Goal: Task Accomplishment & Management: Complete application form

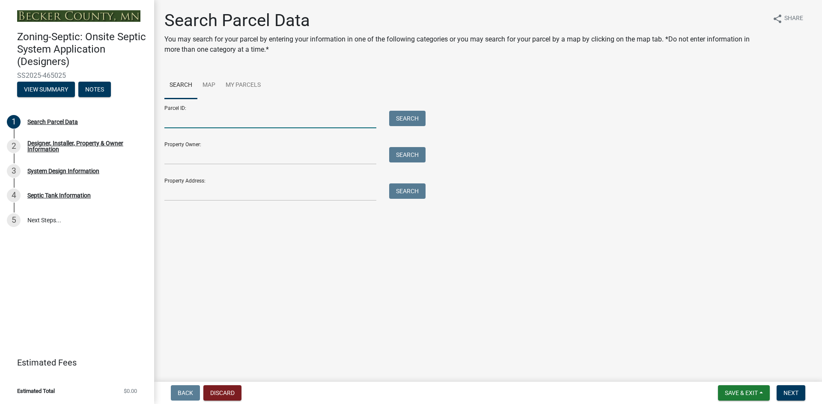
click at [241, 123] on input "Parcel ID:" at bounding box center [270, 120] width 212 height 18
click at [245, 121] on input "Parcel ID:" at bounding box center [270, 120] width 212 height 18
paste input "310116002"
type input "310116002"
click at [403, 122] on button "Search" at bounding box center [407, 118] width 36 height 15
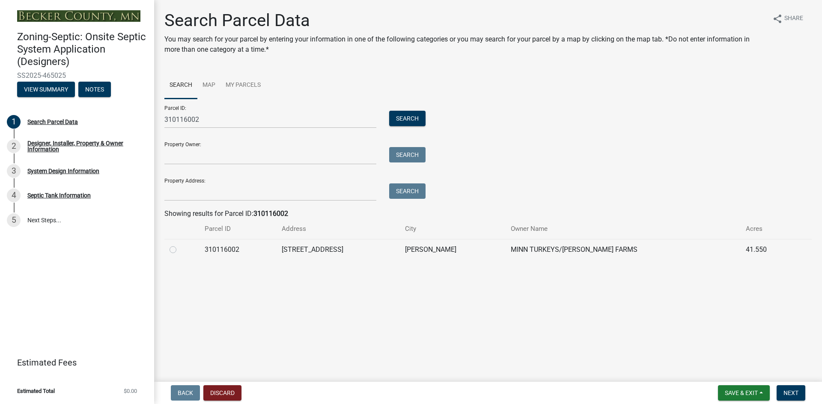
click at [180, 245] on label at bounding box center [180, 245] width 0 height 0
click at [180, 250] on input "radio" at bounding box center [183, 248] width 6 height 6
radio input "true"
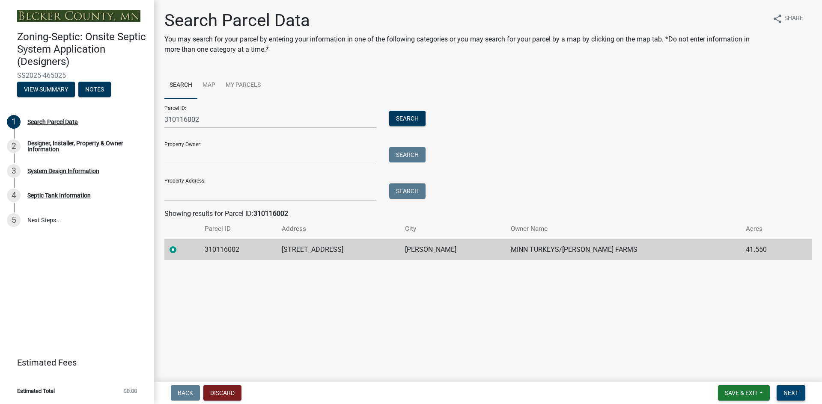
click at [786, 393] on span "Next" at bounding box center [790, 393] width 15 height 7
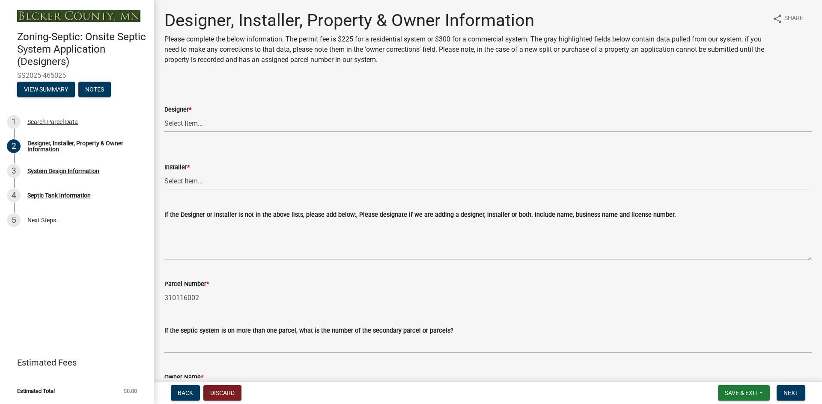
click at [177, 122] on select "Select Item... OTHER – Not listed (please add in next field and we will add to …" at bounding box center [487, 124] width 647 height 18
click at [164, 115] on select "Select Item... OTHER – Not listed (please add in next field and we will add to …" at bounding box center [487, 124] width 647 height 18
select select "61a610a3-0425-40fe-b1d6-1d279518c0a3"
click at [194, 185] on select "Select Item... OTHER – Not listed (please add in next field and we will add to …" at bounding box center [487, 181] width 647 height 18
click at [164, 172] on select "Select Item... OTHER – Not listed (please add in next field and we will add to …" at bounding box center [487, 181] width 647 height 18
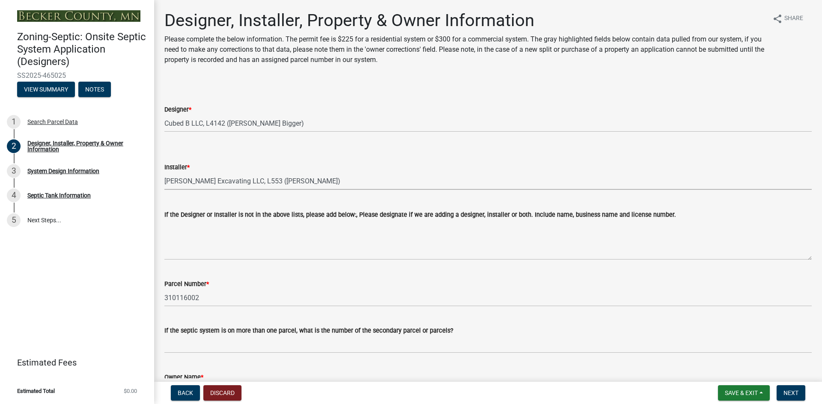
select select "fdc4b45e-49f3-4662-98ae-6e90ee1886f7"
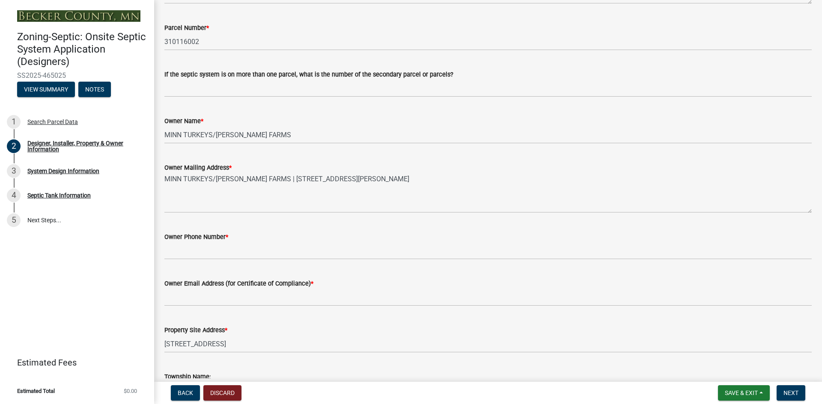
scroll to position [257, 0]
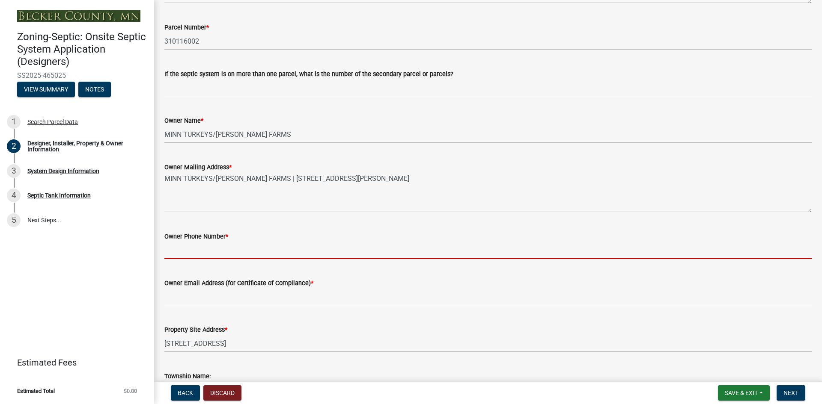
click at [221, 254] on input "Owner Phone Number *" at bounding box center [487, 251] width 647 height 18
paste input "218-298-1044"
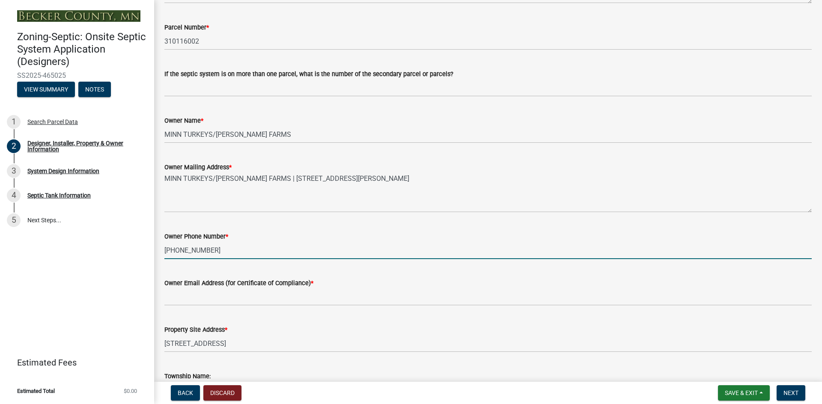
type input "218-298-1044"
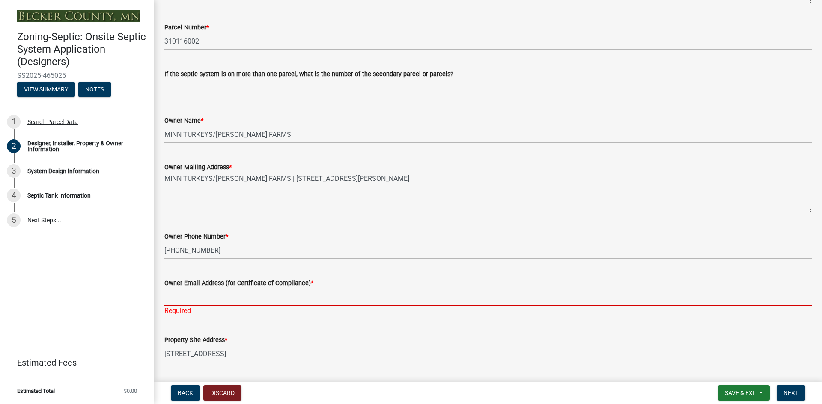
paste input "philm@mickfarms.com"
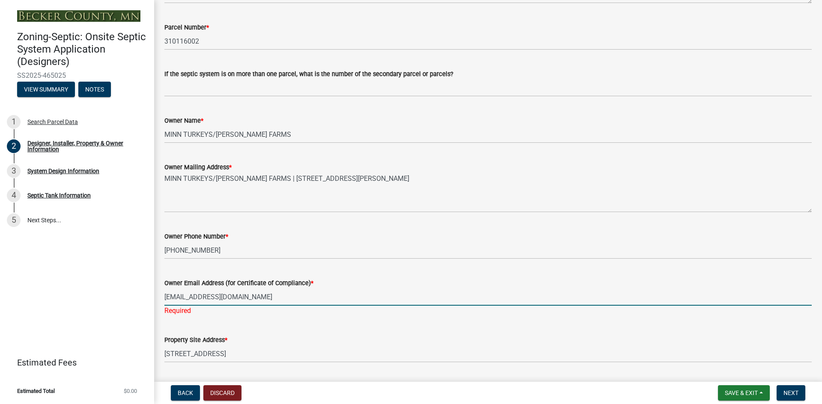
type input "philm@mickfarms.com"
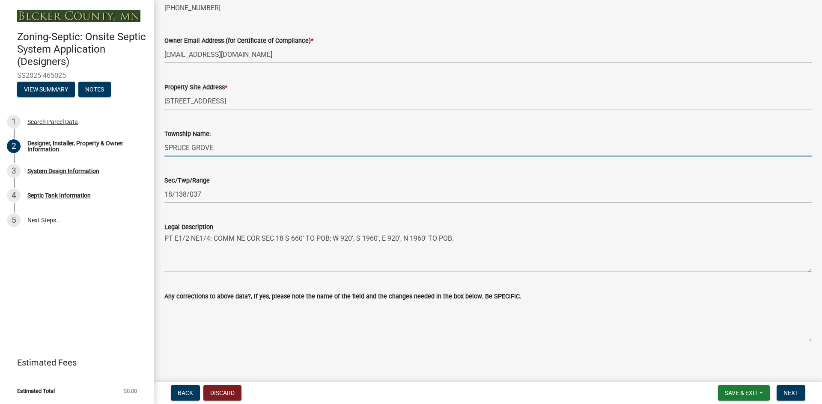
scroll to position [503, 0]
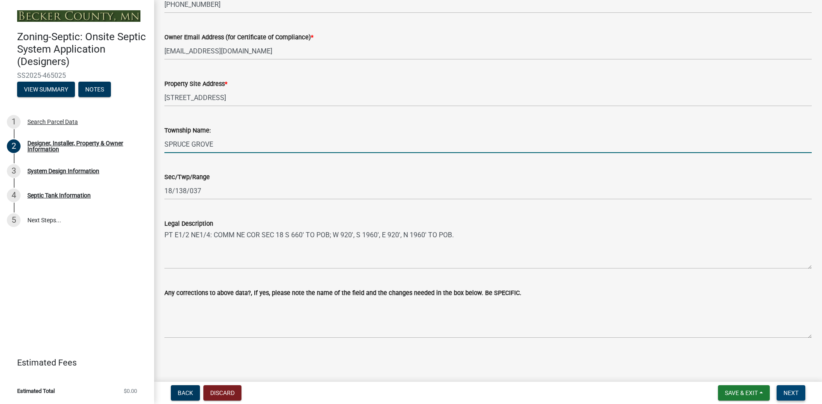
click at [791, 394] on span "Next" at bounding box center [790, 393] width 15 height 7
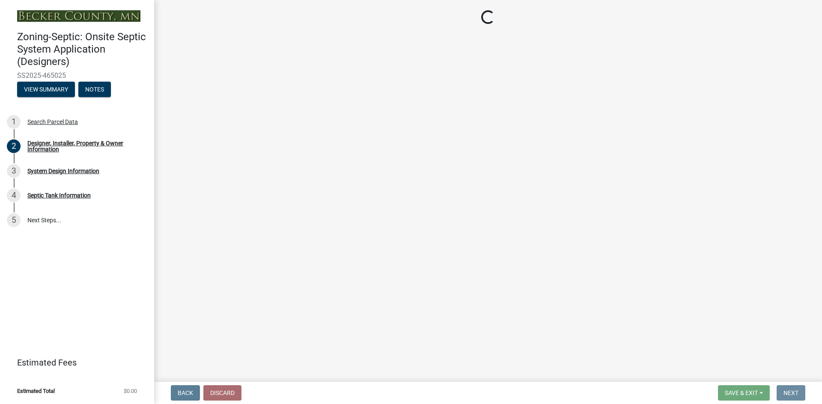
scroll to position [0, 0]
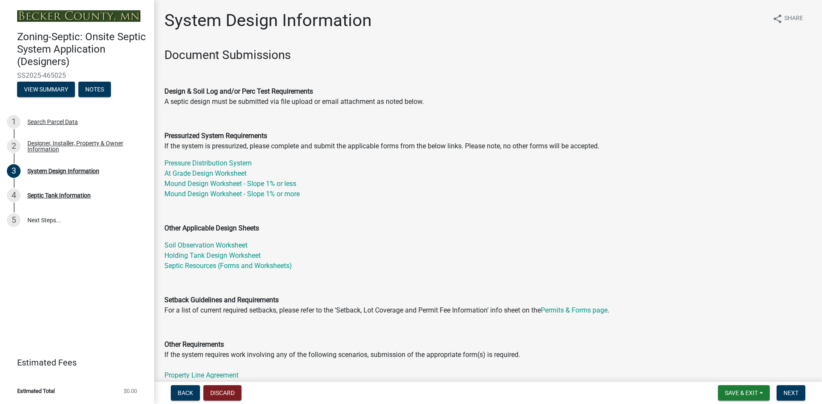
drag, startPoint x: 59, startPoint y: 77, endPoint x: 17, endPoint y: 76, distance: 42.4
click at [17, 76] on span "SS2025-465025" at bounding box center [77, 75] width 120 height 8
copy span "SS2025-465025"
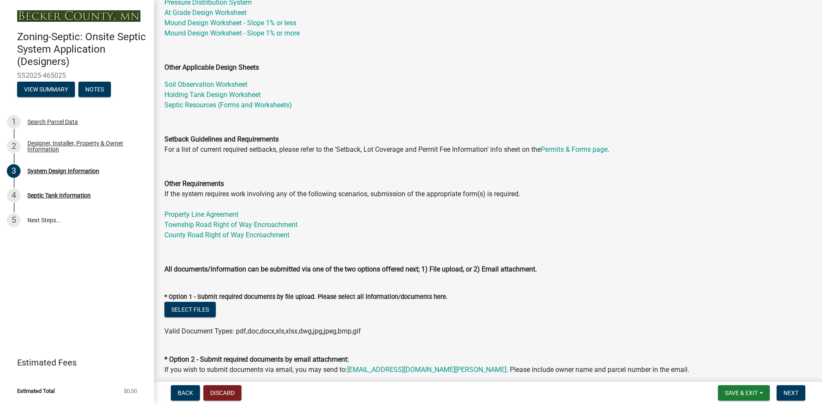
scroll to position [171, 0]
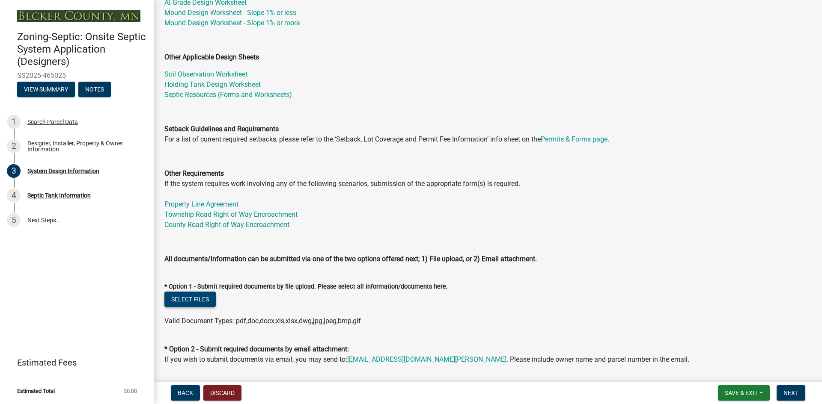
click at [196, 294] on button "Select files" at bounding box center [189, 299] width 51 height 15
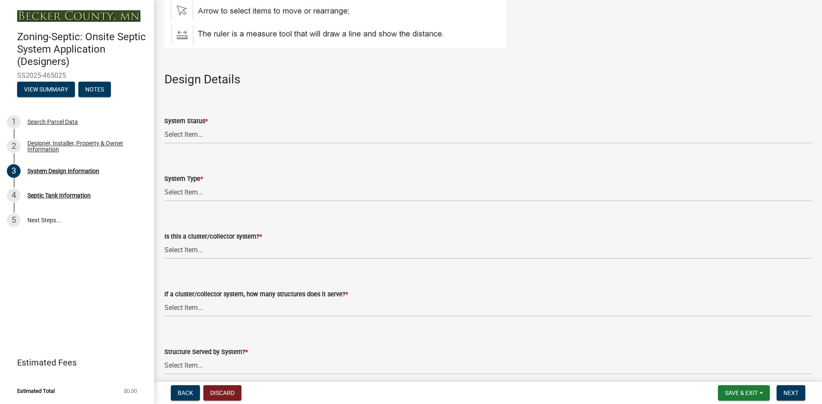
scroll to position [1102, 0]
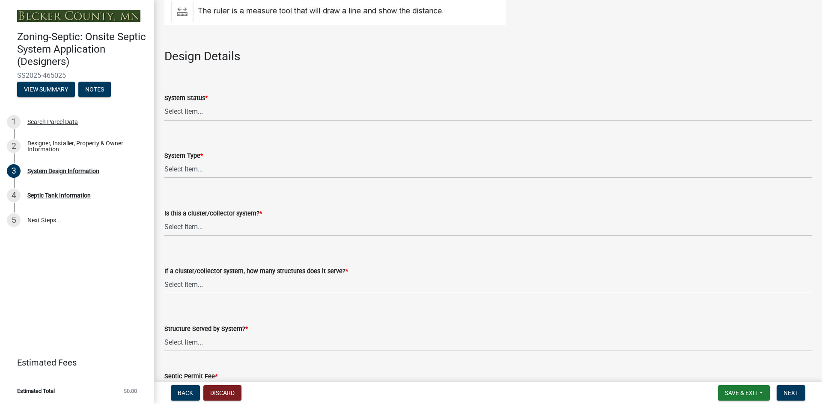
click at [233, 112] on select "Select Item... No Existing System Replacement System Failing System (Cesspool, …" at bounding box center [487, 112] width 647 height 18
click at [164, 103] on select "Select Item... No Existing System Replacement System Failing System (Cesspool, …" at bounding box center [487, 112] width 647 height 18
select select "8ba21533-2acf-4cc6-95e5-280e4aabd5a3"
click at [193, 169] on select "Select Item... Type I Type II Type III Type IV Type V" at bounding box center [487, 170] width 647 height 18
click at [164, 161] on select "Select Item... Type I Type II Type III Type IV Type V" at bounding box center [487, 170] width 647 height 18
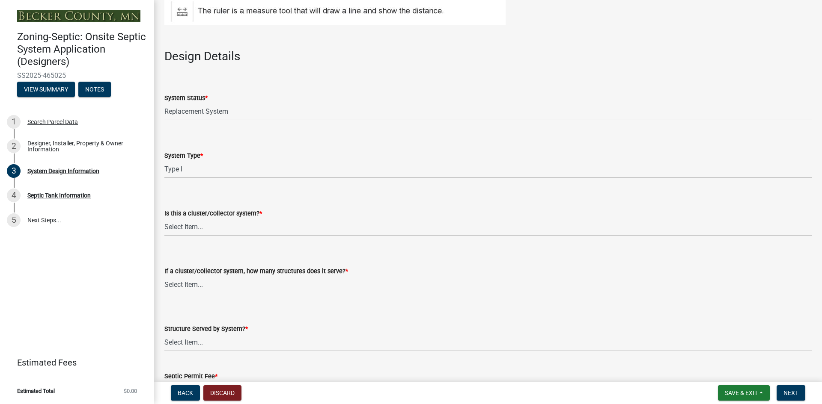
select select "25258e87-3ef9-4f1c-a5f1-75a1d463abfb"
click at [203, 228] on select "Select Item... Yes No" at bounding box center [487, 228] width 647 height 18
click at [164, 219] on select "Select Item... Yes No" at bounding box center [487, 228] width 647 height 18
select select "011fbff4-a41d-4a75-9bd8-71c7e6c69e0d"
click at [181, 288] on select "Select Item... Not a cluster/collector system 1 2 3 4 5 6 7 8 9 10" at bounding box center [487, 286] width 647 height 18
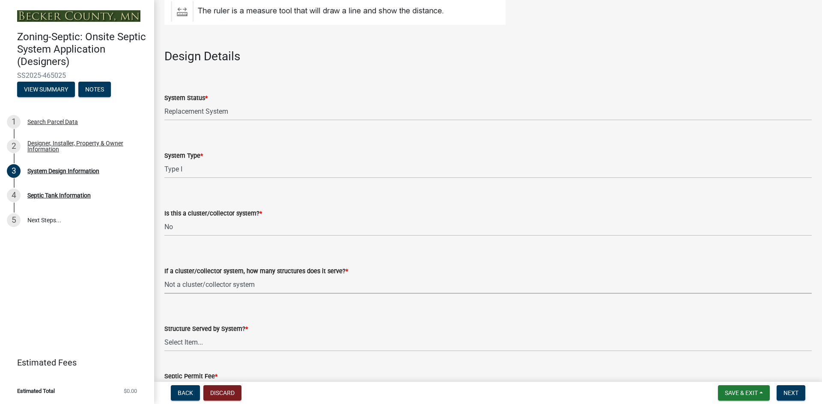
click at [164, 277] on select "Select Item... Not a cluster/collector system 1 2 3 4 5 6 7 8 9 10" at bounding box center [487, 286] width 647 height 18
select select "85fdfef2-2683-4311-b5d5-5505f6411127"
click at [190, 345] on select "Select Item... Commercial Resort Commercial - Non Resort Other Full-Time Dwelli…" at bounding box center [487, 343] width 647 height 18
click at [164, 334] on select "Select Item... Commercial Resort Commercial - Non Resort Other Full-Time Dwelli…" at bounding box center [487, 343] width 647 height 18
select select "d95a9312-c8a1-4ec7-8581-25dbcf440a1f"
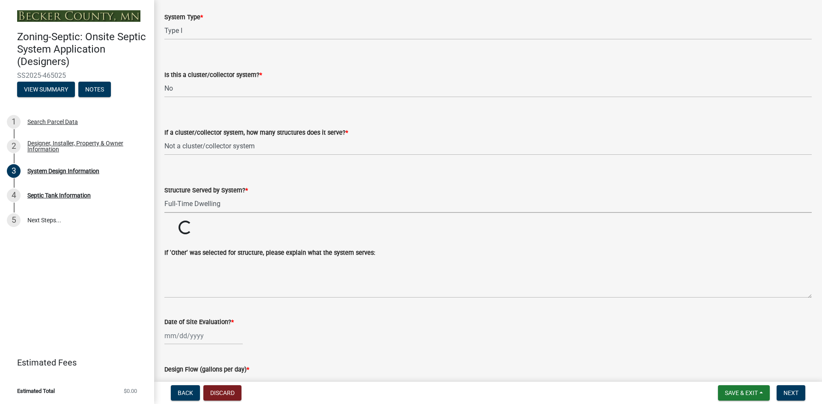
scroll to position [1263, 0]
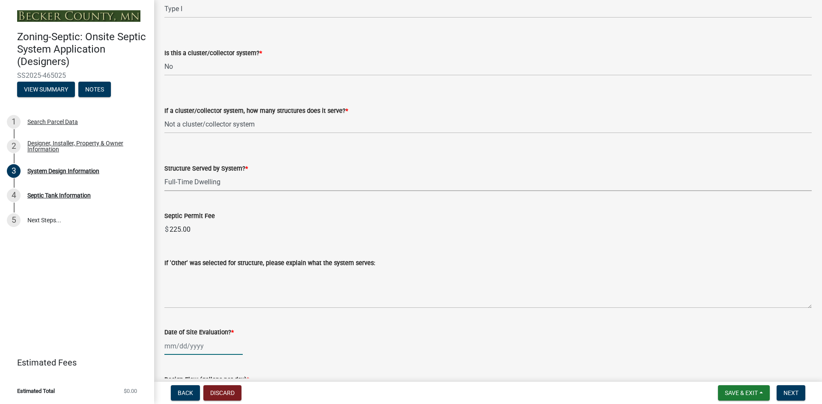
click at [201, 349] on div at bounding box center [203, 347] width 78 height 18
select select "8"
select select "2025"
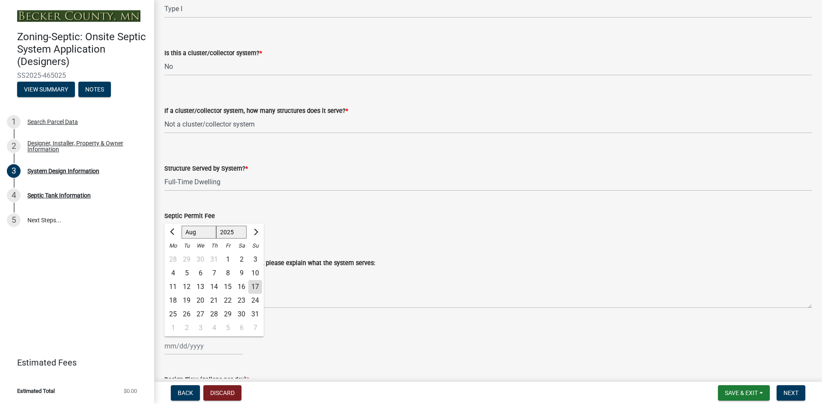
click at [228, 288] on div "15" at bounding box center [228, 287] width 14 height 14
type input "08/15/2025"
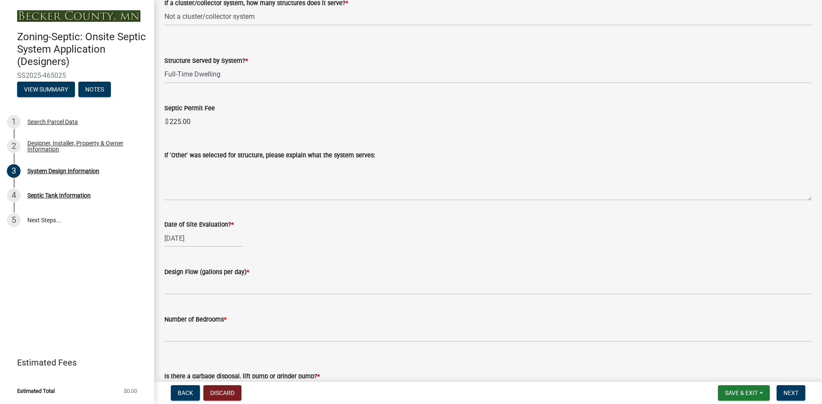
scroll to position [1455, 0]
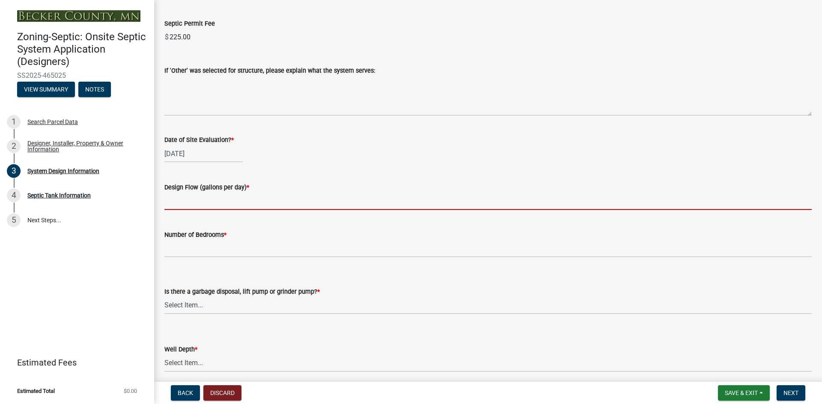
click at [197, 205] on input "text" at bounding box center [487, 202] width 647 height 18
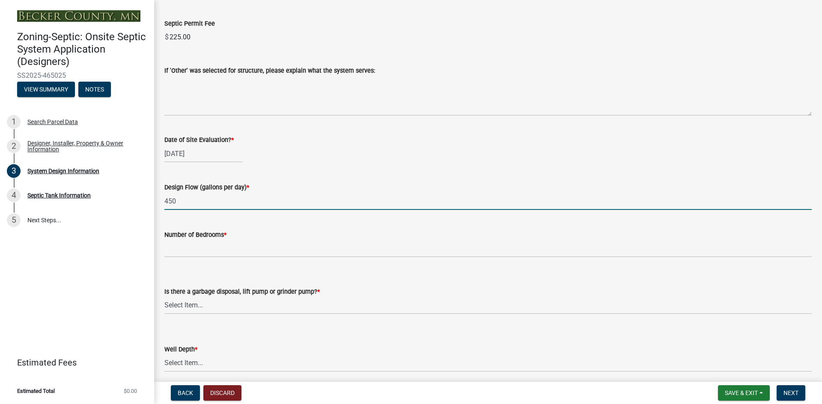
type input "450"
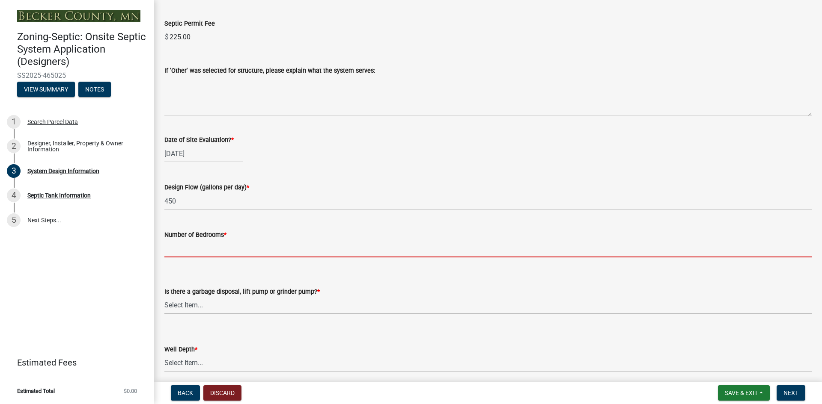
click at [198, 254] on input "Number of Bedrooms *" at bounding box center [487, 249] width 647 height 18
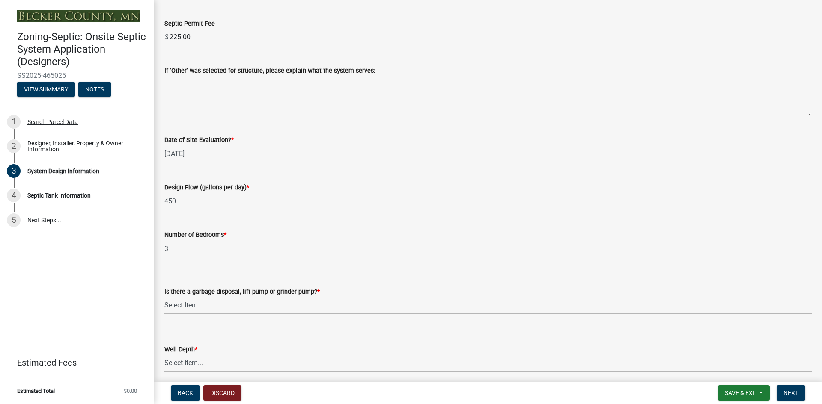
type input "3"
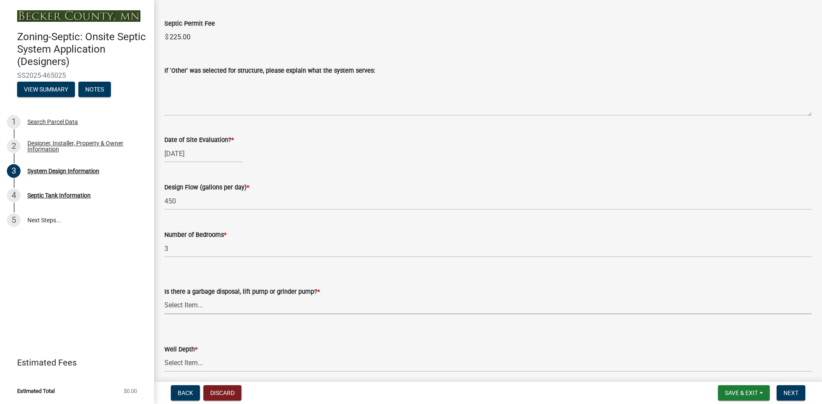
click at [203, 308] on select "Select Item... Yes No" at bounding box center [487, 306] width 647 height 18
click at [164, 297] on select "Select Item... Yes No" at bounding box center [487, 306] width 647 height 18
select select "ba735beb-519e-40f0-ae20-62d65fc4c46b"
click at [199, 365] on select "Select Item... Deep Well Shallow Well Well not yet installed - To be drilled No…" at bounding box center [487, 364] width 647 height 18
click at [164, 355] on select "Select Item... Deep Well Shallow Well Well not yet installed - To be drilled No…" at bounding box center [487, 364] width 647 height 18
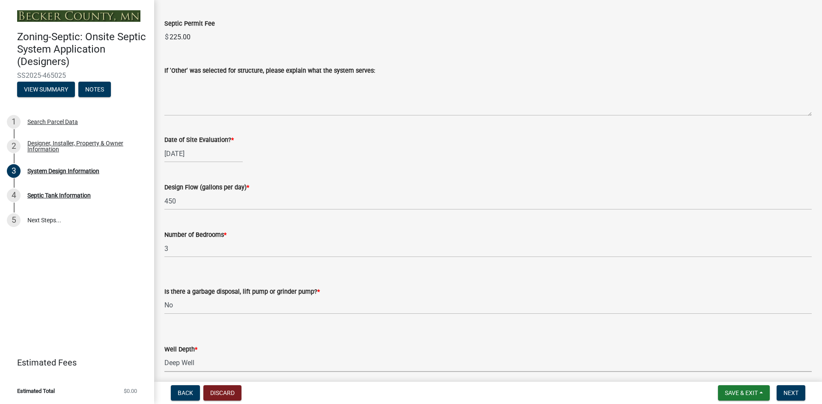
select select "ef698bf5-6172-44c1-9ffb-522c07469aed"
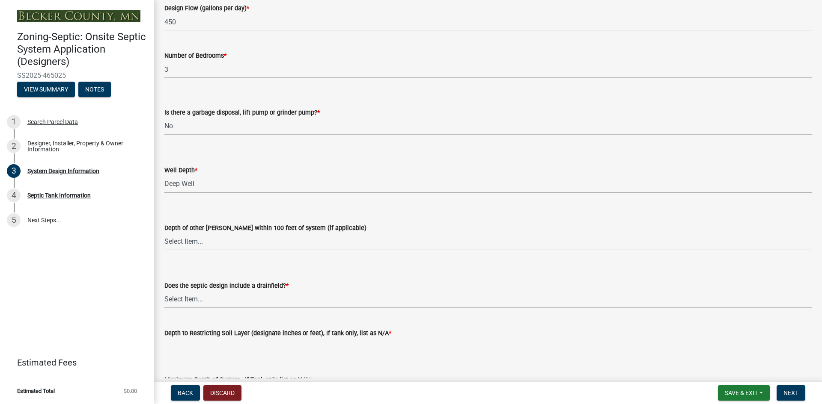
scroll to position [1637, 0]
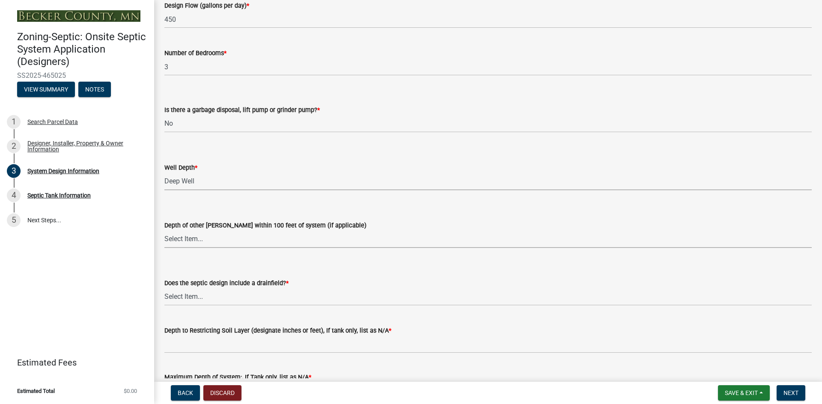
click at [209, 241] on select "Select Item... Deep Well Shallow Well No other wells" at bounding box center [487, 240] width 647 height 18
click at [164, 231] on select "Select Item... Deep Well Shallow Well No other wells" at bounding box center [487, 240] width 647 height 18
select select "384fc250-a67e-4e5e-a6e0-19116deb63e7"
click at [213, 298] on select "Select Item... Yes No Existing - COC must by submitted" at bounding box center [487, 297] width 647 height 18
click at [164, 288] on select "Select Item... Yes No Existing - COC must by submitted" at bounding box center [487, 297] width 647 height 18
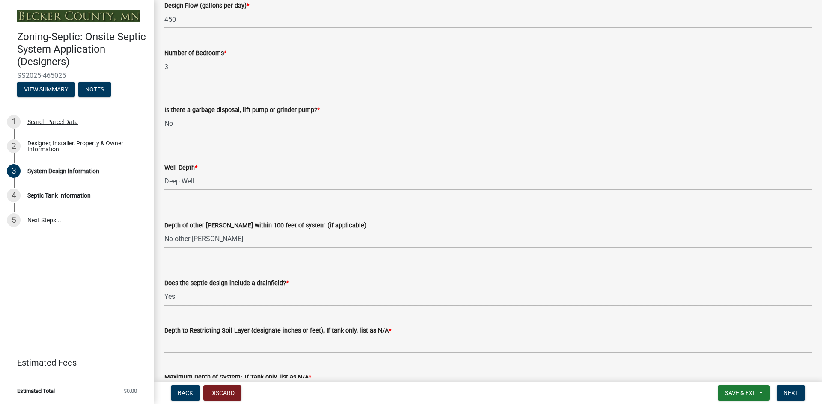
select select "a0c59fcd-b61c-4c3a-90a8-e70849750c47"
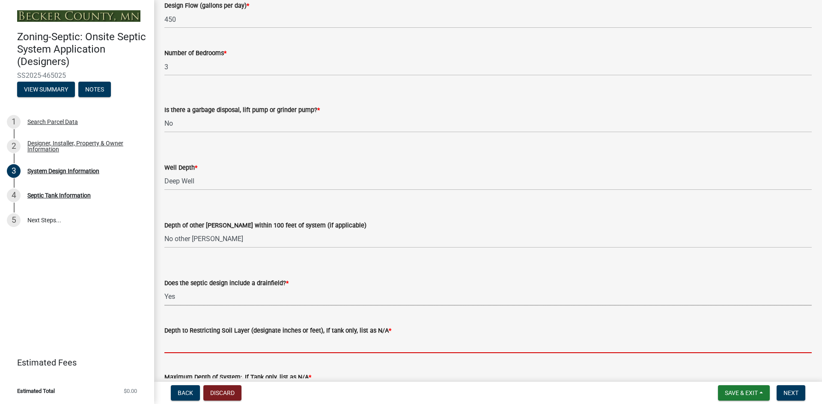
click at [214, 348] on input "Depth to Restricting Soil Layer (designate inches or feet), If tank only, list …" at bounding box center [487, 345] width 647 height 18
click at [193, 350] on input "Depth to Restricting Soil Layer (designate inches or feet), If tank only, list …" at bounding box center [487, 345] width 647 height 18
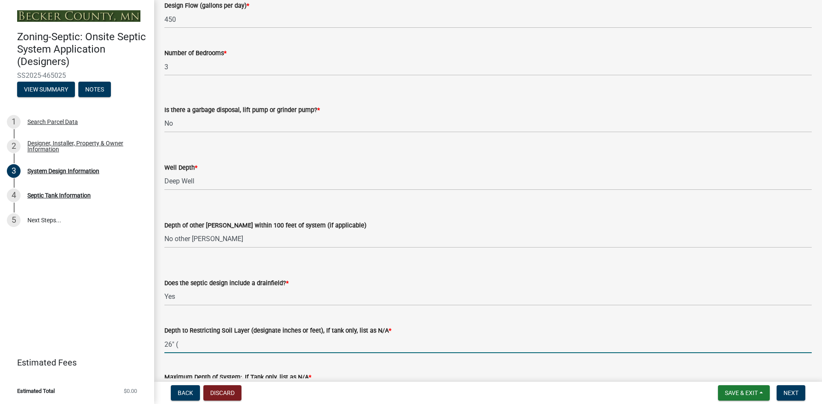
click at [213, 349] on input "26" (" at bounding box center [487, 345] width 647 height 18
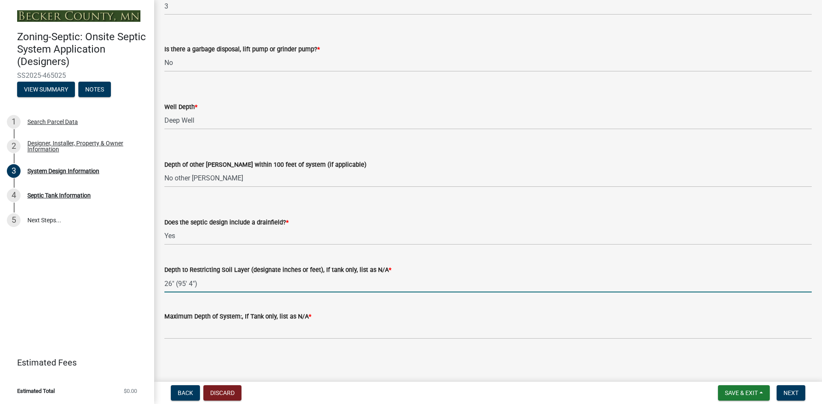
scroll to position [1699, 0]
type input "26" (95' 4")"
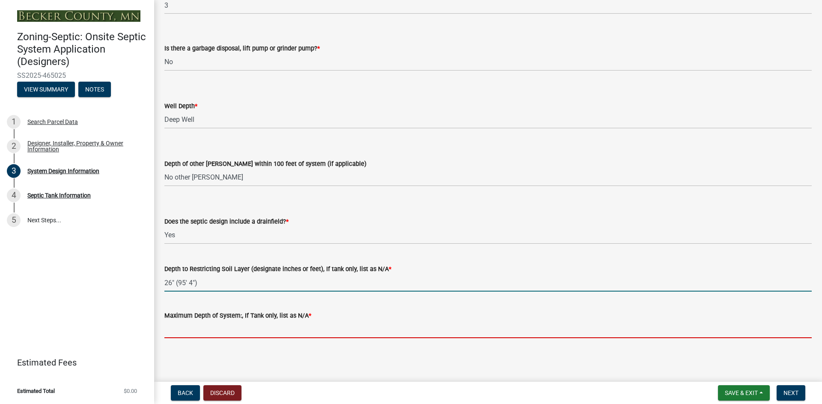
click at [235, 333] on input "Maximum Depth of System:, If Tank only, list as N/A *" at bounding box center [487, 330] width 647 height 18
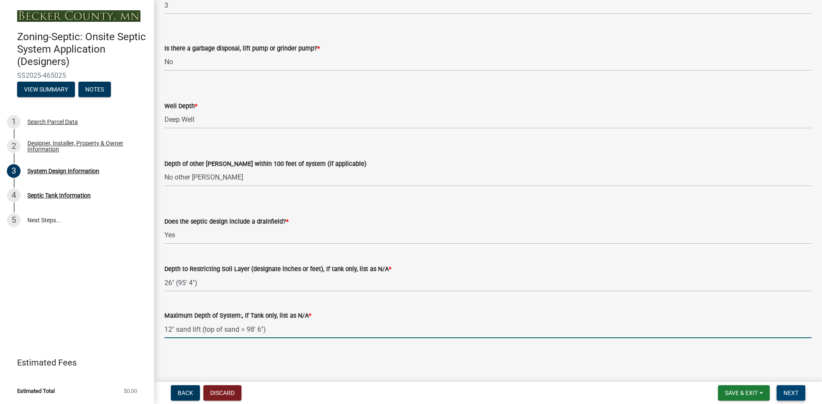
type input "12" sand lift (top of sand = 98' 6")"
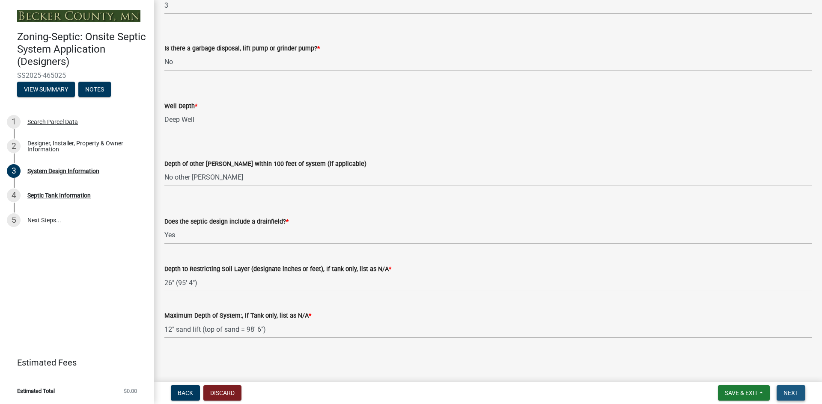
click at [790, 393] on span "Next" at bounding box center [790, 393] width 15 height 7
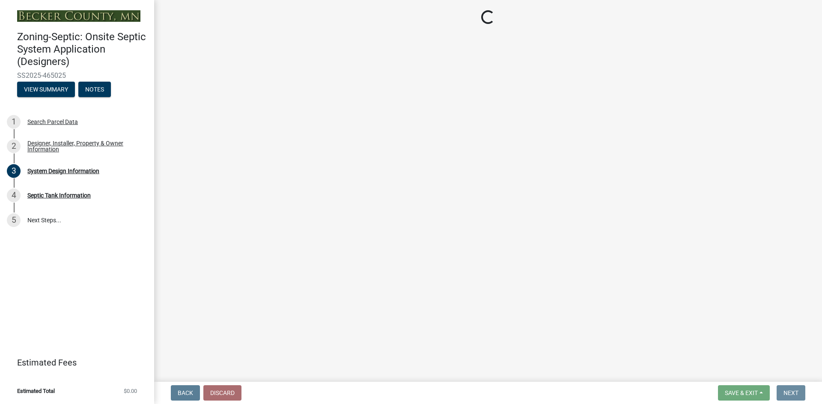
scroll to position [0, 0]
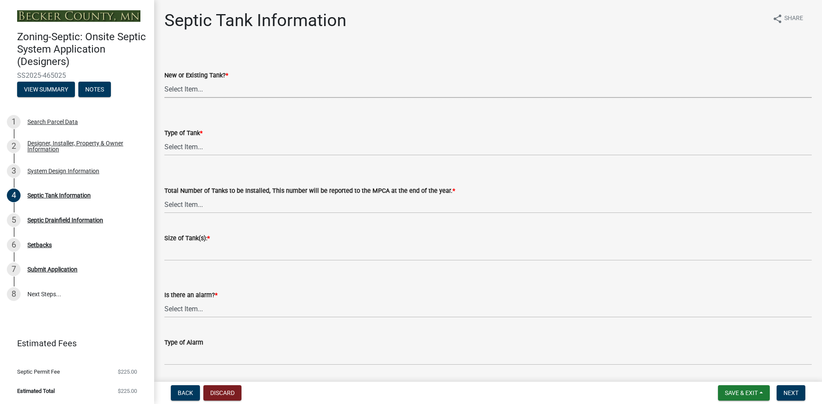
click at [232, 92] on select "Select Item... New Existing Both -New and Existing Tank" at bounding box center [487, 89] width 647 height 18
click at [164, 80] on select "Select Item... New Existing Both -New and Existing Tank" at bounding box center [487, 89] width 647 height 18
select select "f9fbe67c-c1cf-4a63-8ad4-799ce56b7f21"
click at [194, 148] on select "Select Item... Single Septic Tank Compartmented Tank Single Tank plus Compartme…" at bounding box center [487, 147] width 647 height 18
click at [164, 138] on select "Select Item... Single Septic Tank Compartmented Tank Single Tank plus Compartme…" at bounding box center [487, 147] width 647 height 18
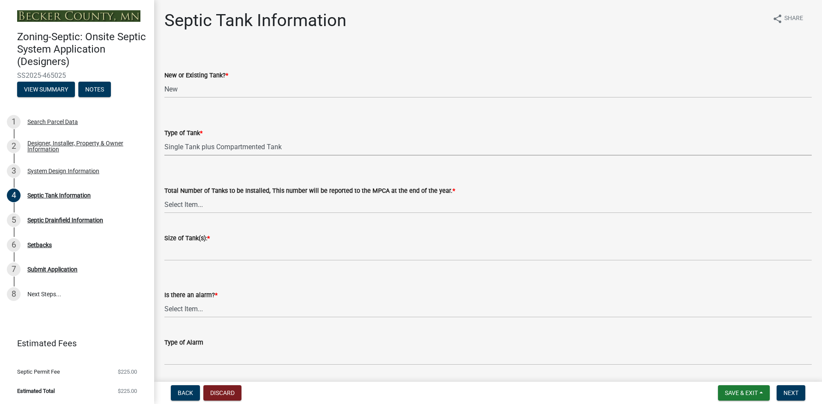
select select "c79cdd98-55ab-4f3a-b3b0-b7514a1cd747"
click at [206, 209] on select "Select Item... 0 1 2 3 4" at bounding box center [487, 205] width 647 height 18
click at [164, 196] on select "Select Item... 0 1 2 3 4" at bounding box center [487, 205] width 647 height 18
select select "e0ee17af-48b7-4b92-9885-812dbb1428e7"
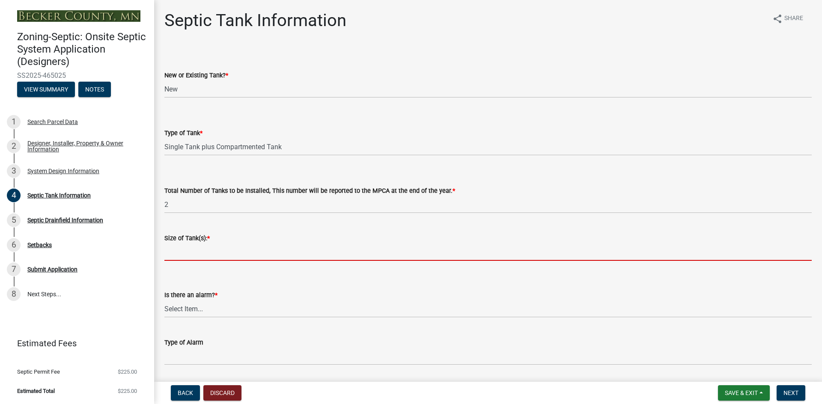
click at [207, 254] on input "Size of Tank(s): *" at bounding box center [487, 253] width 647 height 18
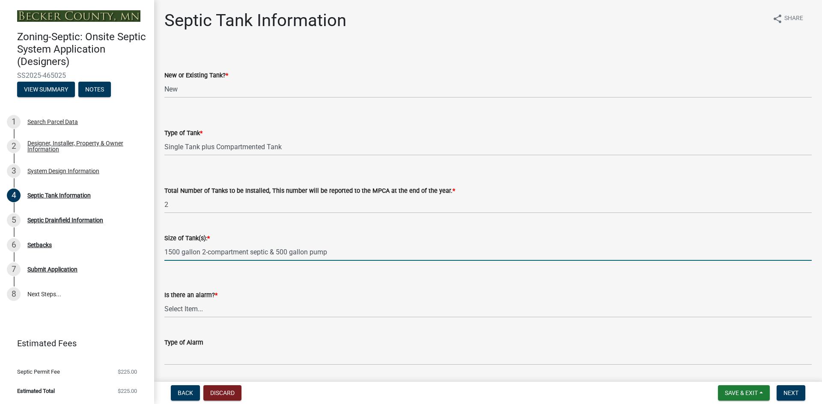
type input "1500 gallon 2-compartment septic & 500 gallon pump"
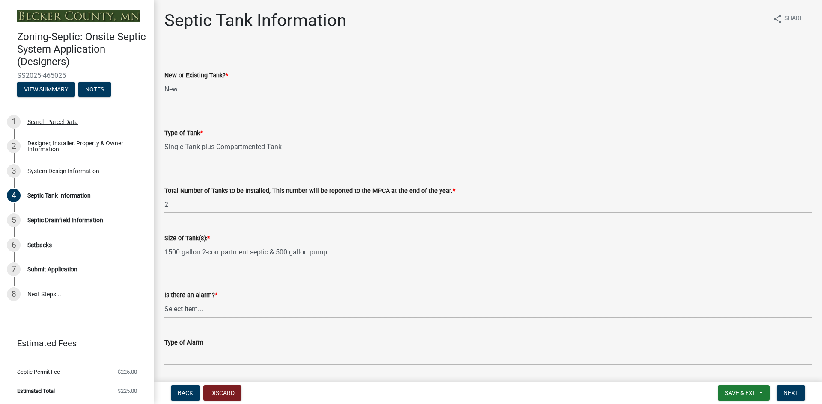
click at [196, 312] on select "Select Item... Yes No" at bounding box center [487, 309] width 647 height 18
click at [164, 300] on select "Select Item... Yes No" at bounding box center [487, 309] width 647 height 18
select select "c84d9e4c-2287-4d2e-9ef7-9874a7456ee3"
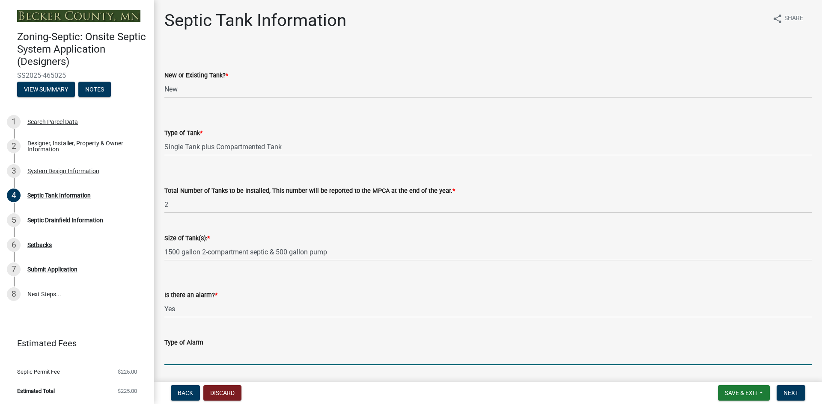
click at [202, 358] on input "Type of Alarm" at bounding box center [487, 357] width 647 height 18
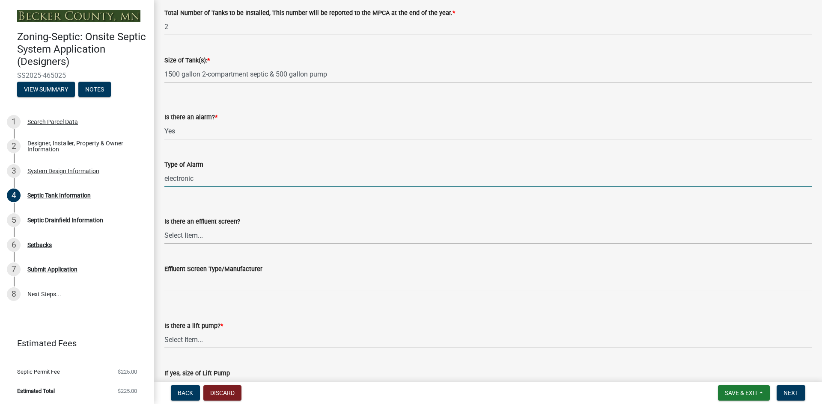
scroll to position [203, 0]
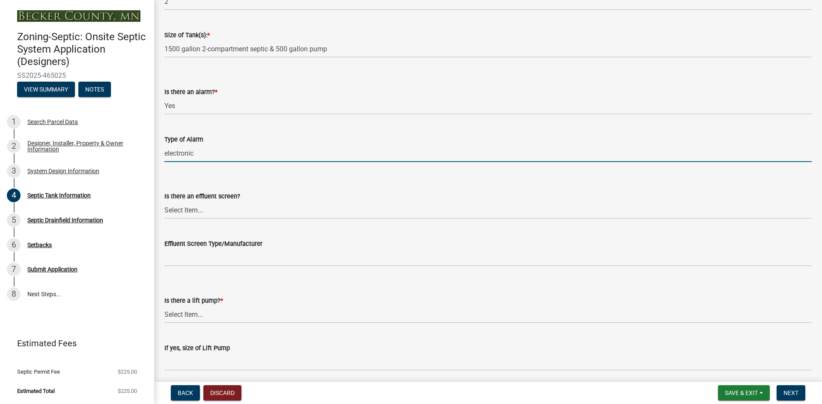
type input "electronic"
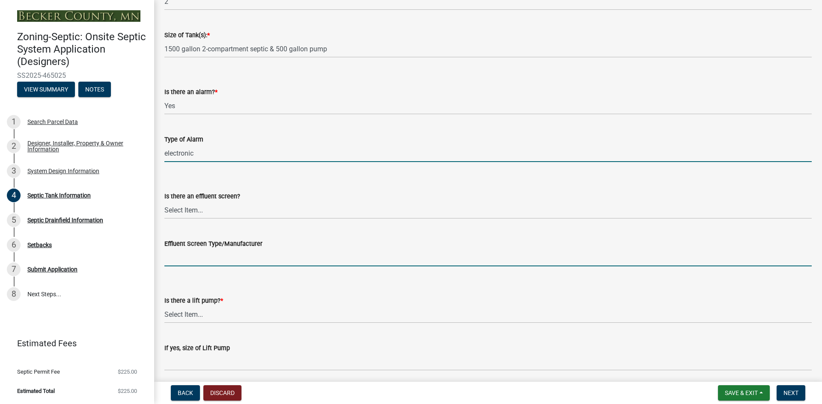
click at [226, 258] on input "Effluent Screen Type/Manufacturer" at bounding box center [487, 258] width 647 height 18
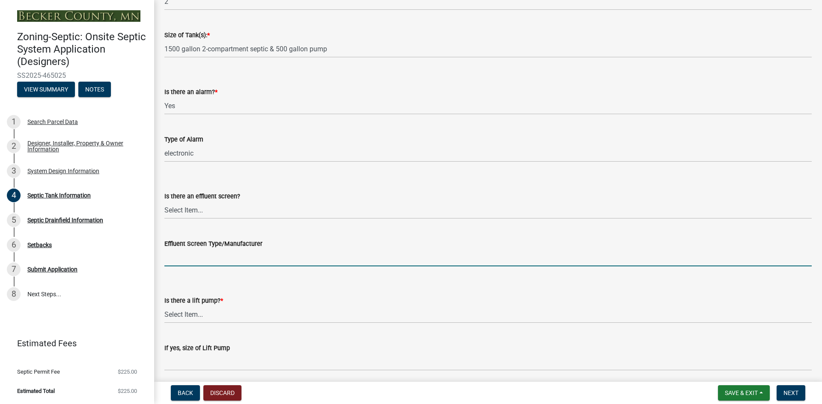
click at [183, 260] on input "Effluent Screen Type/Manufacturer" at bounding box center [487, 258] width 647 height 18
paste input "Polylok PL-122 effluent screen or equiv"
drag, startPoint x: 211, startPoint y: 258, endPoint x: 256, endPoint y: 257, distance: 44.1
click at [256, 257] on input "Polylok PL-122 effluent screen or equiv" at bounding box center [487, 258] width 647 height 18
type input "Polylok PL-122 or equiv"
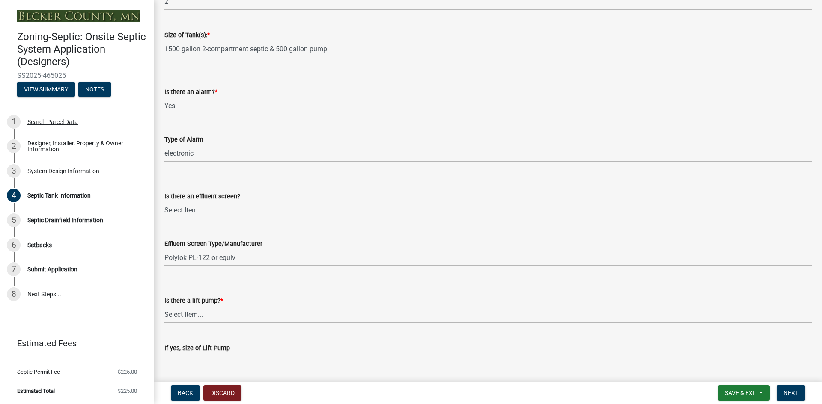
click at [194, 316] on select "Select Item... Yes No" at bounding box center [487, 315] width 647 height 18
click at [164, 306] on select "Select Item... Yes No" at bounding box center [487, 315] width 647 height 18
select select "7b57e397-6881-49c8-9b87-e40bdbeb8239"
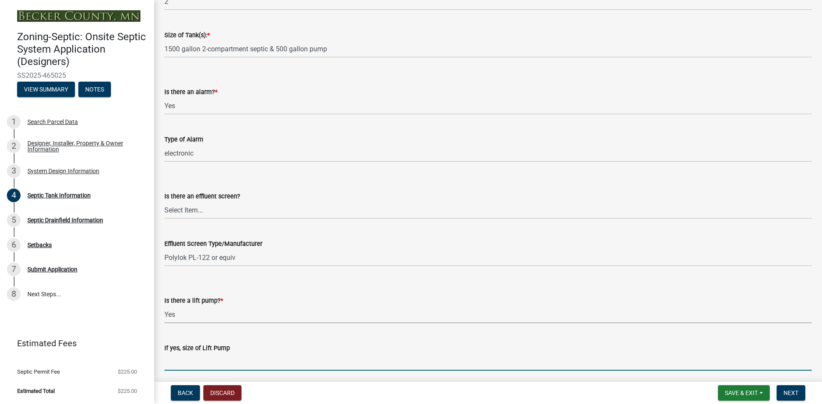
click at [208, 362] on input "If yes, size of Lift Pump" at bounding box center [487, 363] width 647 height 18
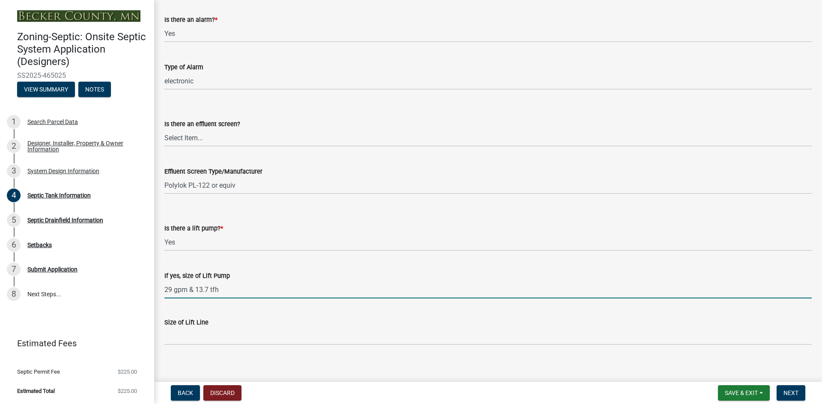
scroll to position [282, 0]
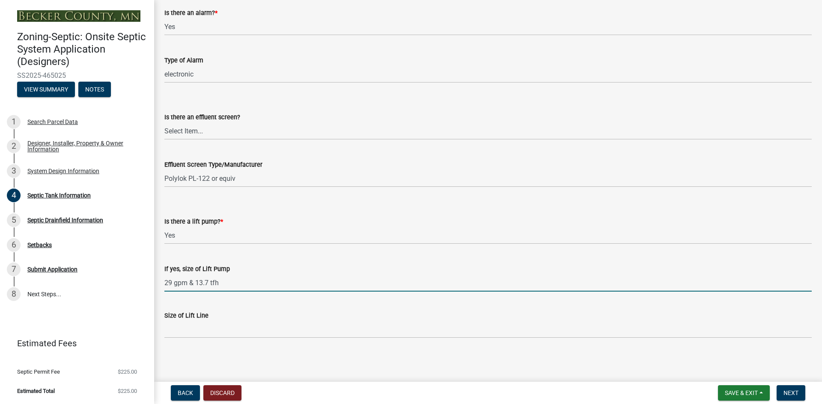
type input "29 gpm & 13.7 tfh"
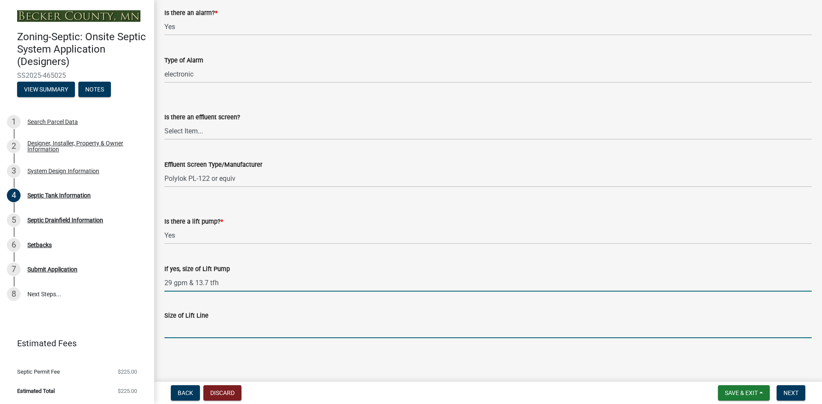
click at [241, 329] on input "Size of Lift Line" at bounding box center [487, 330] width 647 height 18
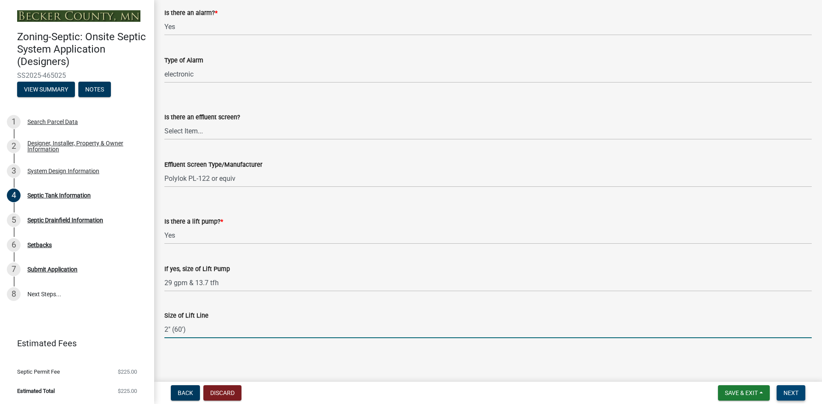
type input "2" (60')"
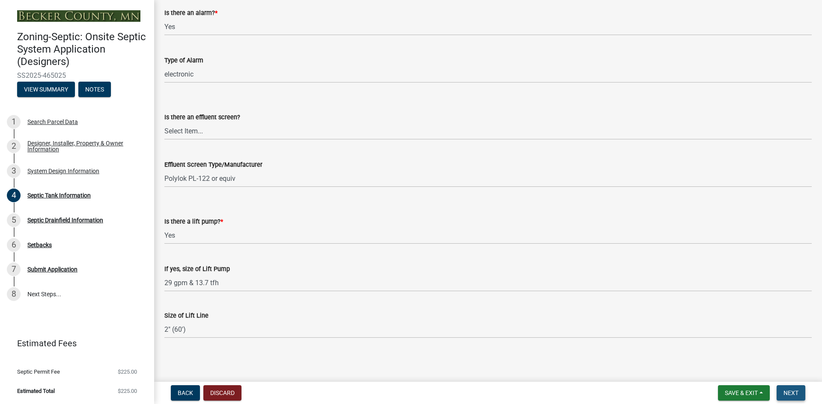
click at [780, 393] on button "Next" at bounding box center [790, 393] width 29 height 15
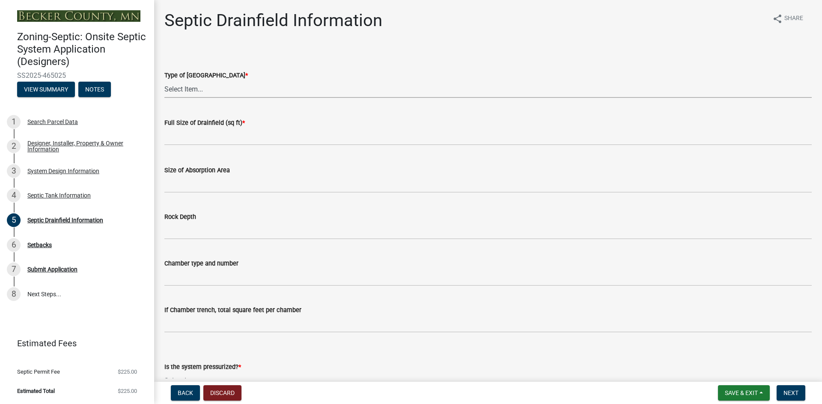
click at [186, 87] on select "Select Item... Chamber Trench Rock Trench Gravelless Mound Pressure Bed Seepage…" at bounding box center [487, 89] width 647 height 18
click at [164, 80] on select "Select Item... Chamber Trench Rock Trench Gravelless Mound Pressure Bed Seepage…" at bounding box center [487, 89] width 647 height 18
select select "757b77d3-357c-421c-8450-4fc78db4eecb"
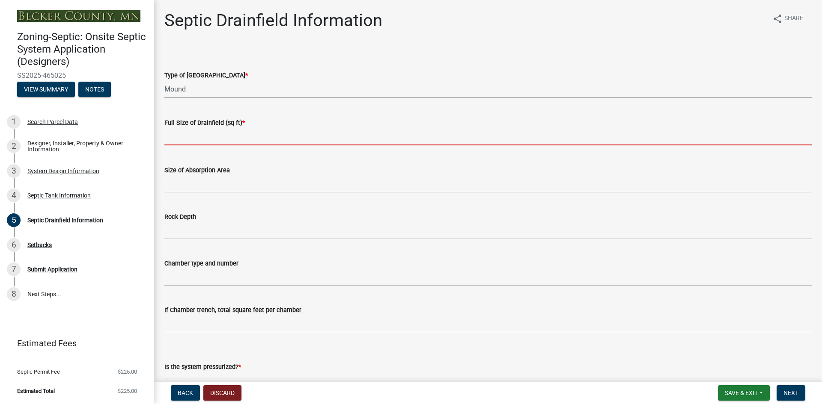
click at [201, 140] on input "text" at bounding box center [487, 137] width 647 height 18
type input "2"
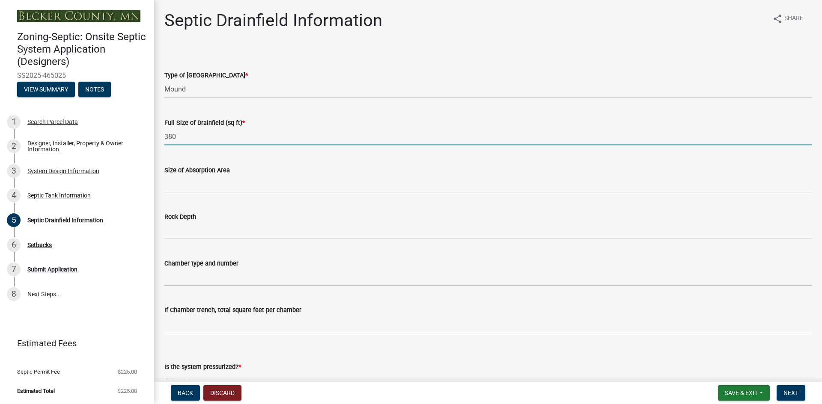
type input "380"
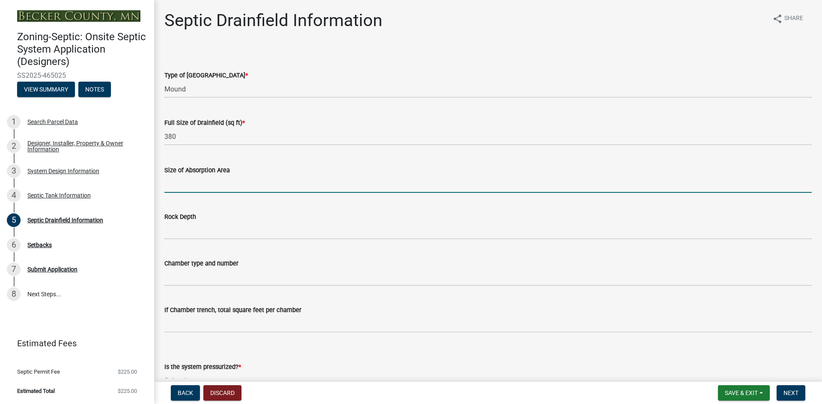
click at [201, 191] on input "Size of Absorption Area" at bounding box center [487, 184] width 647 height 18
type input "38' x 20'"
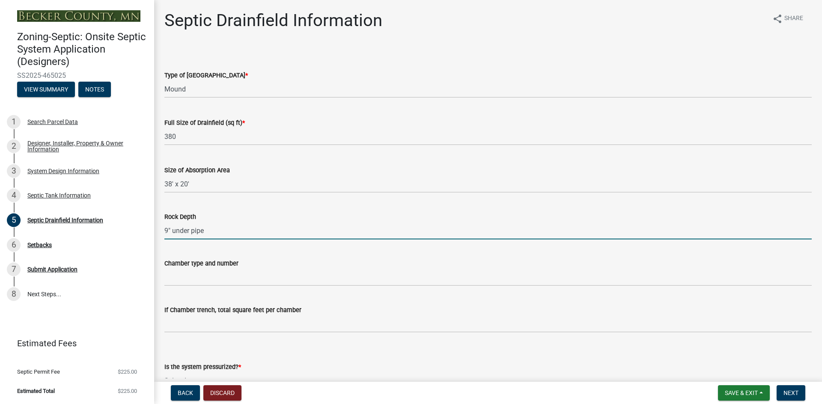
type input "9" under pipe"
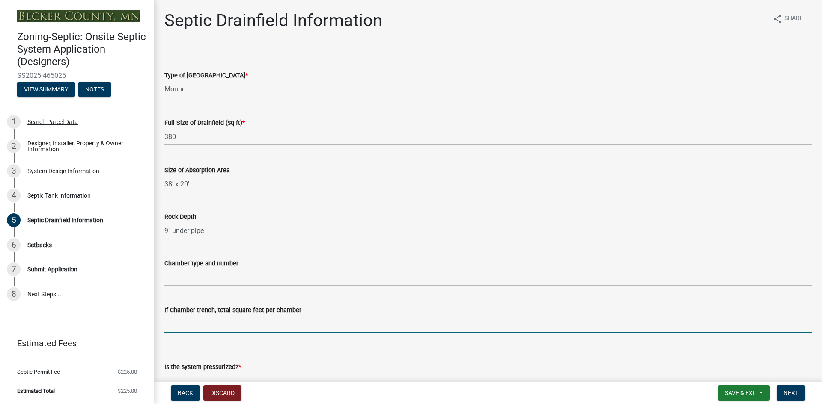
scroll to position [11, 0]
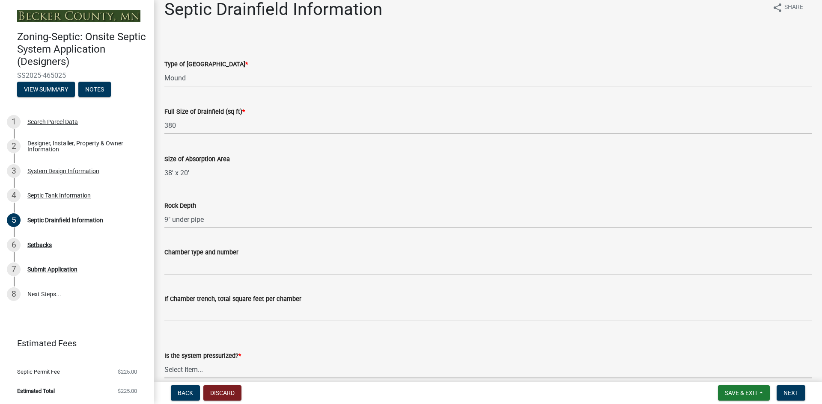
click at [178, 373] on select "Select Item... Yes No" at bounding box center [487, 370] width 647 height 18
click at [164, 361] on select "Select Item... Yes No" at bounding box center [487, 370] width 647 height 18
select select "366d546d-8bc3-42fb-bca7-8a9455861f61"
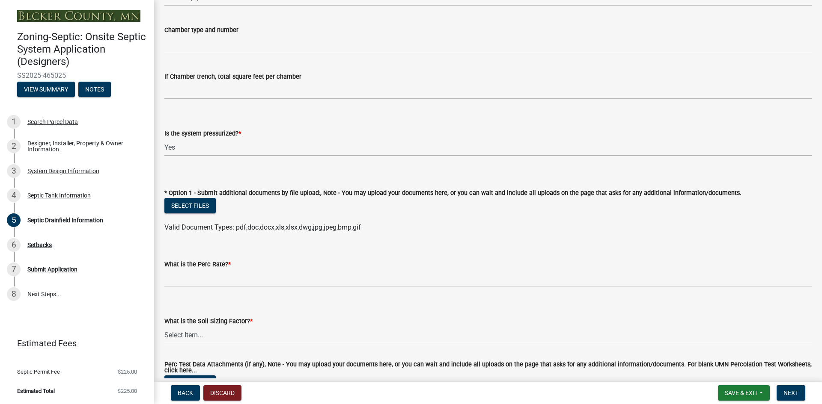
scroll to position [236, 0]
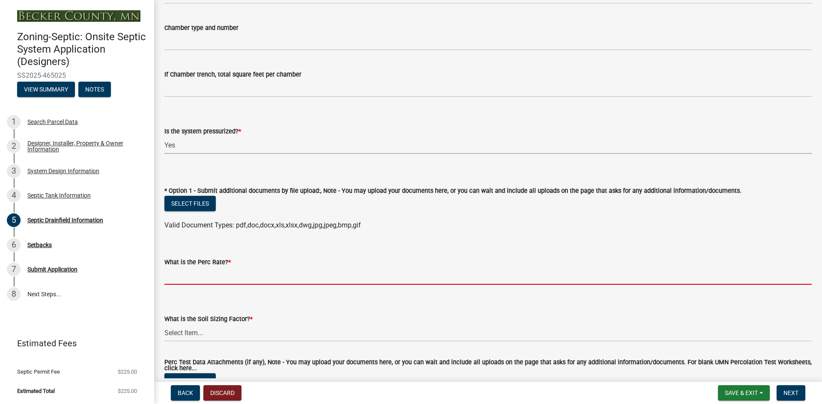
click at [214, 279] on input "What is the Perc Rate? *" at bounding box center [487, 277] width 647 height 18
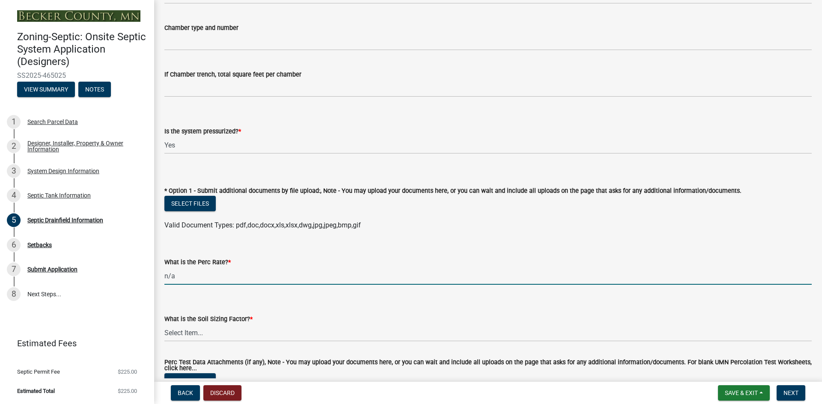
type input "n/a"
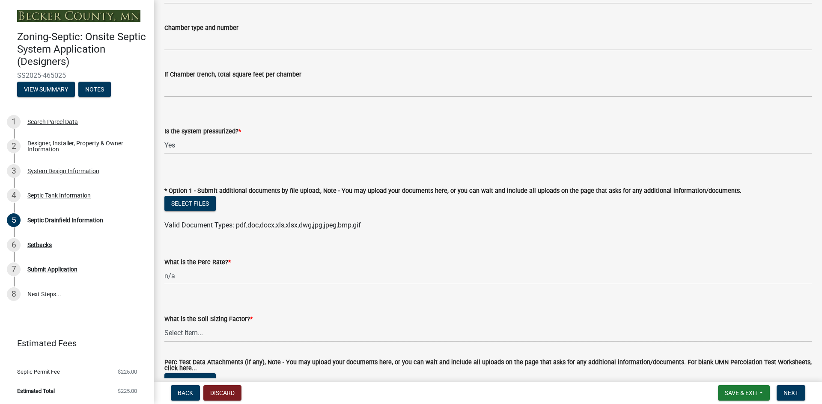
click at [212, 335] on select "Select Item... 0.00 0.24 0.45 0.50 0.60 0.78 .83 1.27 1.67" at bounding box center [487, 333] width 647 height 18
click at [164, 324] on select "Select Item... 0.00 0.24 0.45 0.50 0.60 0.78 .83 1.27 1.67" at bounding box center [487, 333] width 647 height 18
select select "18096abf-d947-4d05-b4bb-6a4cf5703197"
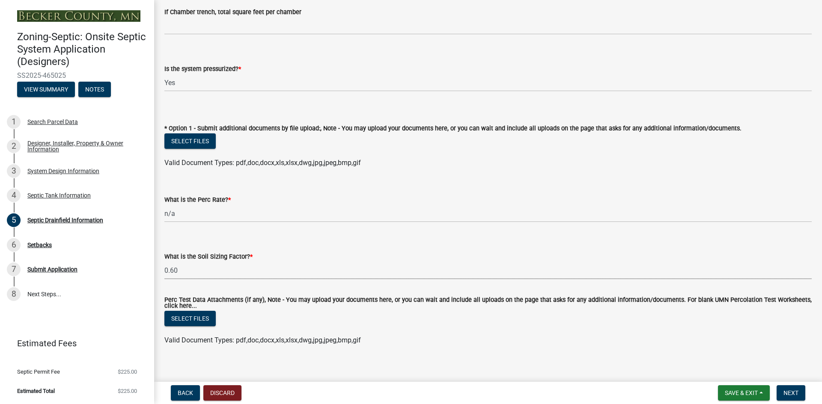
scroll to position [307, 0]
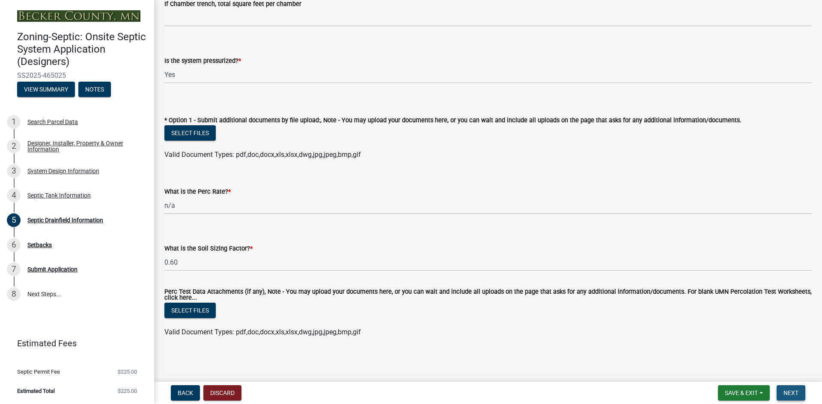
click at [790, 392] on span "Next" at bounding box center [790, 393] width 15 height 7
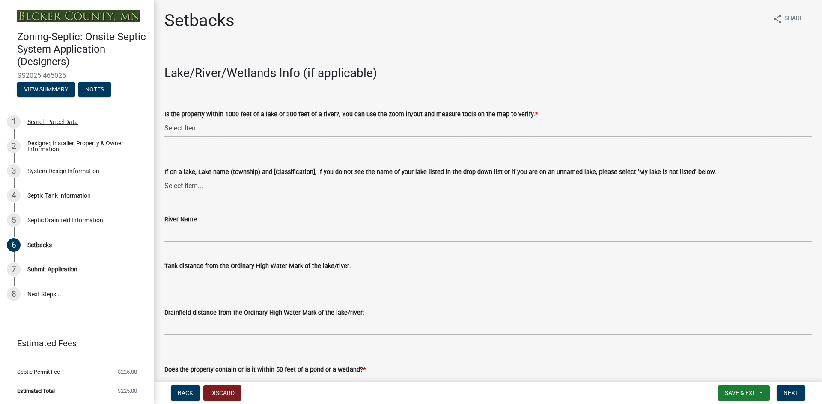
click at [282, 130] on select "Select Item... Yes No" at bounding box center [487, 128] width 647 height 18
click at [164, 119] on select "Select Item... Yes No" at bounding box center [487, 128] width 647 height 18
select select "479aafb6-b6e6-4f54-9b3a-e9d3c09fb6b0"
click at [216, 188] on select "Select Item... My lake is not listed below Abbey (Lake View) [NE Tier 2] Abners…" at bounding box center [487, 186] width 647 height 18
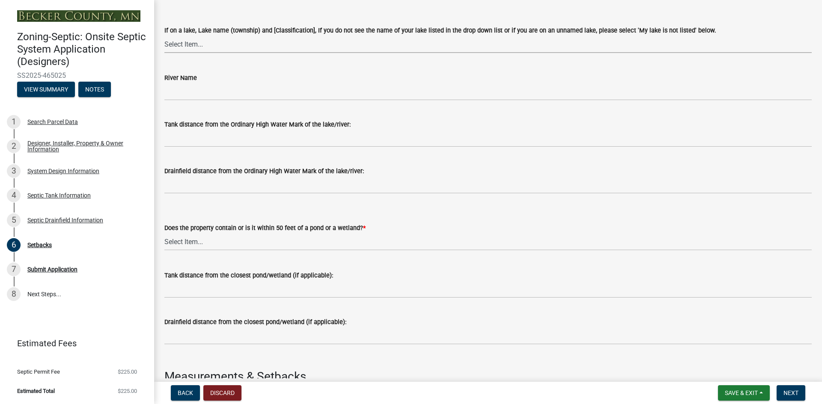
scroll to position [150, 0]
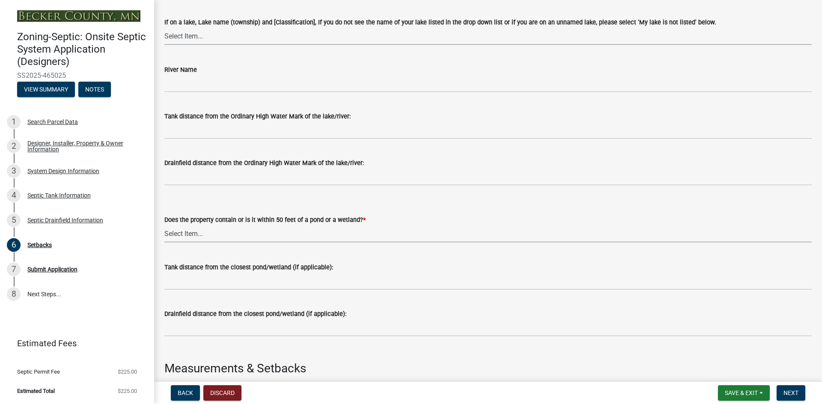
click at [247, 235] on select "Select Item... Yes No" at bounding box center [487, 234] width 647 height 18
click at [164, 225] on select "Select Item... Yes No" at bounding box center [487, 234] width 647 height 18
select select "23044af5-43bb-4cf5-8aef-2716db2ce5fc"
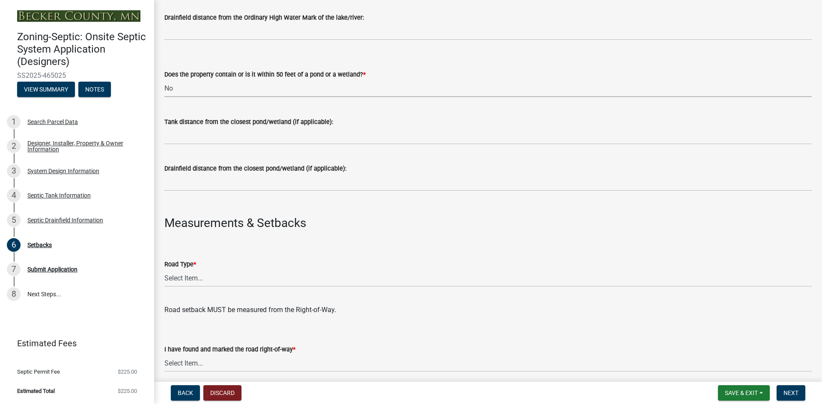
scroll to position [300, 0]
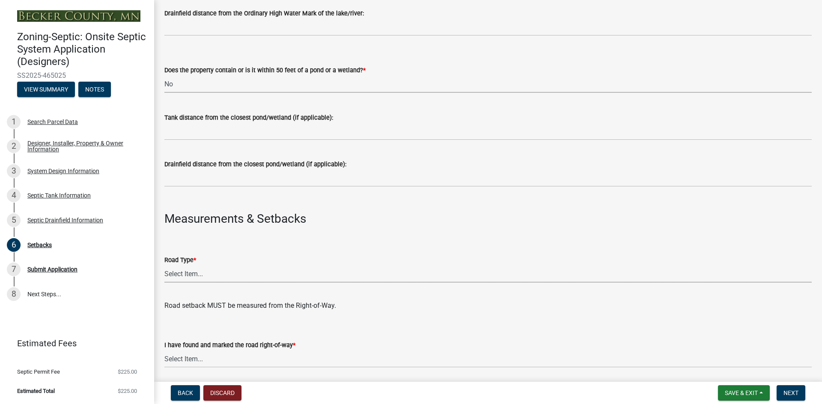
click at [235, 275] on select "Select Item... State County Public / Township Private Easement 4 Lane Highway" at bounding box center [487, 274] width 647 height 18
click at [164, 265] on select "Select Item... State County Public / Township Private Easement 4 Lane Highway" at bounding box center [487, 274] width 647 height 18
select select "341aaaa4-06c5-40e5-817d-62b65c9e97ec"
click at [225, 361] on select "Select Item... Yes No" at bounding box center [487, 360] width 647 height 18
click at [164, 351] on select "Select Item... Yes No" at bounding box center [487, 360] width 647 height 18
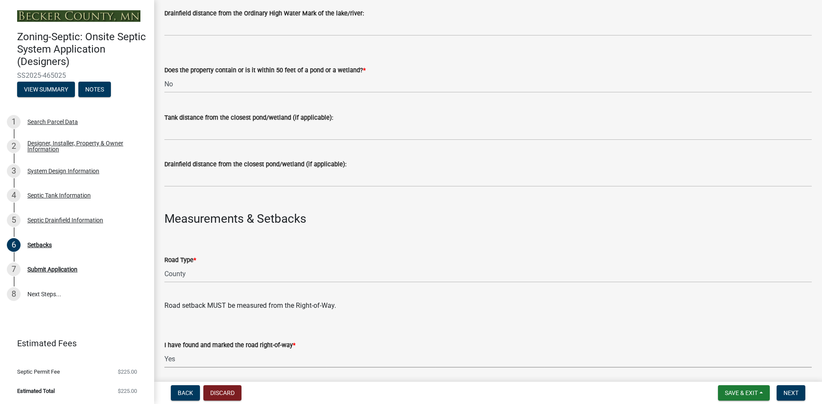
select select "a3ce498e-f8b1-44e2-889e-c4968ac74b5a"
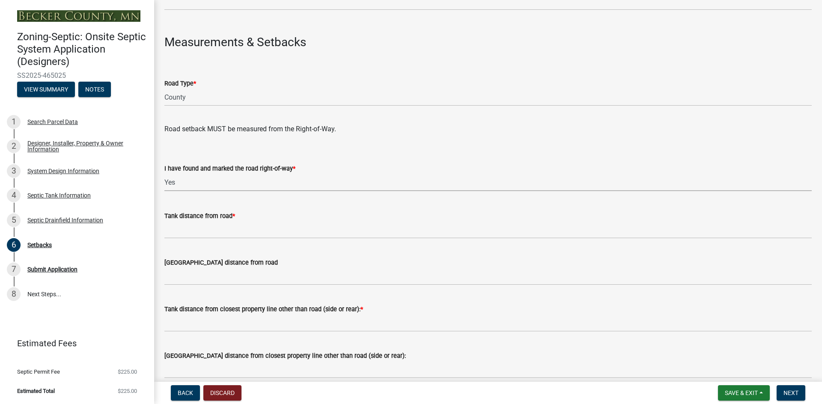
scroll to position [482, 0]
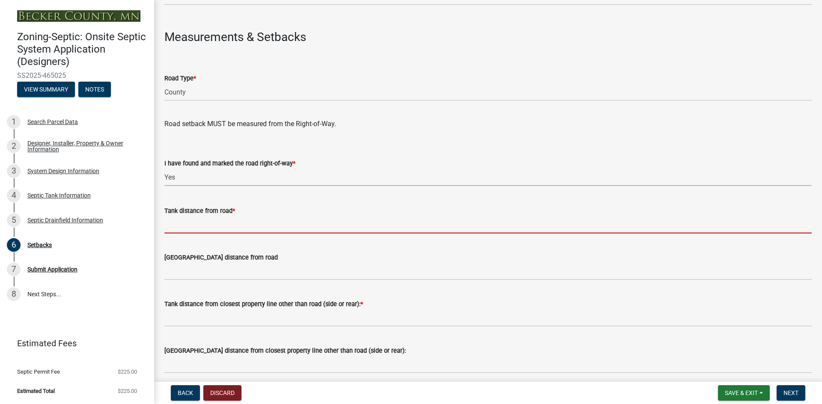
click at [203, 229] on input "Tank distance from road *" at bounding box center [487, 225] width 647 height 18
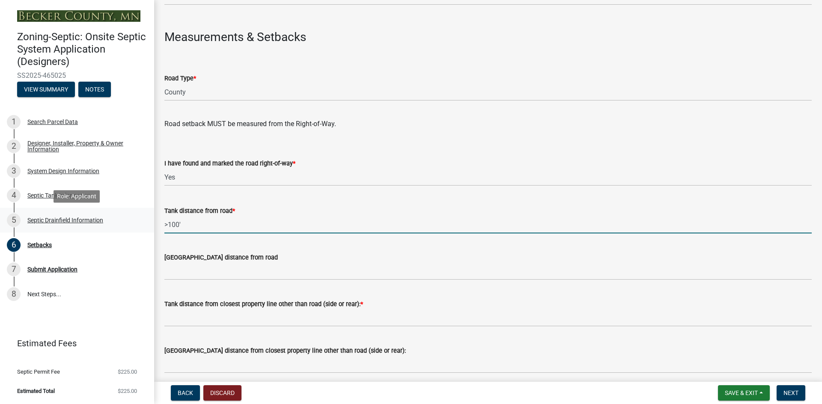
drag, startPoint x: 192, startPoint y: 224, endPoint x: 150, endPoint y: 223, distance: 41.5
click at [150, 223] on div "Zoning-Septic: Onsite Septic System Application (Designers) SS2025-465025 View …" at bounding box center [411, 202] width 822 height 404
type input ">100'"
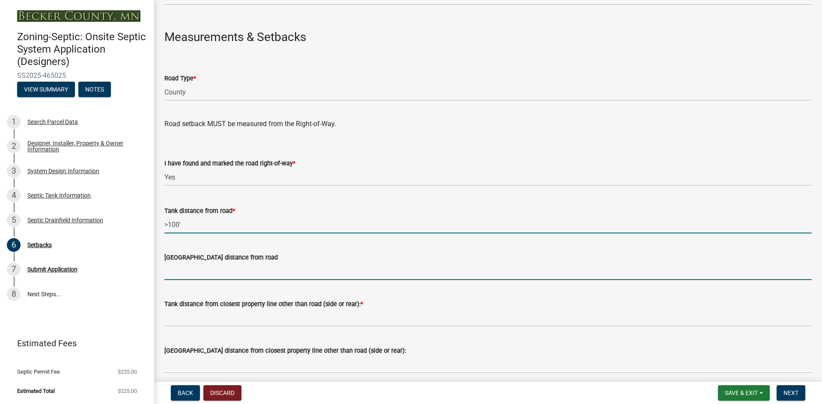
click at [178, 270] on input "Drainfield distance from road" at bounding box center [487, 272] width 647 height 18
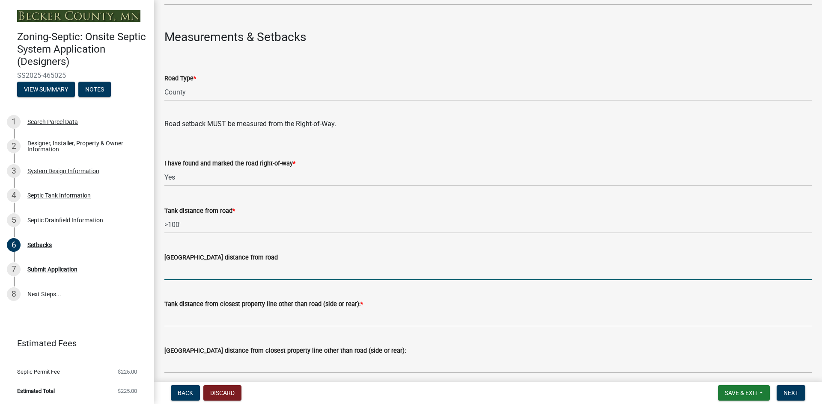
paste input ">100'"
type input ">100'"
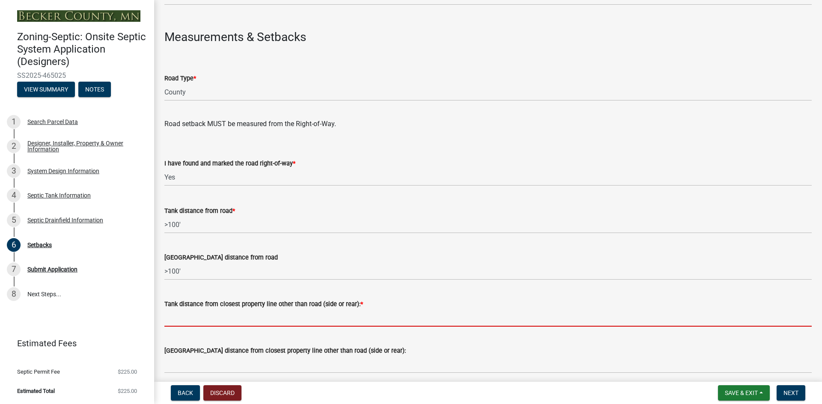
click at [197, 314] on input "Tank distance from closest property line other than road (side or rear): *" at bounding box center [487, 318] width 647 height 18
paste input ">100'"
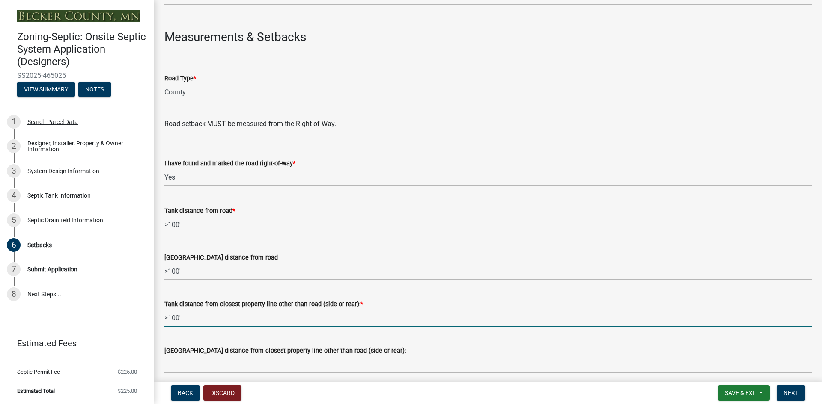
drag, startPoint x: 174, startPoint y: 319, endPoint x: 169, endPoint y: 319, distance: 4.7
click at [169, 319] on input ">100'" at bounding box center [487, 318] width 647 height 18
drag, startPoint x: 202, startPoint y: 318, endPoint x: 149, endPoint y: 320, distance: 54.0
click at [149, 320] on div "Zoning-Septic: Onsite Septic System Application (Designers) SS2025-465025 View …" at bounding box center [411, 202] width 822 height 404
type input ">50'"
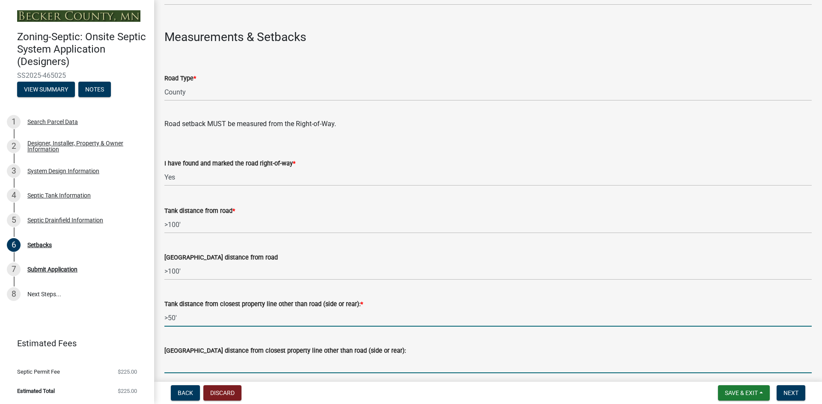
click at [207, 362] on input "Drainfield distance from closest property line other than road (side or rear):" at bounding box center [487, 365] width 647 height 18
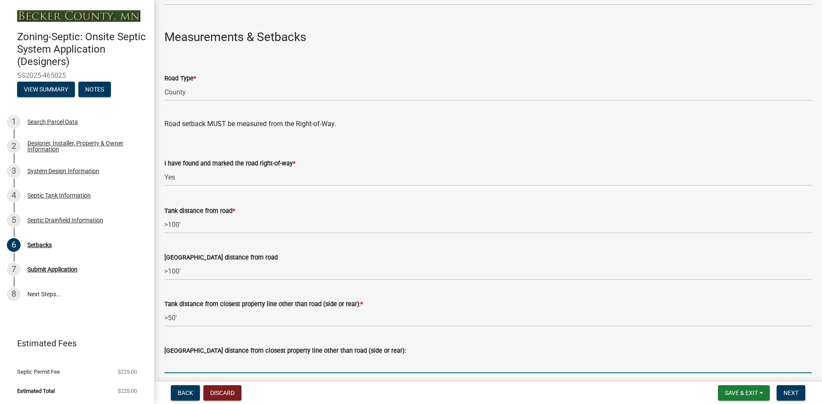
paste input ">50'"
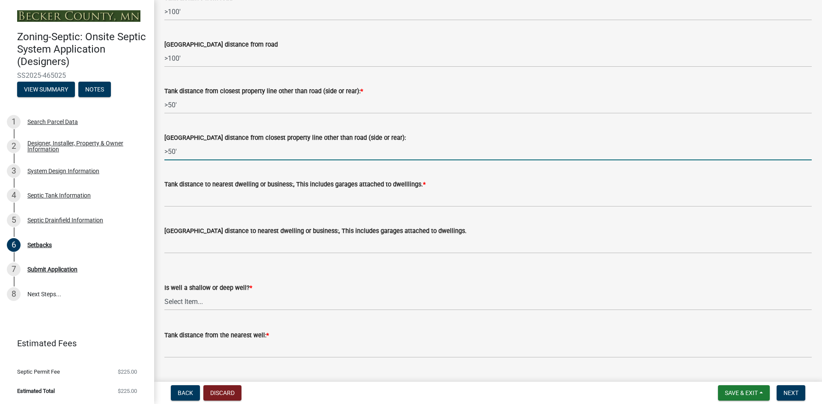
scroll to position [696, 0]
type input ">50'"
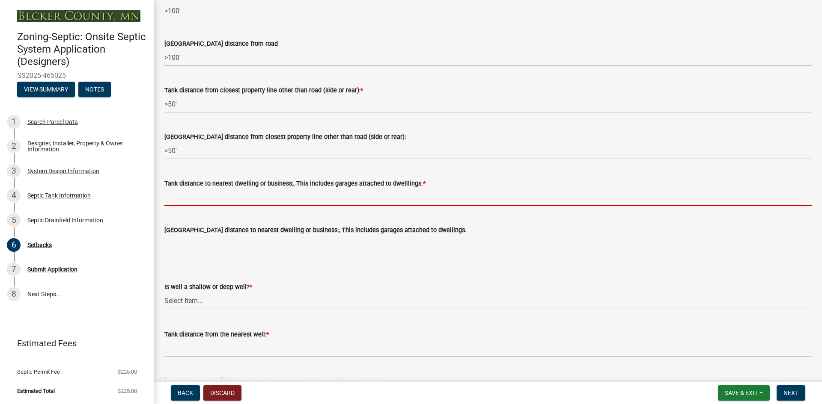
click at [227, 199] on input "Tank distance to nearest dwelling or business:, This includes garages attached …" at bounding box center [487, 198] width 647 height 18
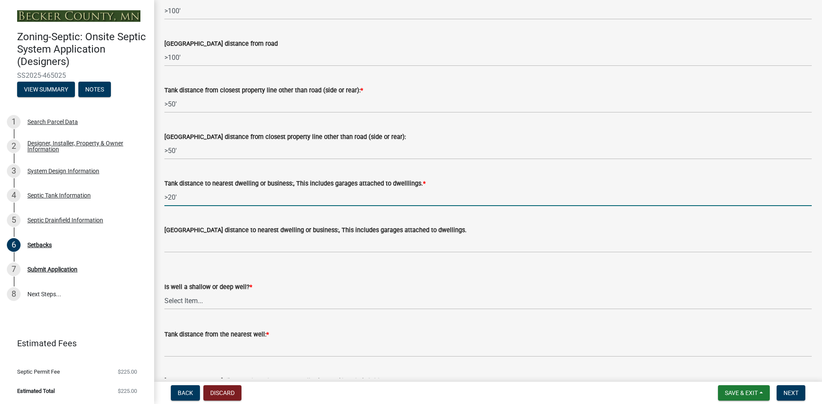
type input ">20'"
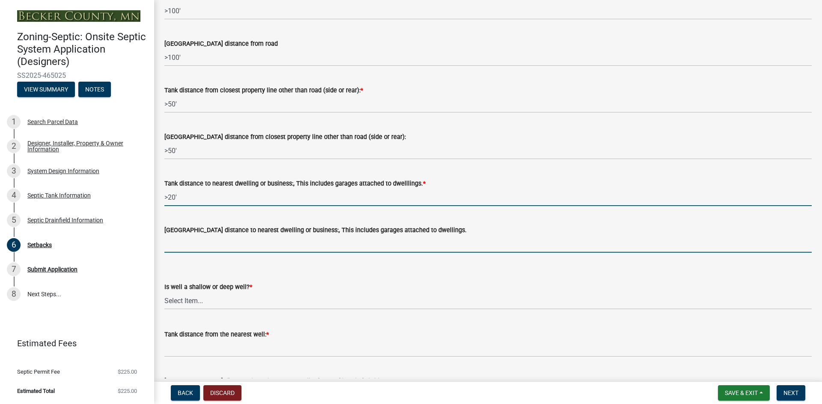
click at [225, 245] on input "Drainfield distance to nearest dwelling or business:, This includes garages att…" at bounding box center [487, 244] width 647 height 18
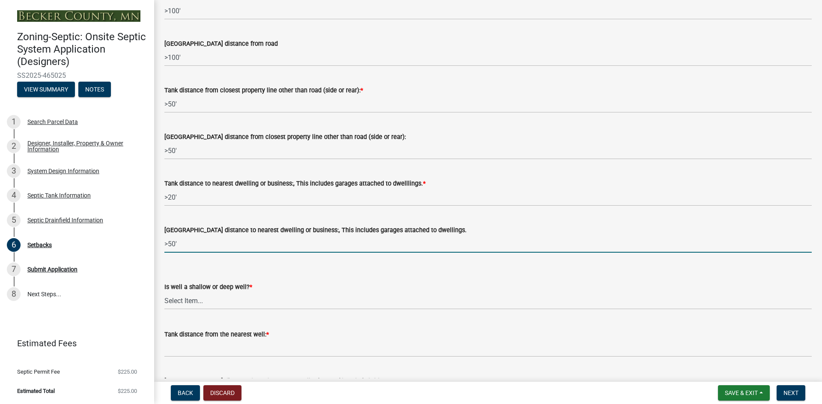
type input ">50'"
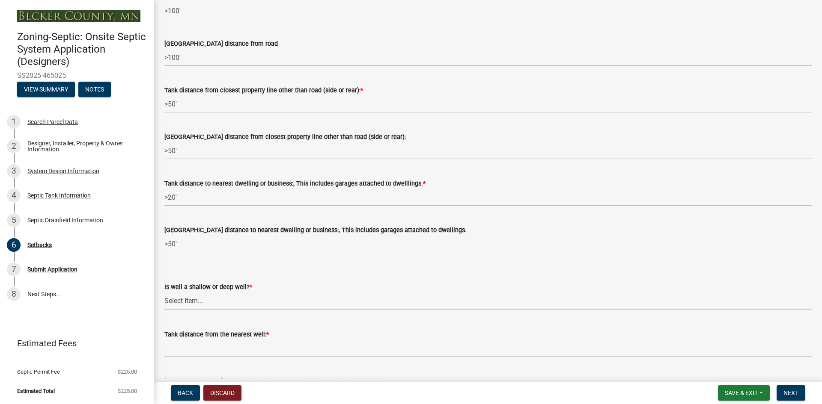
click at [200, 303] on select "Select Item... Deep Well Shallow Well No Well - Connected or to be connected to…" at bounding box center [487, 301] width 647 height 18
click at [164, 292] on select "Select Item... Deep Well Shallow Well No Well - Connected or to be connected to…" at bounding box center [487, 301] width 647 height 18
select select "cf78f1da-f066-4305-88a2-864abad1fa52"
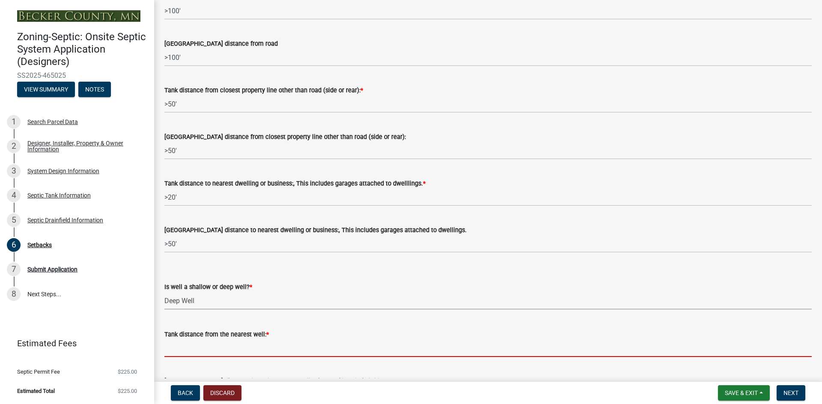
click at [205, 350] on input "Tank distance from the nearest well: *" at bounding box center [487, 349] width 647 height 18
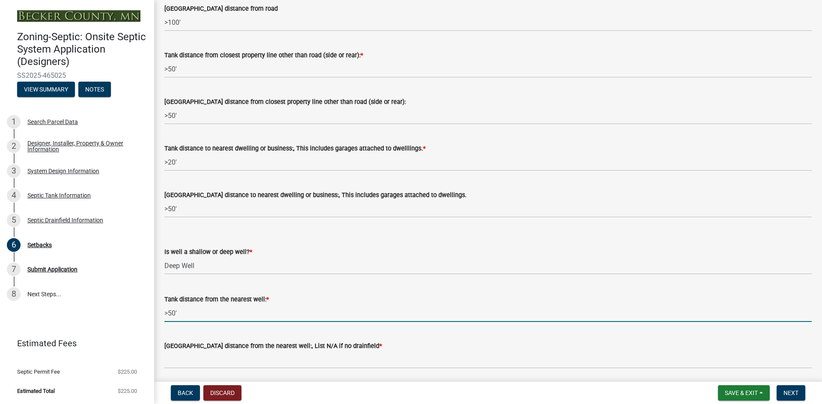
scroll to position [761, 0]
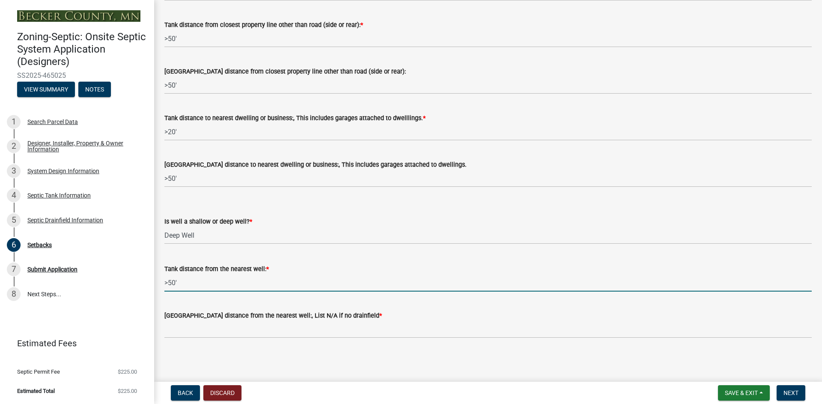
type input ">50'"
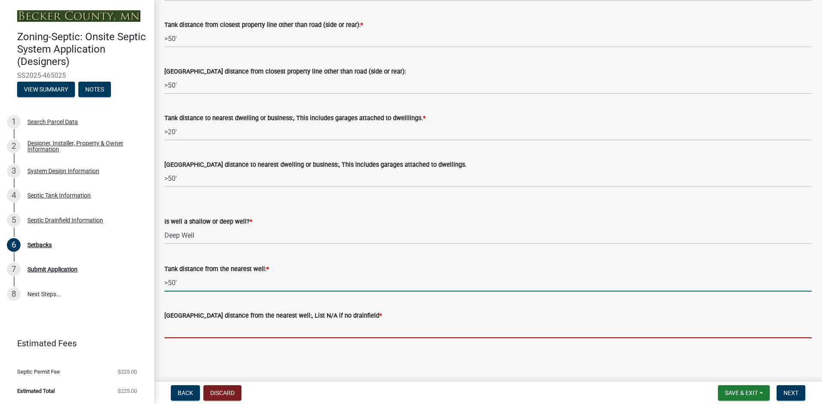
click at [197, 327] on input "Drainfield distance from the nearest well:, List N/A if no drainfield *" at bounding box center [487, 330] width 647 height 18
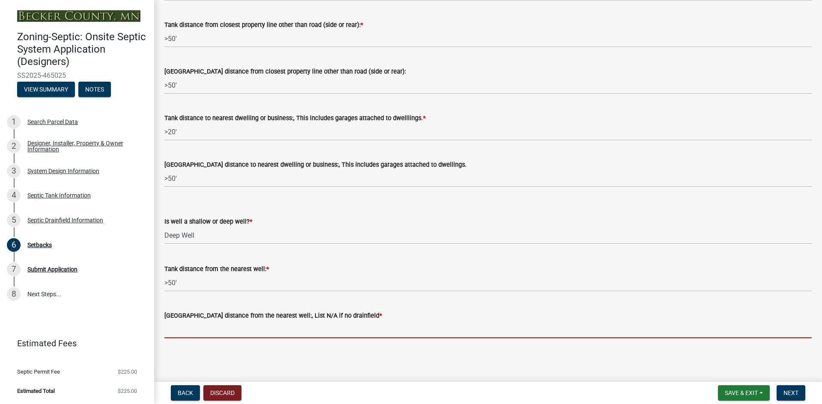
paste input ">50'"
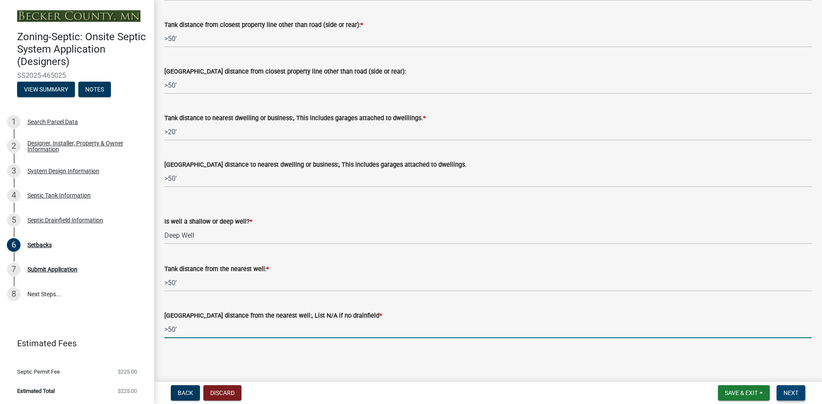
type input ">50'"
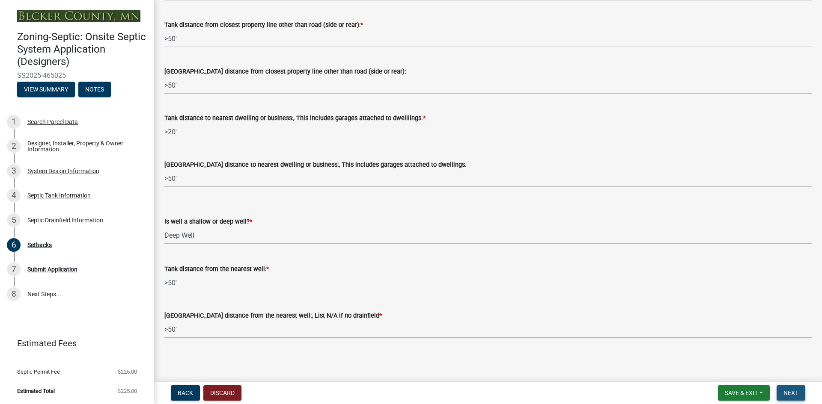
click at [792, 396] on span "Next" at bounding box center [790, 393] width 15 height 7
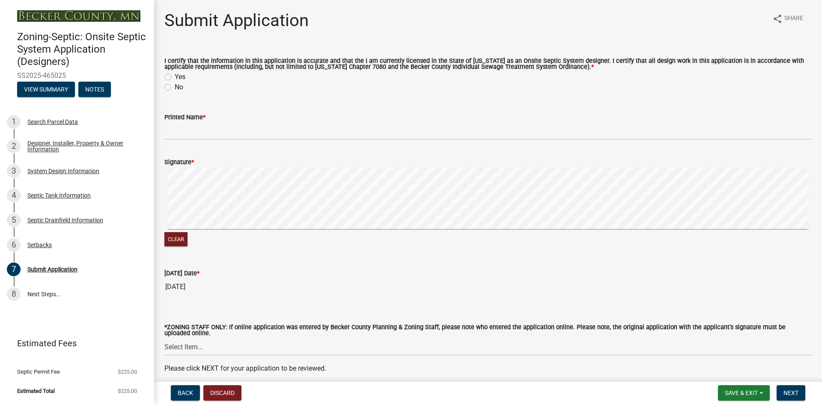
click at [175, 77] on label "Yes" at bounding box center [180, 77] width 11 height 10
click at [175, 77] on input "Yes" at bounding box center [178, 75] width 6 height 6
radio input "true"
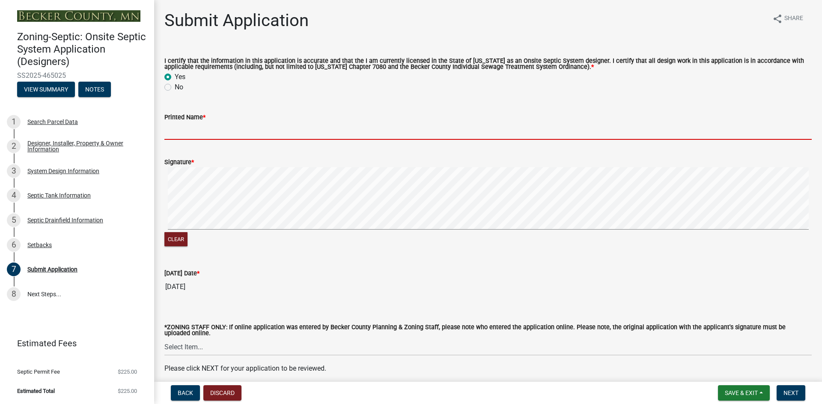
click at [180, 135] on input "Printed Name *" at bounding box center [487, 131] width 647 height 18
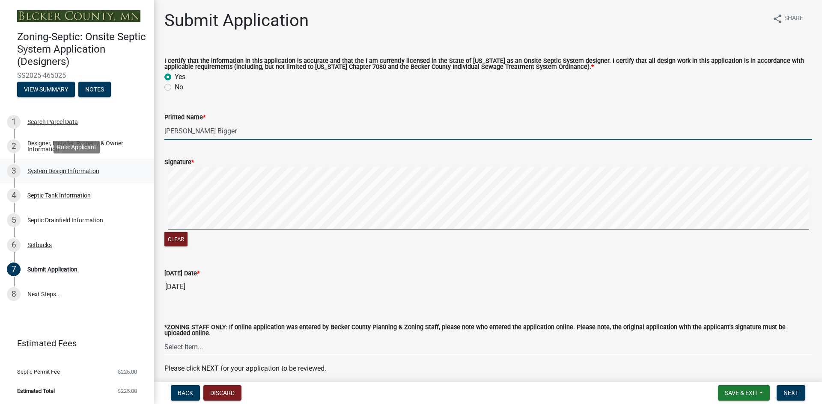
type input "Brant Bigger"
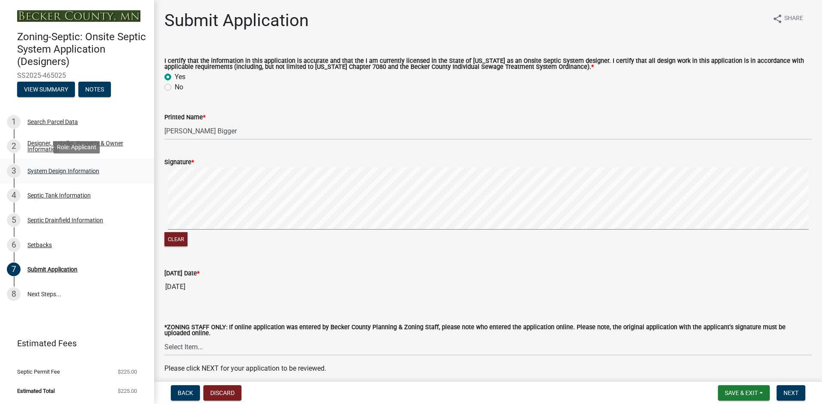
click at [36, 169] on div "System Design Information" at bounding box center [63, 171] width 72 height 6
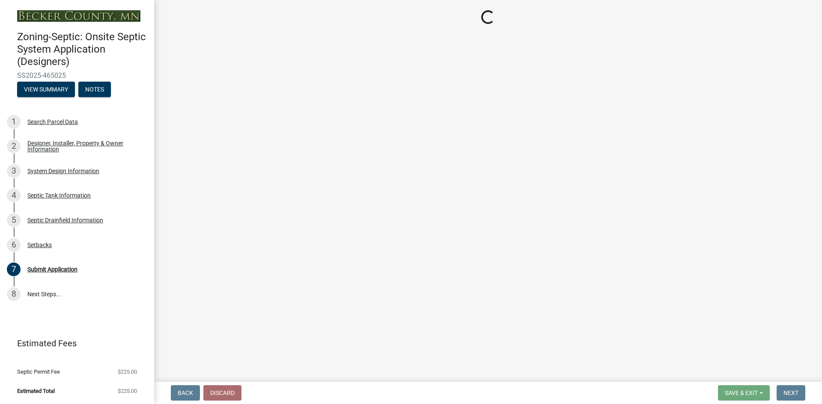
select select "8ba21533-2acf-4cc6-95e5-280e4aabd5a3"
select select "25258e87-3ef9-4f1c-a5f1-75a1d463abfb"
select select "011fbff4-a41d-4a75-9bd8-71c7e6c69e0d"
select select "85fdfef2-2683-4311-b5d5-5505f6411127"
select select "d95a9312-c8a1-4ec7-8581-25dbcf440a1f"
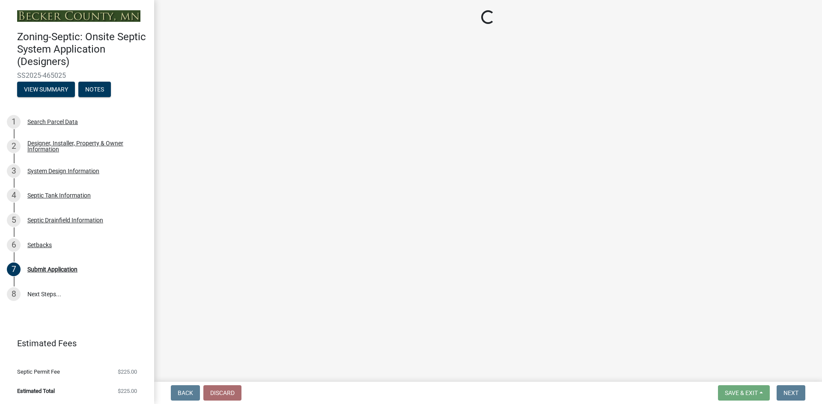
select select "ba735beb-519e-40f0-ae20-62d65fc4c46b"
select select "ef698bf5-6172-44c1-9ffb-522c07469aed"
select select "384fc250-a67e-4e5e-a6e0-19116deb63e7"
select select "a0c59fcd-b61c-4c3a-90a8-e70849750c47"
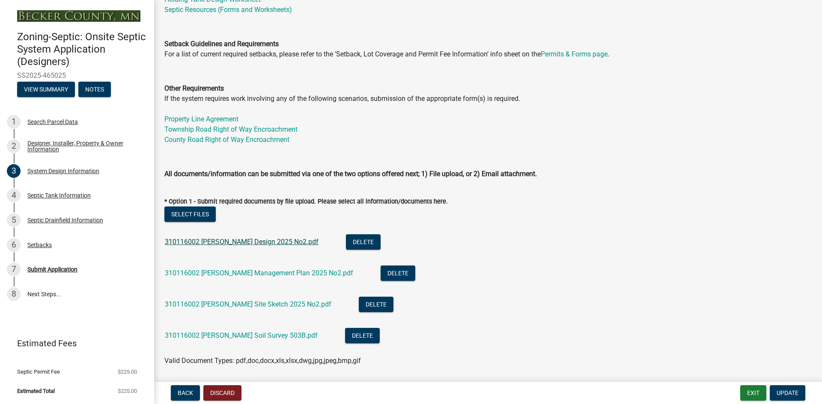
scroll to position [257, 0]
click at [197, 216] on button "Select files" at bounding box center [189, 213] width 51 height 15
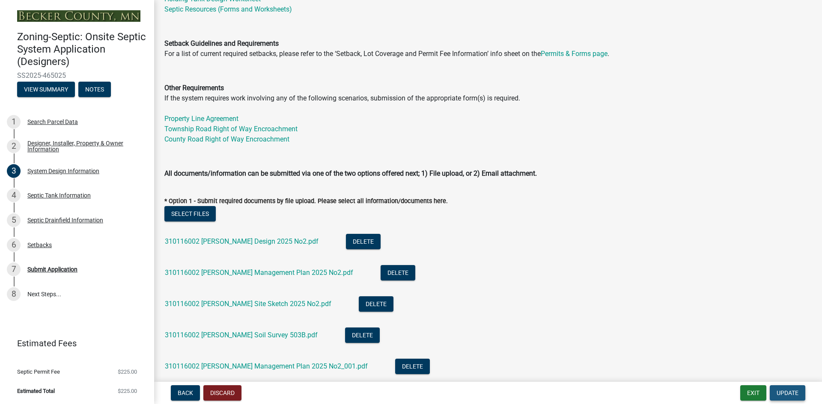
click at [790, 395] on span "Update" at bounding box center [787, 393] width 22 height 7
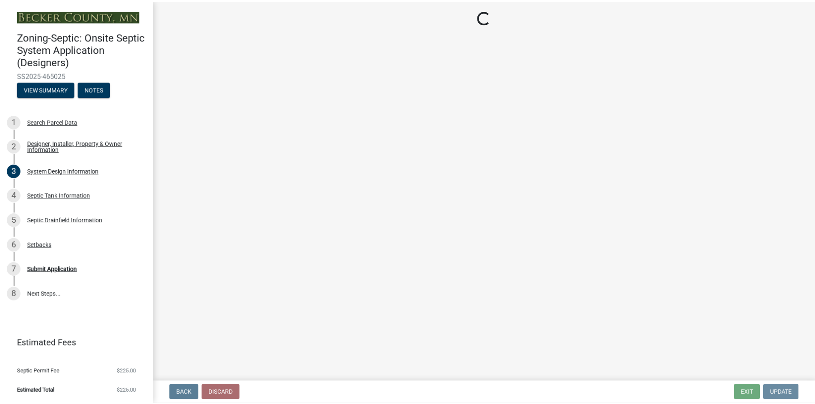
scroll to position [0, 0]
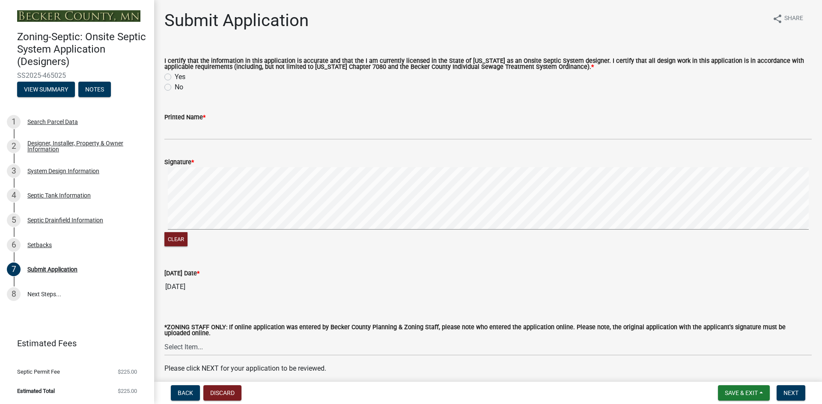
click at [175, 76] on label "Yes" at bounding box center [180, 77] width 11 height 10
click at [175, 76] on input "Yes" at bounding box center [178, 75] width 6 height 6
radio input "true"
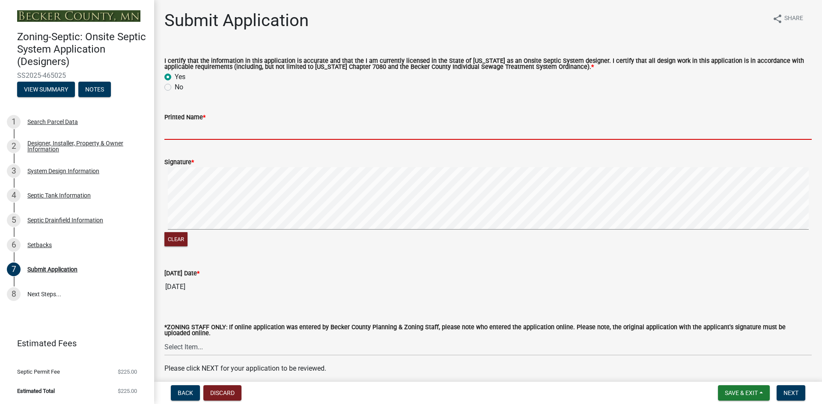
click at [183, 135] on input "Printed Name *" at bounding box center [487, 131] width 647 height 18
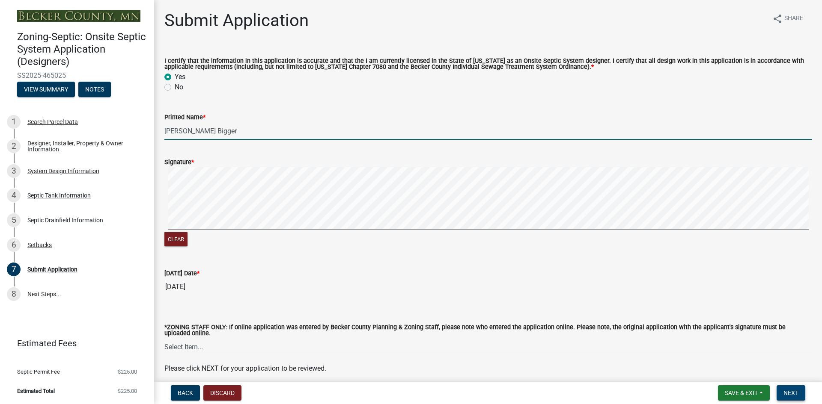
type input "Brant Bigger"
click at [784, 395] on span "Next" at bounding box center [790, 393] width 15 height 7
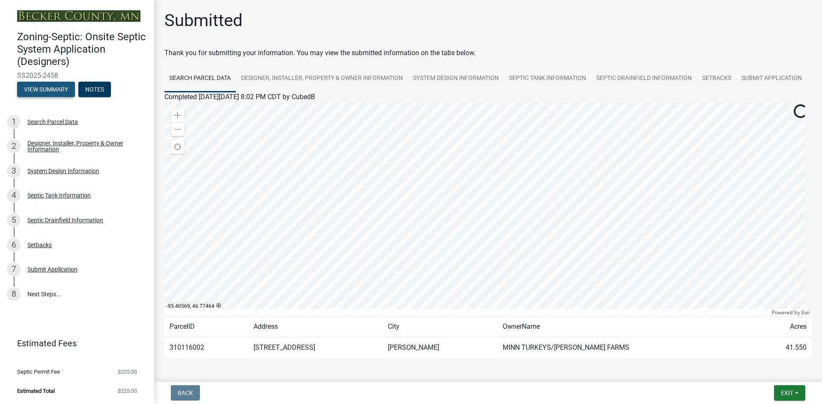
click at [53, 91] on button "View Summary" at bounding box center [46, 89] width 58 height 15
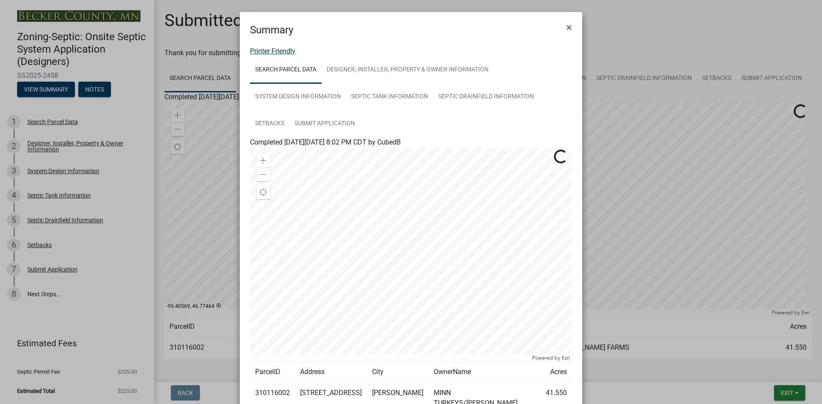
click at [286, 52] on link "Printer Friendly" at bounding box center [272, 51] width 45 height 8
click at [566, 28] on span "×" at bounding box center [569, 27] width 6 height 12
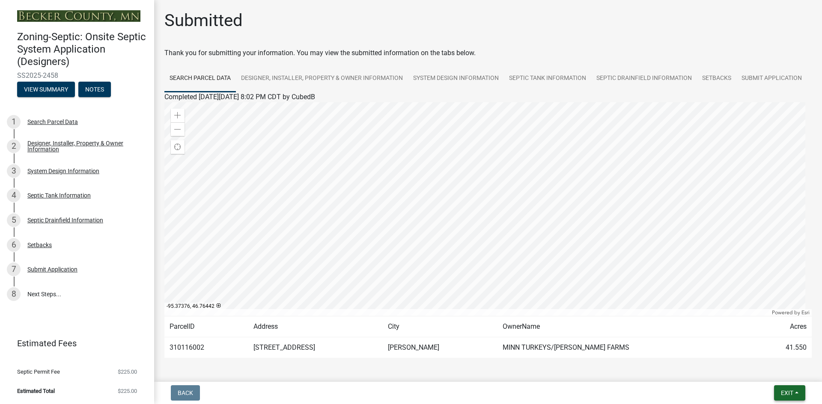
click at [779, 390] on button "Exit" at bounding box center [789, 393] width 31 height 15
click at [753, 373] on button "Save & Exit" at bounding box center [771, 371] width 68 height 21
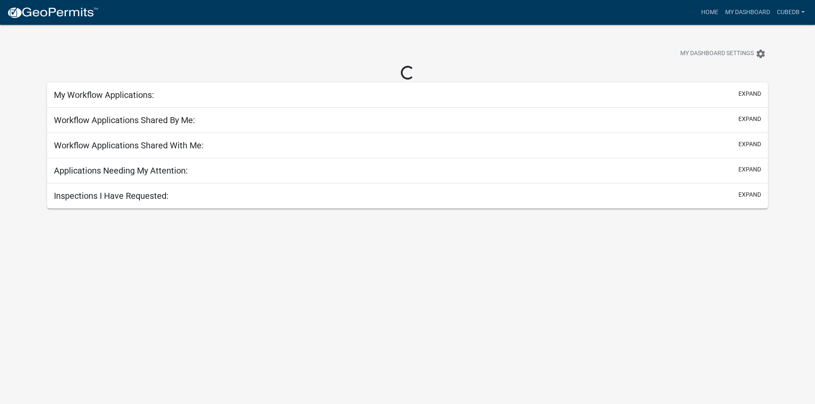
select select "3: 100"
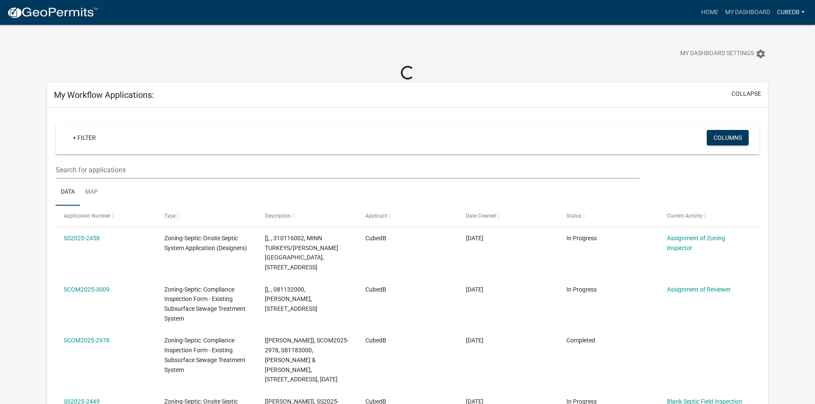
click at [797, 12] on link "CubedB" at bounding box center [791, 12] width 35 height 16
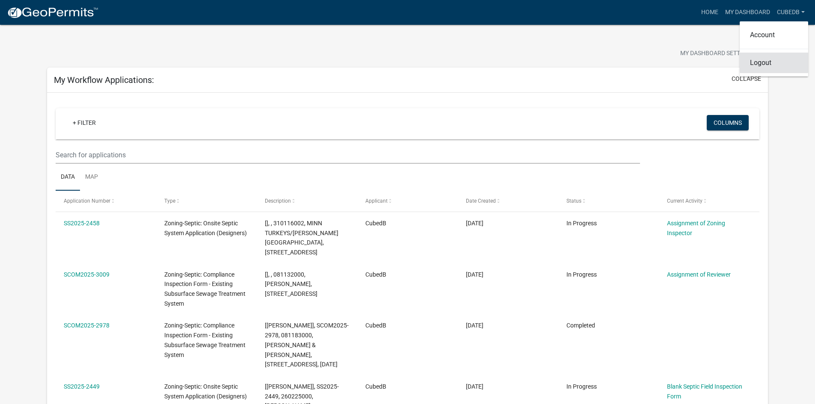
click at [761, 64] on link "Logout" at bounding box center [774, 63] width 68 height 21
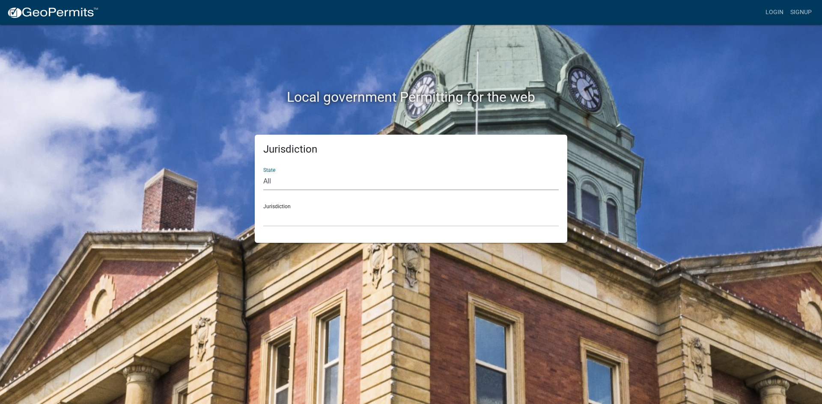
click at [274, 185] on select "All Colorado Georgia Indiana Iowa Kansas Minnesota Ohio South Carolina Wisconsin" at bounding box center [410, 182] width 295 height 18
select select "Minnesota"
click at [263, 173] on select "All Colorado Georgia Indiana Iowa Kansas Minnesota Ohio South Carolina Wisconsin" at bounding box center [410, 182] width 295 height 18
click at [301, 218] on select "Becker County, Minnesota Benton County, Minnesota Carlton County, Minnesota Cit…" at bounding box center [410, 218] width 295 height 18
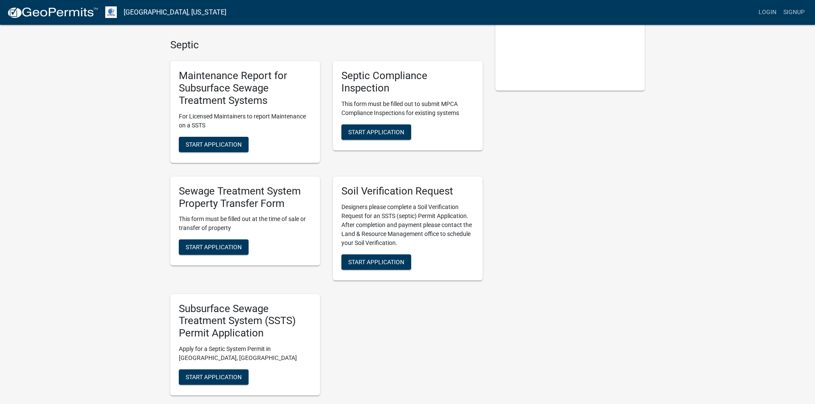
scroll to position [289, 0]
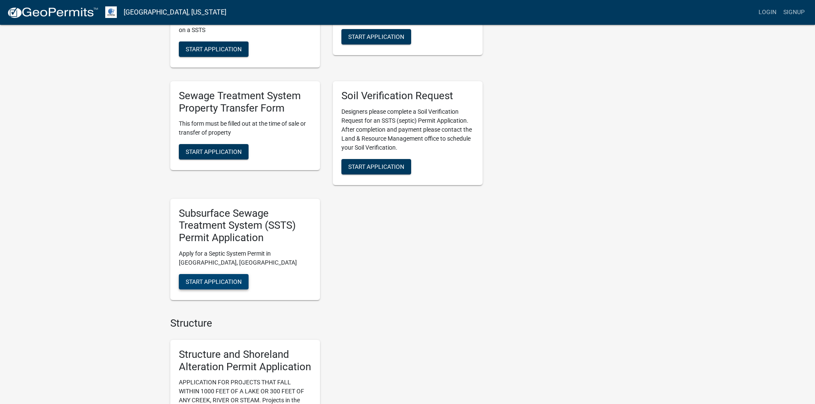
click at [212, 285] on span "Start Application" at bounding box center [214, 281] width 56 height 7
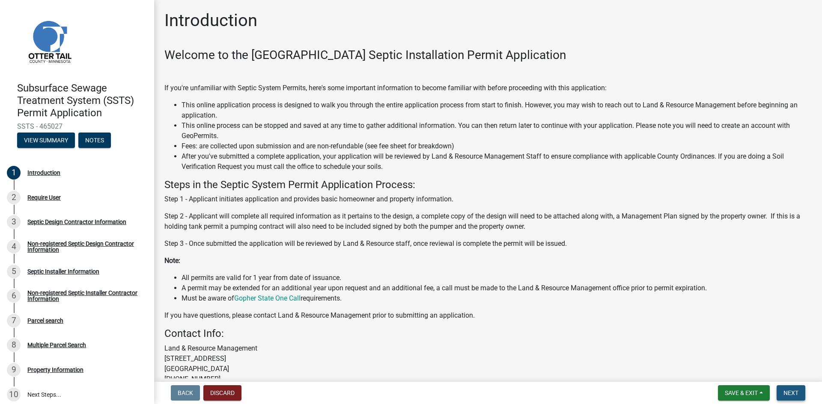
click at [783, 392] on span "Next" at bounding box center [790, 393] width 15 height 7
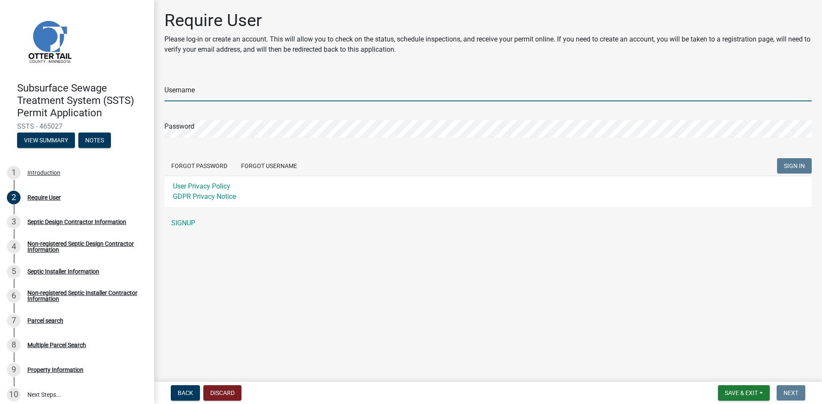
type input "CubedB"
click at [789, 168] on span "SIGN IN" at bounding box center [794, 166] width 21 height 7
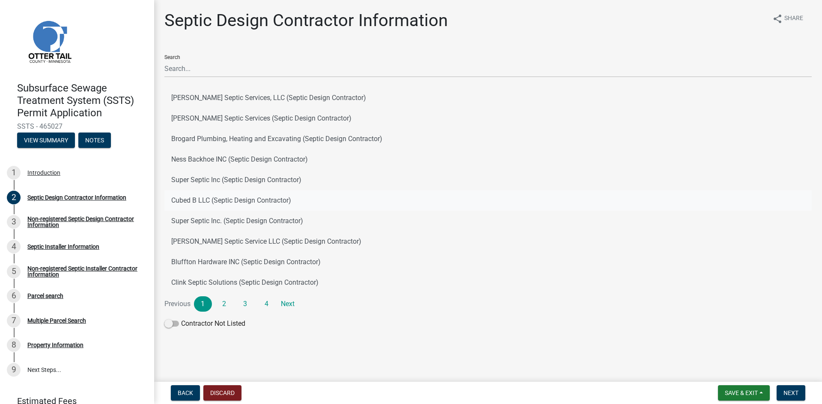
click at [232, 200] on button "Cubed B LLC (Septic Design Contractor)" at bounding box center [487, 200] width 647 height 21
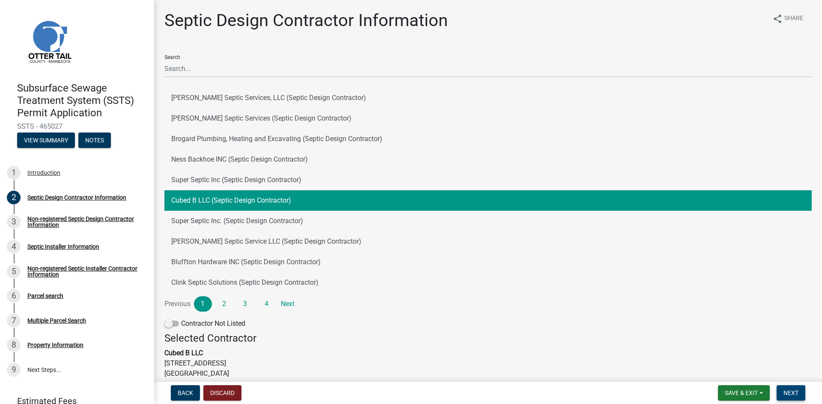
click at [788, 394] on span "Next" at bounding box center [790, 393] width 15 height 7
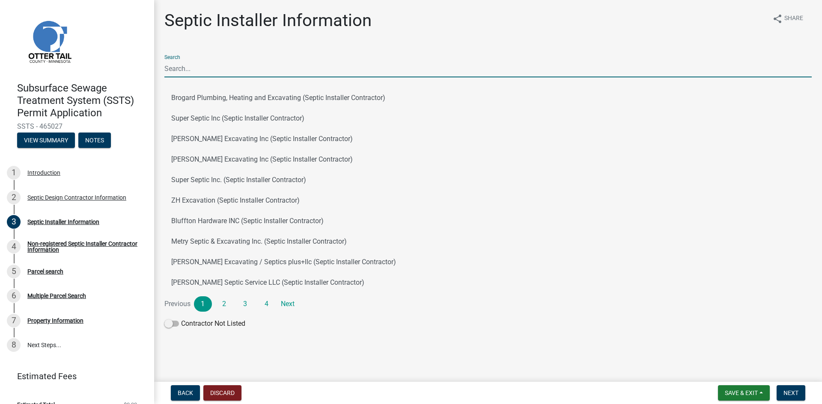
click at [241, 74] on input "Search" at bounding box center [487, 69] width 647 height 18
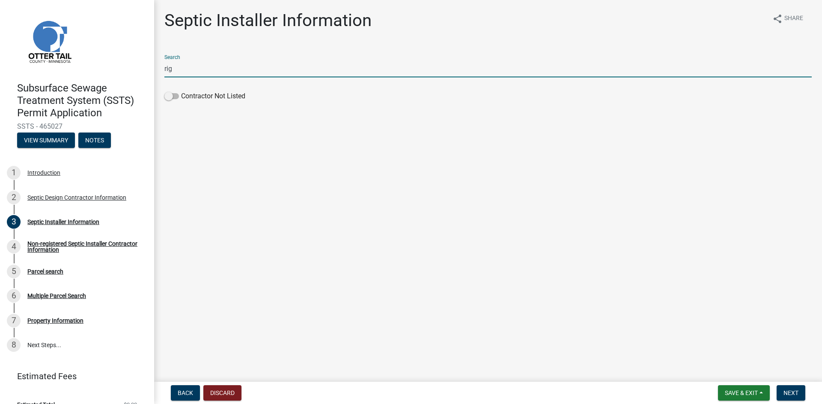
type input "rig"
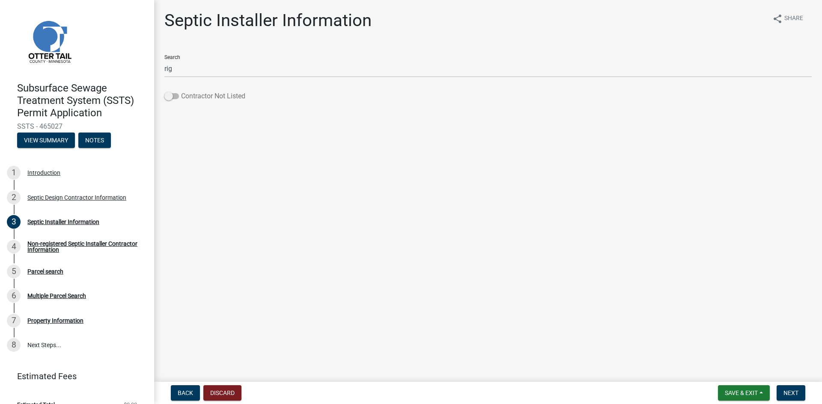
click at [178, 95] on span at bounding box center [171, 96] width 15 height 6
click at [181, 91] on input "Contractor Not Listed" at bounding box center [181, 91] width 0 height 0
click at [788, 393] on span "Next" at bounding box center [790, 393] width 15 height 7
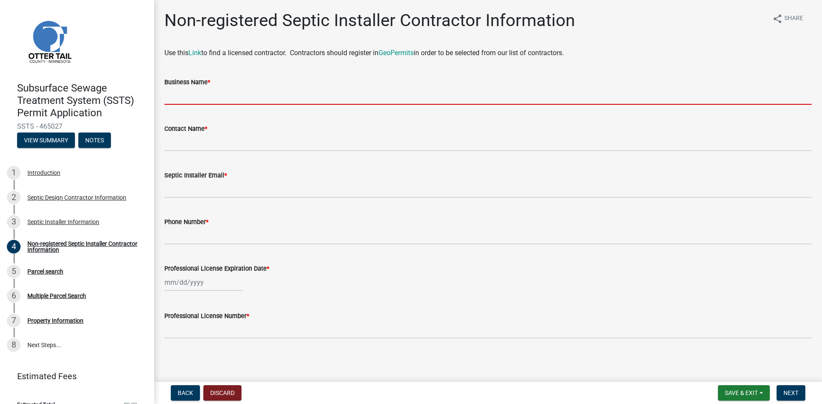
click at [201, 95] on input "Business Name *" at bounding box center [487, 96] width 647 height 18
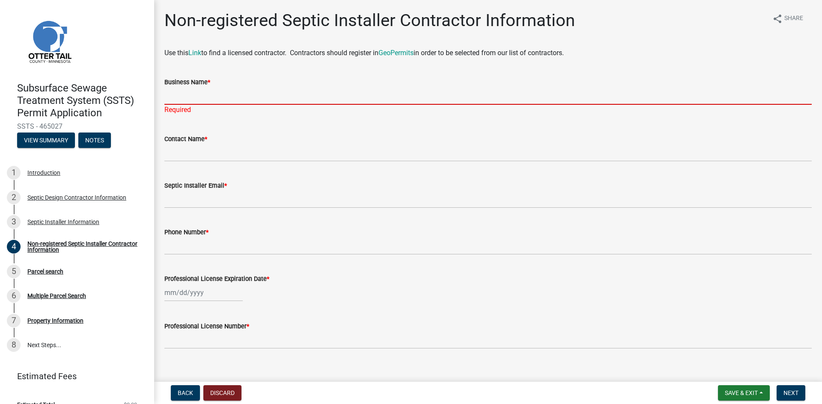
click at [188, 96] on input "Business Name *" at bounding box center [487, 96] width 647 height 18
paste input "Rigid Excavating, LLC"
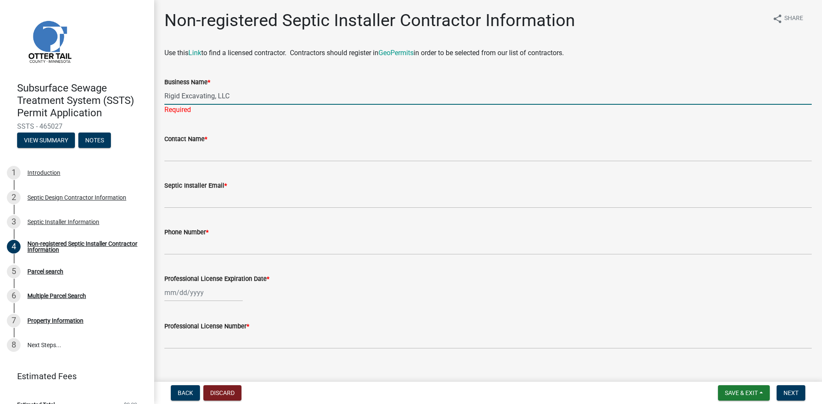
type input "Rigid Excavating, LLC"
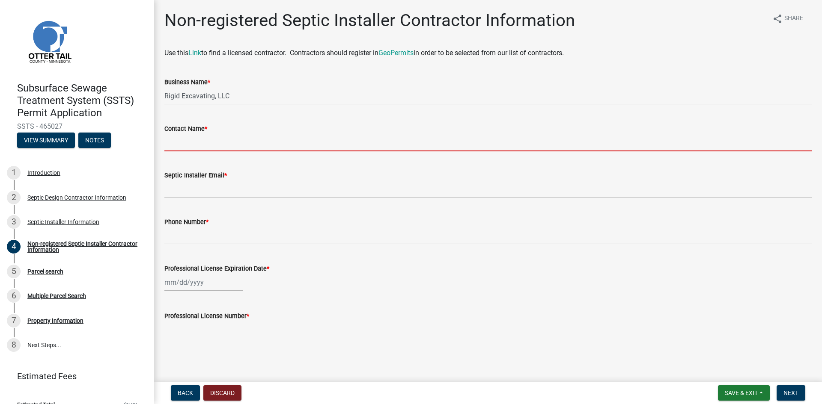
click at [179, 144] on input "Contact Name *" at bounding box center [487, 143] width 647 height 18
paste input "Robert W Keranen"
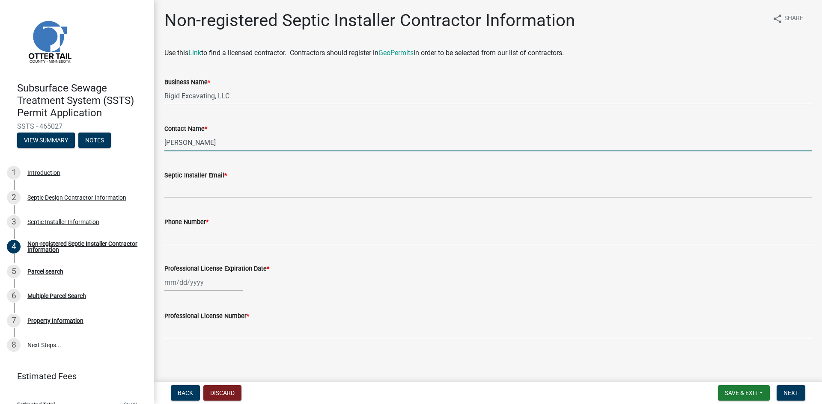
click at [196, 143] on input "Robert W Keranen" at bounding box center [487, 143] width 647 height 18
type input "[PERSON_NAME]"
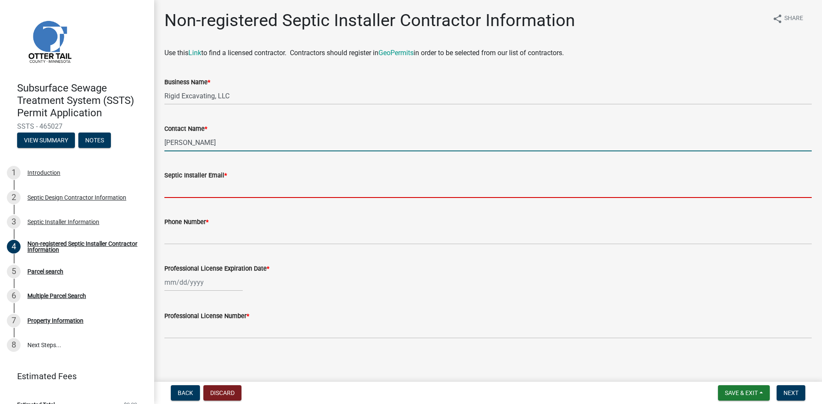
click at [203, 192] on input "Septic Installer Email *" at bounding box center [487, 190] width 647 height 18
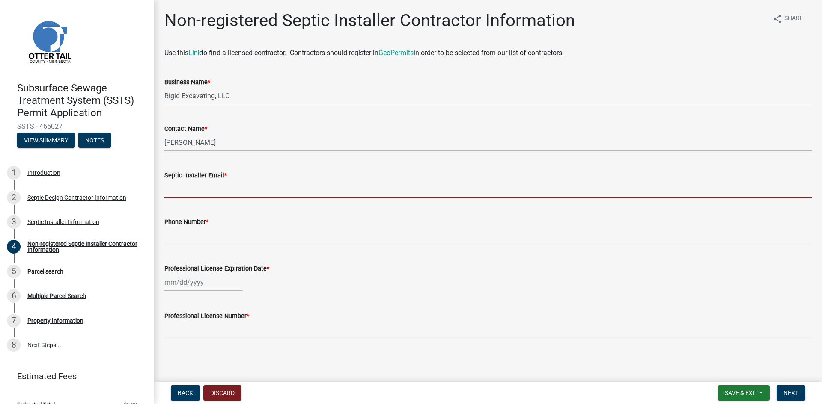
paste input "[EMAIL_ADDRESS][DOMAIN_NAME]"
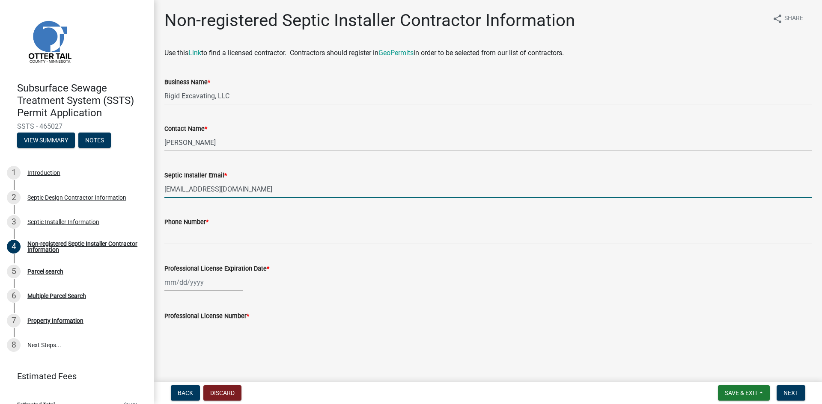
type input "[EMAIL_ADDRESS][DOMAIN_NAME]"
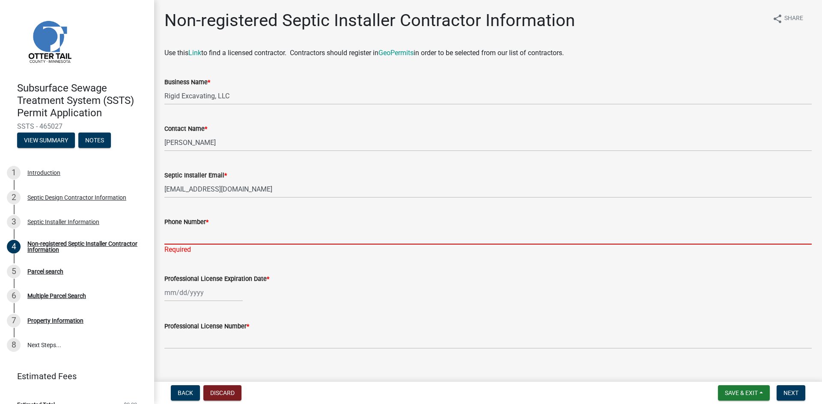
paste input "+12182557360"
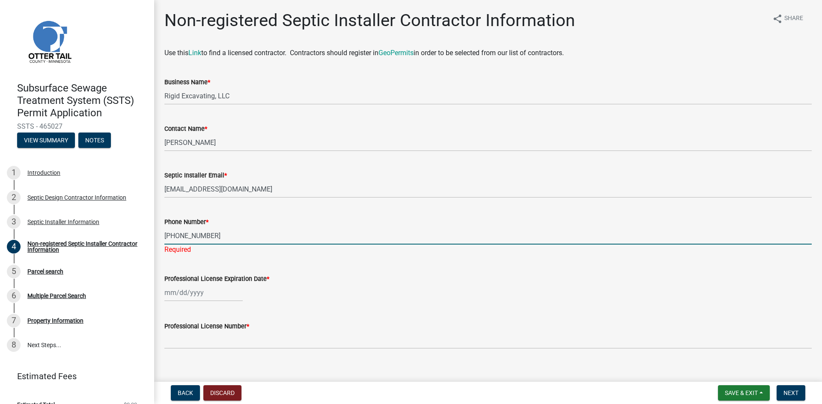
click at [172, 237] on input "+12182557360" at bounding box center [487, 236] width 647 height 18
type input "2182557360"
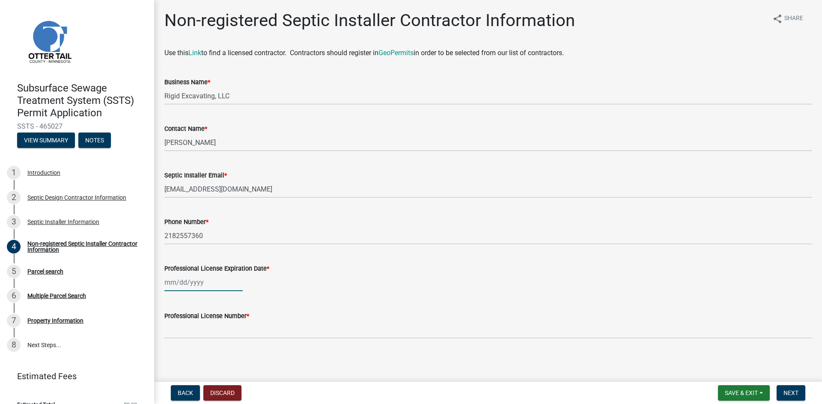
click at [205, 284] on div at bounding box center [203, 283] width 78 height 18
select select "8"
select select "2025"
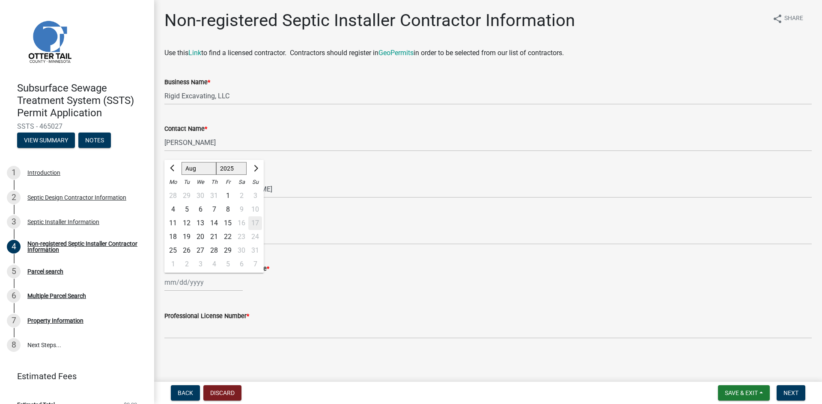
click at [184, 250] on div "26" at bounding box center [187, 251] width 14 height 14
type input "08/26/2025"
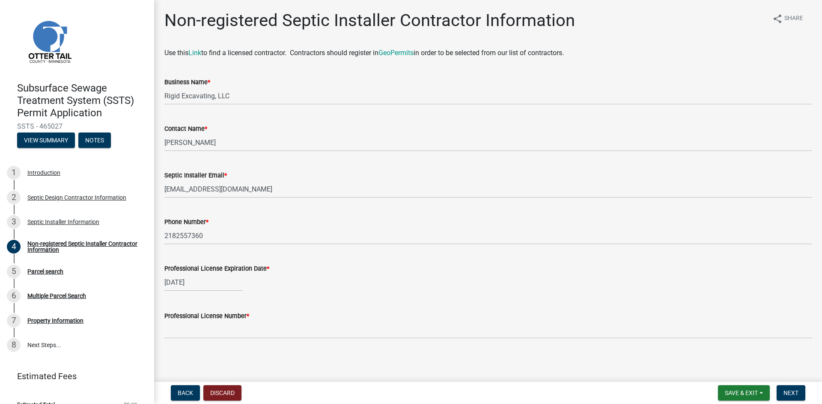
select select "8"
select select "2025"
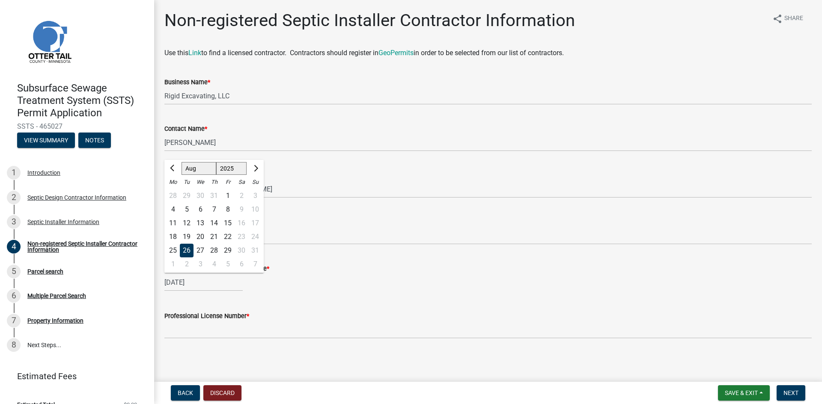
drag, startPoint x: 200, startPoint y: 283, endPoint x: 168, endPoint y: 283, distance: 32.1
click at [168, 283] on input "08/26/2025" at bounding box center [203, 283] width 78 height 18
click at [172, 248] on div "25" at bounding box center [173, 251] width 14 height 14
type input "[DATE]"
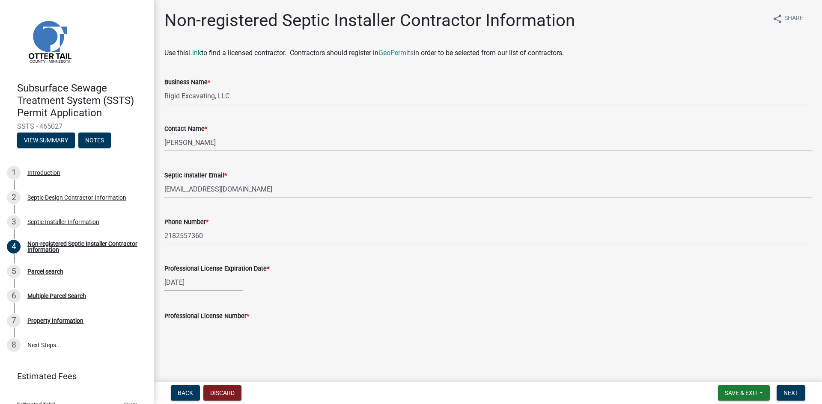
scroll to position [0, 0]
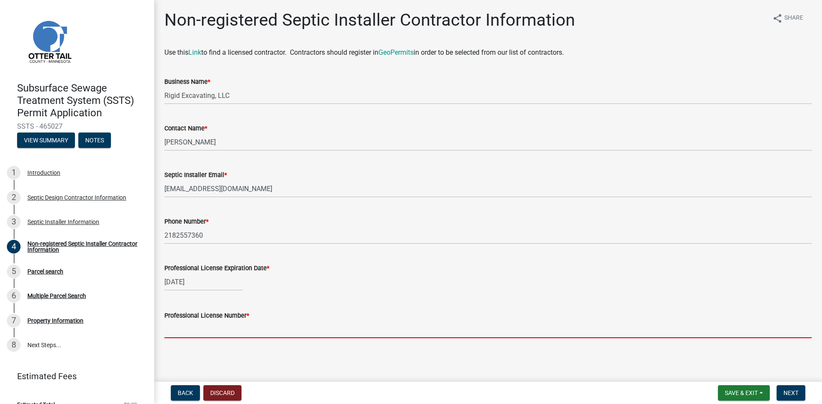
click at [347, 333] on input "Professional License Number *" at bounding box center [487, 330] width 647 height 18
paste input "L2704"
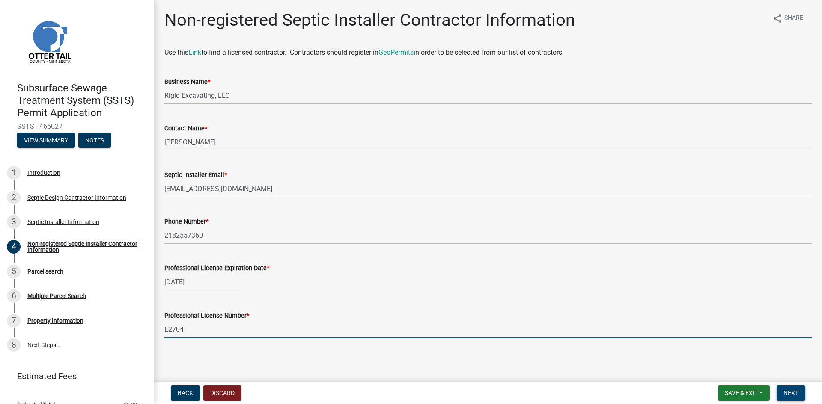
type input "L2704"
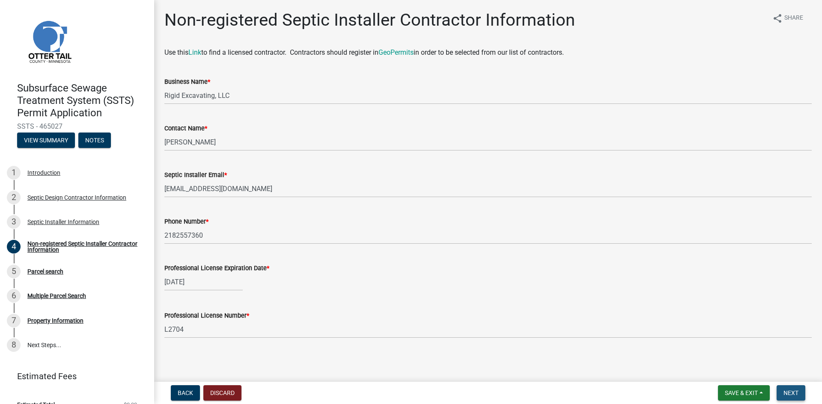
click at [787, 390] on span "Next" at bounding box center [790, 393] width 15 height 7
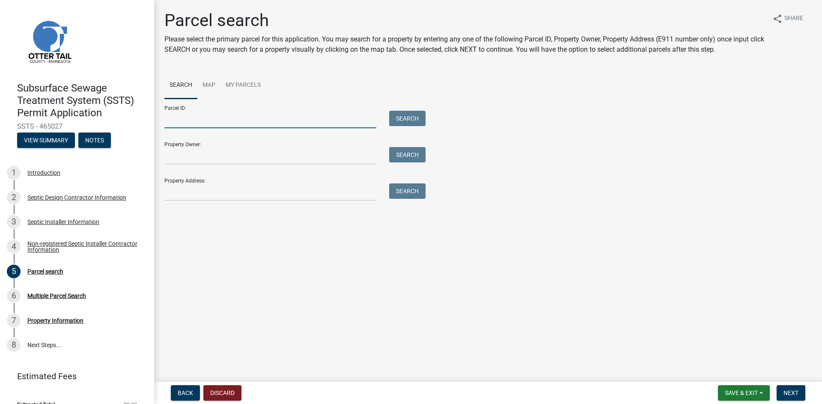
click at [214, 122] on input "Parcel ID:" at bounding box center [270, 120] width 212 height 18
paste input "48000230150000"
type input "48000230150000"
click at [404, 121] on button "Search" at bounding box center [407, 118] width 36 height 15
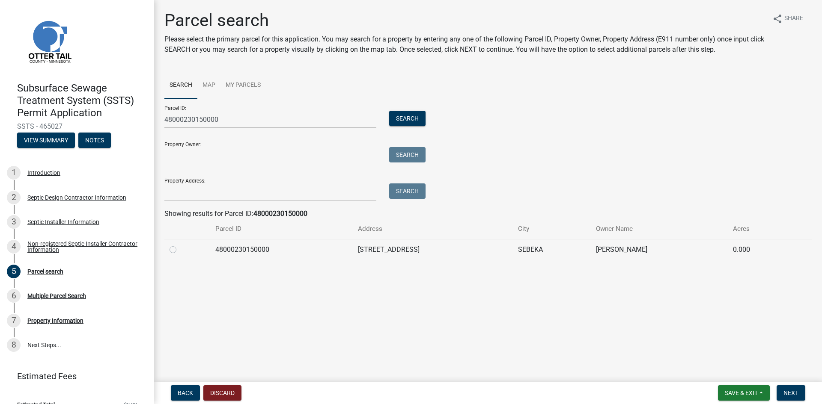
click at [180, 245] on label at bounding box center [180, 245] width 0 height 0
click at [180, 250] on input "radio" at bounding box center [183, 248] width 6 height 6
radio input "true"
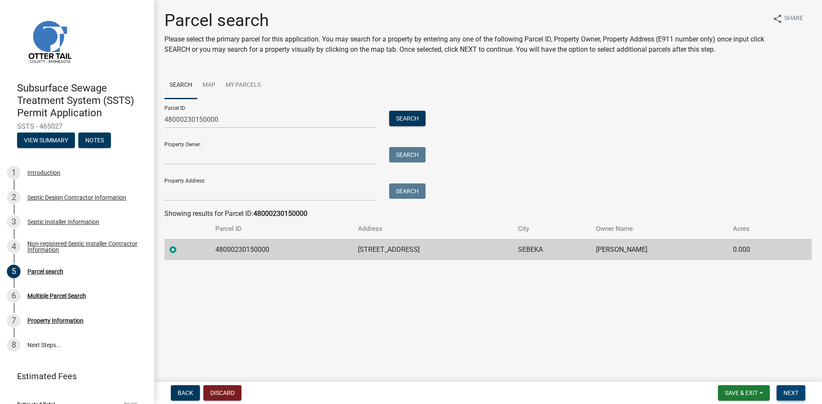
click at [787, 391] on span "Next" at bounding box center [790, 393] width 15 height 7
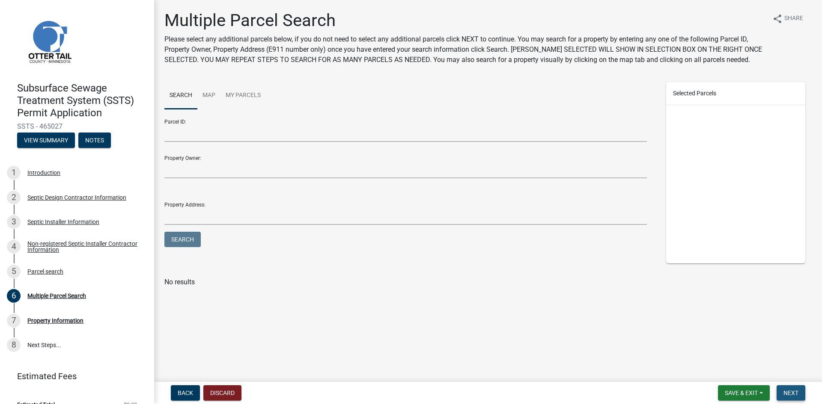
click at [793, 392] on span "Next" at bounding box center [790, 393] width 15 height 7
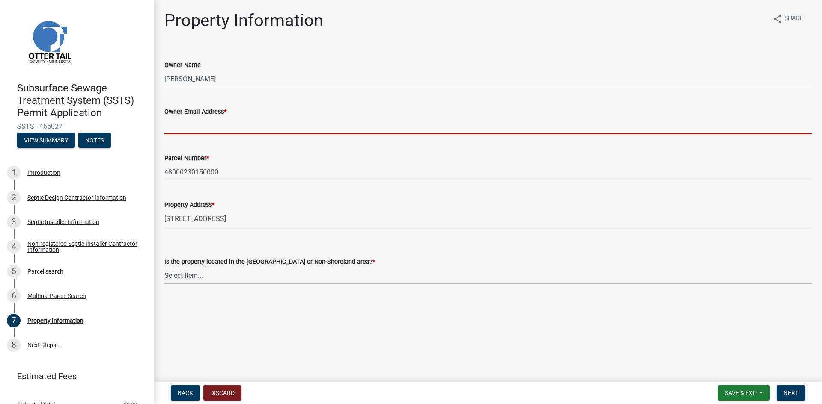
click at [195, 130] on input "Owner Email Address *" at bounding box center [487, 126] width 647 height 18
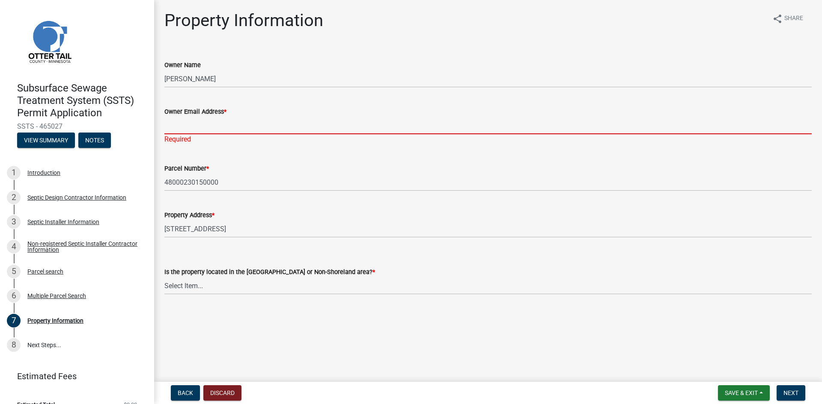
click at [213, 128] on input "Owner Email Address *" at bounding box center [487, 126] width 647 height 18
paste input "[EMAIL_ADDRESS][DOMAIN_NAME]"
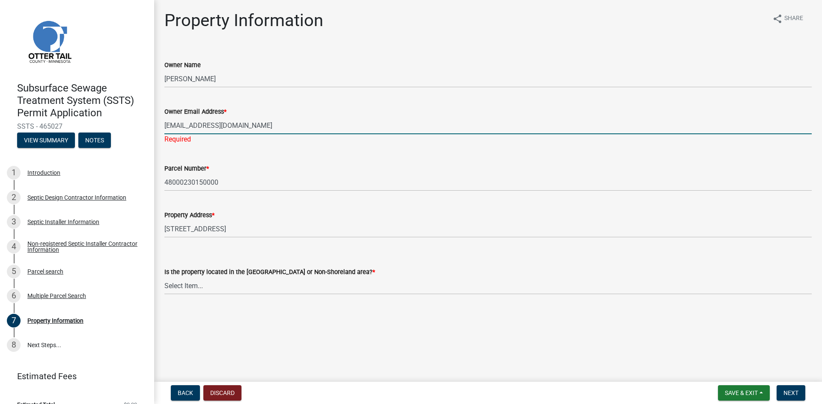
drag, startPoint x: 266, startPoint y: 126, endPoint x: 156, endPoint y: 127, distance: 110.4
click at [156, 127] on div "Property Information share Share Owner Name DICK E SILTALA Owner Email Address …" at bounding box center [488, 160] width 668 height 300
drag, startPoint x: 185, startPoint y: 127, endPoint x: 150, endPoint y: 128, distance: 35.1
click at [150, 128] on div "Subsurface Sewage Treatment System (SSTS) Permit Application SSTS - 465027 View…" at bounding box center [411, 202] width 822 height 404
paste input "[EMAIL_ADDRESS][DOMAIN_NAME]"
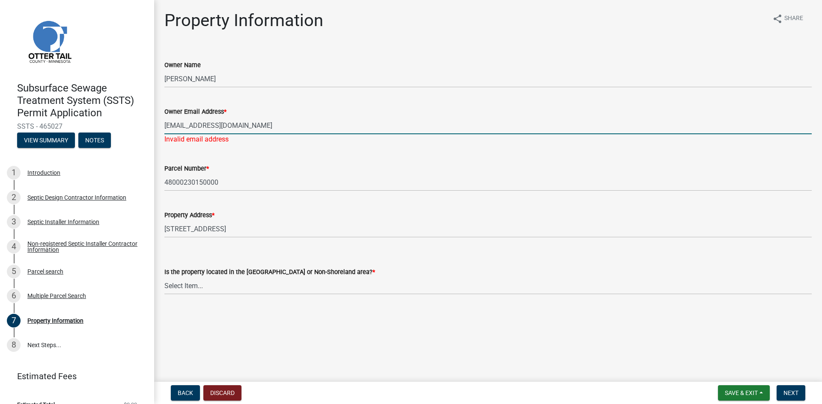
type input "[EMAIL_ADDRESS][DOMAIN_NAME]"
click at [282, 288] on wm-data-entity-input "Is the property located in the Shoreland or Non-Shoreland area? * Select Item..…" at bounding box center [487, 274] width 647 height 58
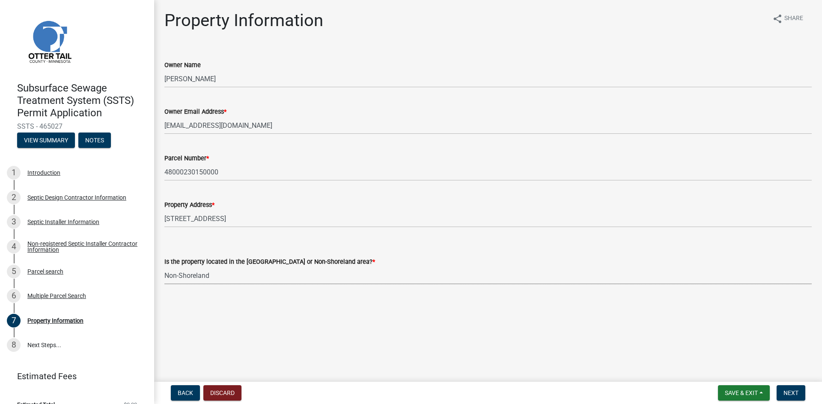
click at [164, 267] on select "Select Item... Shoreland Non-Shoreland" at bounding box center [487, 276] width 647 height 18
select select "5ed11e82-653f-4fcc-a472-8d95af57556c"
click at [785, 394] on span "Next" at bounding box center [790, 393] width 15 height 7
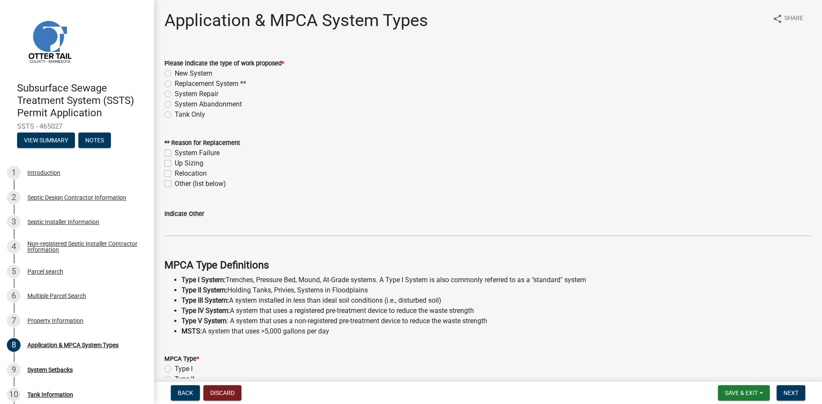
click at [175, 84] on label "Replacement System **" at bounding box center [210, 84] width 71 height 10
click at [175, 84] on input "Replacement System **" at bounding box center [178, 82] width 6 height 6
radio input "true"
click at [175, 183] on label "Other (list below)" at bounding box center [200, 184] width 51 height 10
click at [175, 183] on input "Other (list below)" at bounding box center [178, 182] width 6 height 6
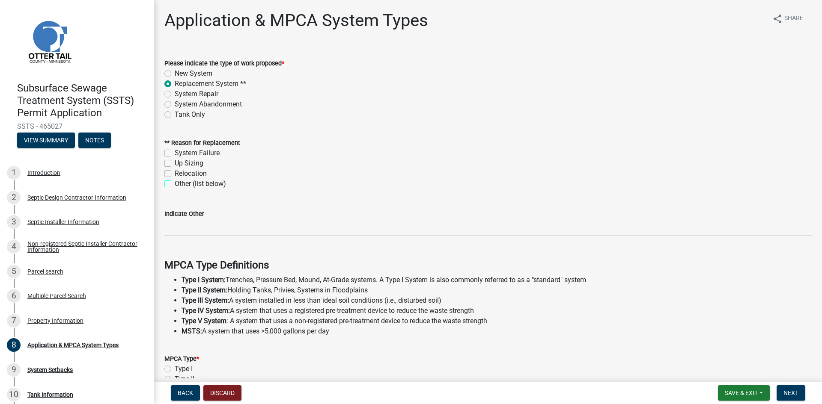
checkbox input "true"
checkbox input "false"
checkbox input "true"
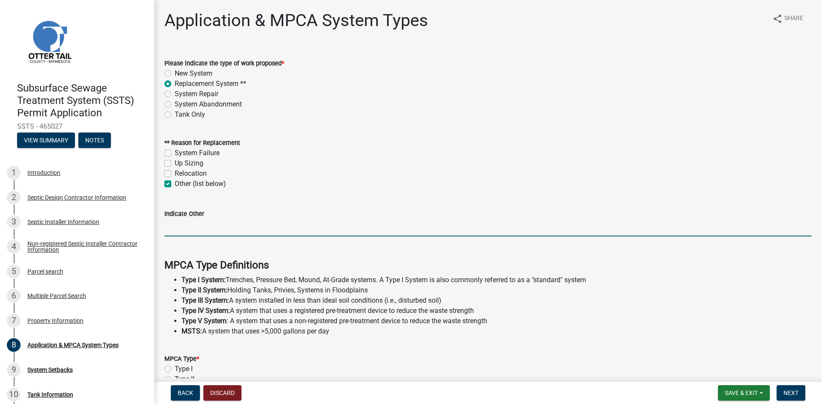
click at [210, 231] on input "Indicate Other" at bounding box center [487, 228] width 647 height 18
click at [164, 228] on div "Indicate Other anticipated non-compliance of older system" at bounding box center [488, 217] width 660 height 40
click at [167, 228] on input "anticipated non-compliance of older system" at bounding box center [487, 228] width 647 height 18
click at [167, 229] on input "anticipated non-compliance of older system" at bounding box center [487, 228] width 647 height 18
click at [165, 229] on input "anticipated non-compliance of older system" at bounding box center [487, 228] width 647 height 18
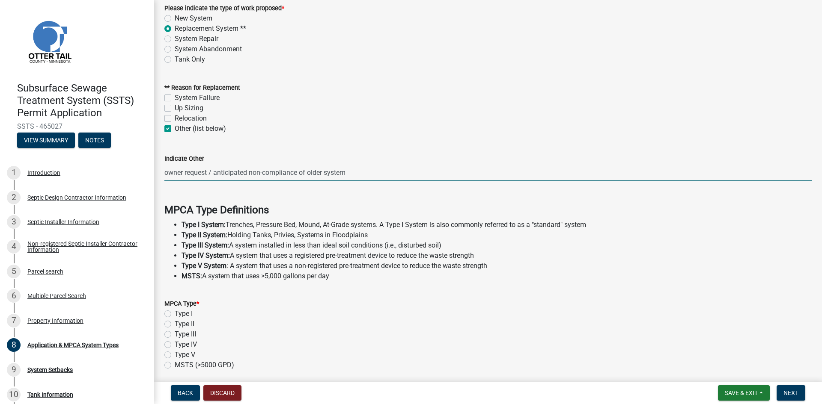
scroll to position [150, 0]
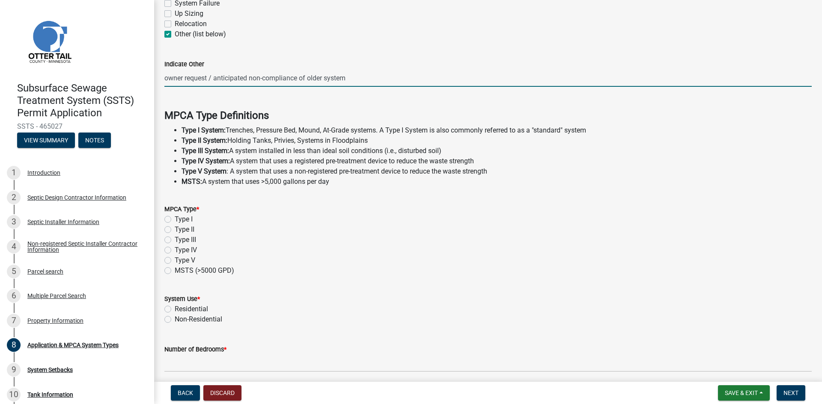
type input "owner request / anticipated non-compliance of older system"
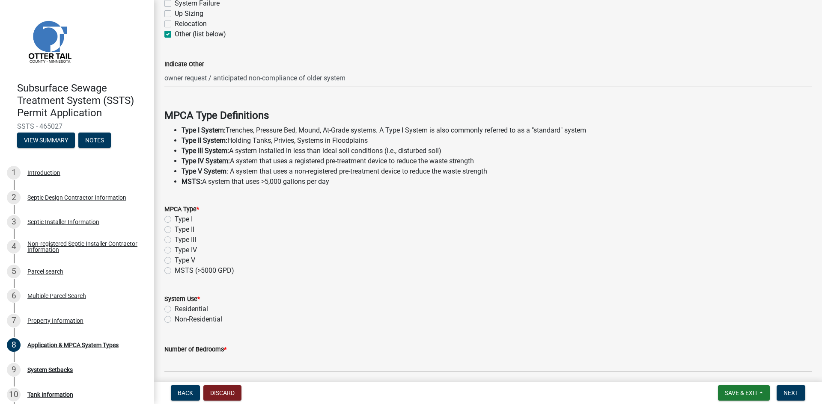
click at [175, 220] on label "Type I" at bounding box center [184, 219] width 18 height 10
click at [175, 220] on input "Type I" at bounding box center [178, 217] width 6 height 6
radio input "true"
click at [175, 308] on label "Residential" at bounding box center [191, 309] width 33 height 10
click at [175, 308] on input "Residential" at bounding box center [178, 307] width 6 height 6
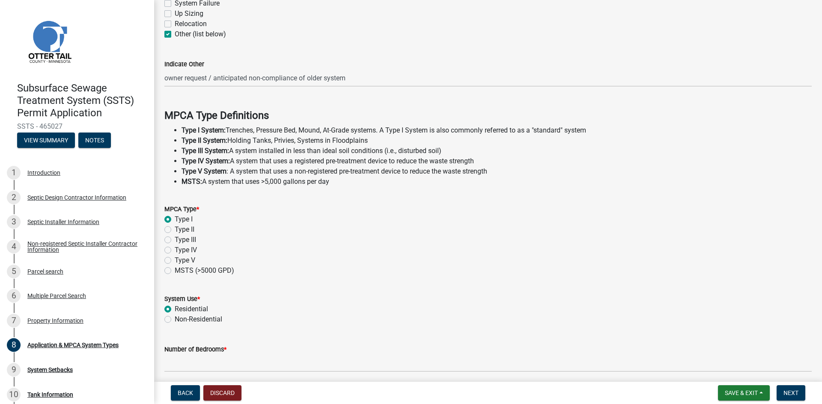
radio input "true"
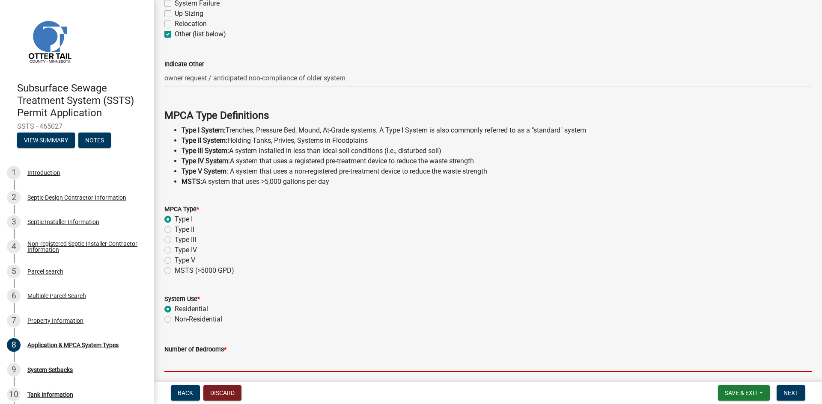
click at [202, 363] on input "Number of Bedrooms *" at bounding box center [487, 364] width 647 height 18
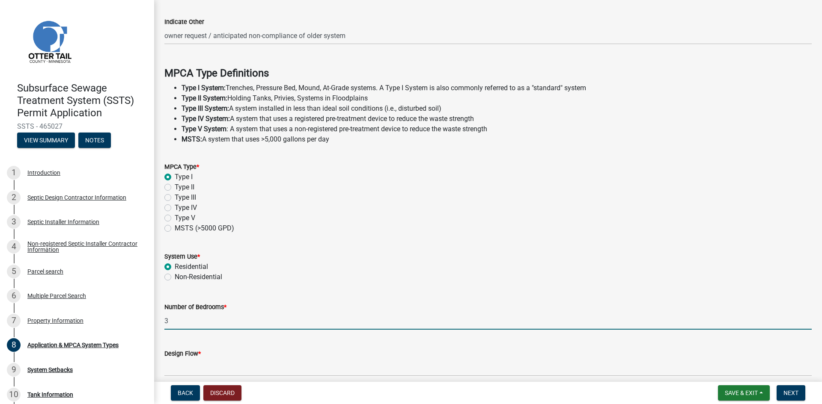
scroll to position [230, 0]
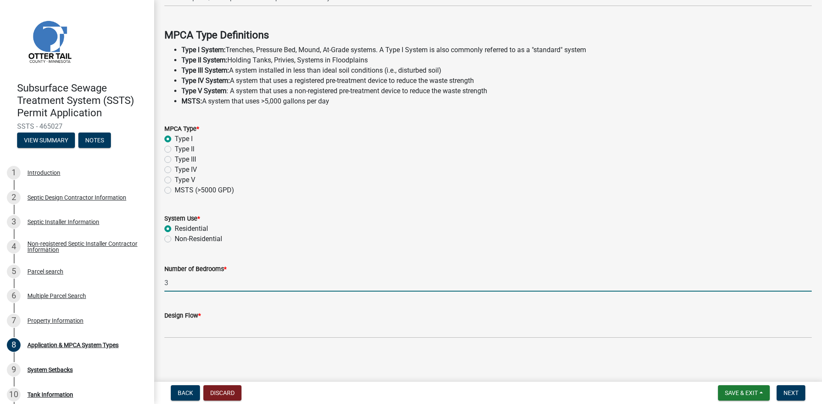
type input "3"
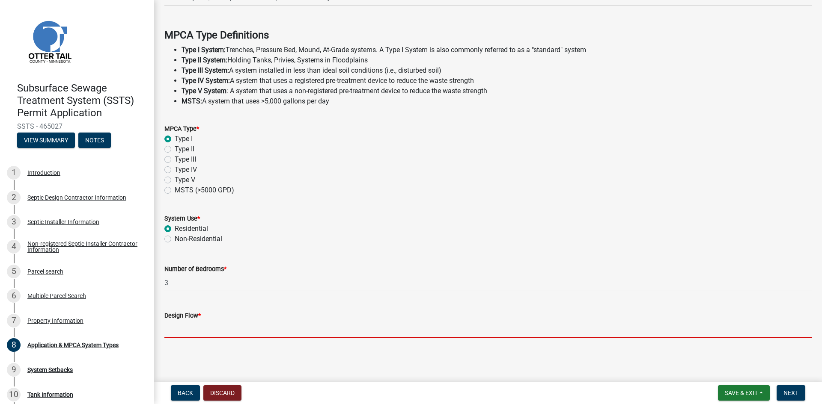
click at [221, 330] on input "Design Flow *" at bounding box center [487, 330] width 647 height 18
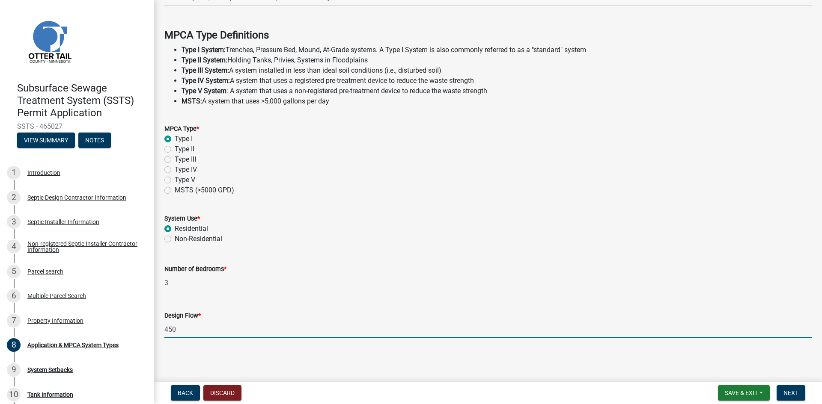
type input "450"
click at [788, 395] on span "Next" at bounding box center [790, 393] width 15 height 7
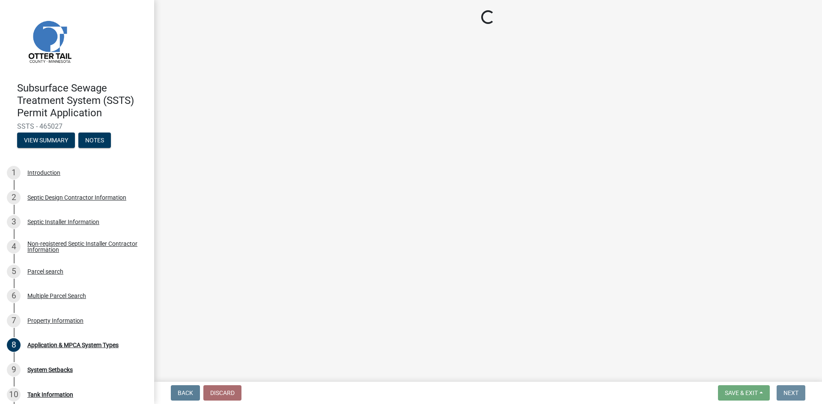
scroll to position [0, 0]
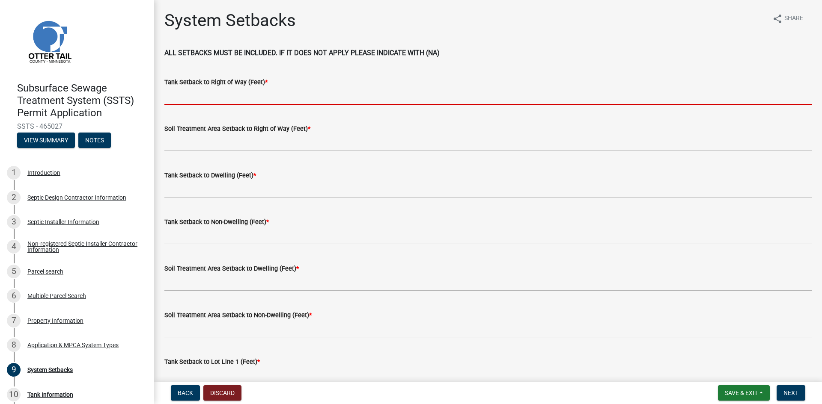
click at [211, 98] on input "Tank Setback to Right of Way (Feet) *" at bounding box center [487, 96] width 647 height 18
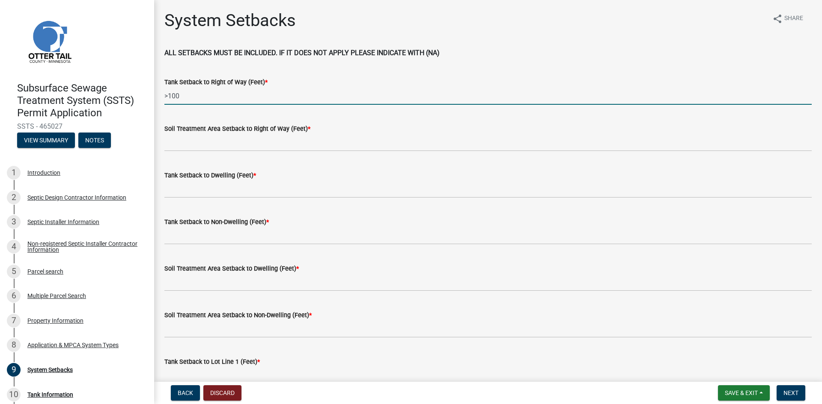
drag, startPoint x: 185, startPoint y: 96, endPoint x: 162, endPoint y: 95, distance: 23.6
click at [161, 95] on div "Tank Setback to Right of Way (Feet) * >100" at bounding box center [488, 85] width 660 height 40
type input ">100"
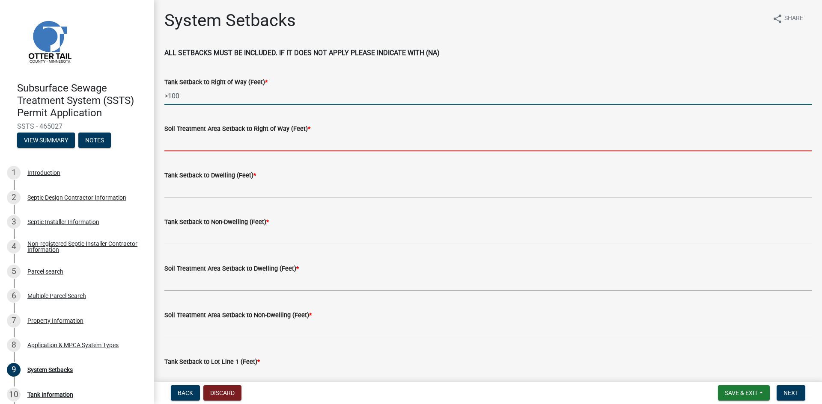
click at [184, 141] on input "Soil Treatment Area Setback to Right of Way (Feet) *" at bounding box center [487, 143] width 647 height 18
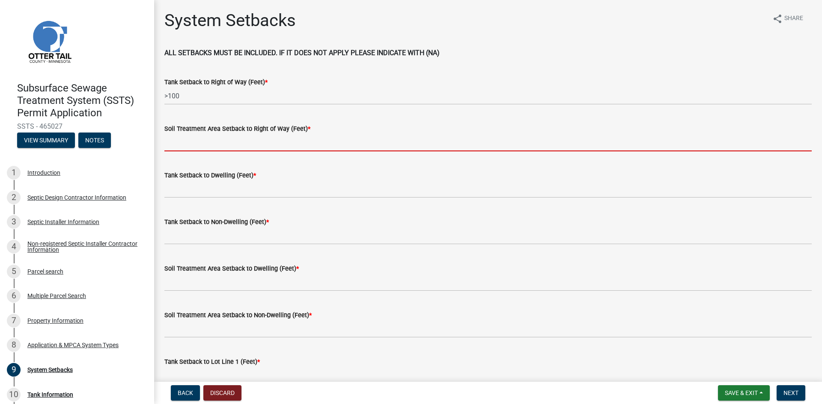
paste input ">100"
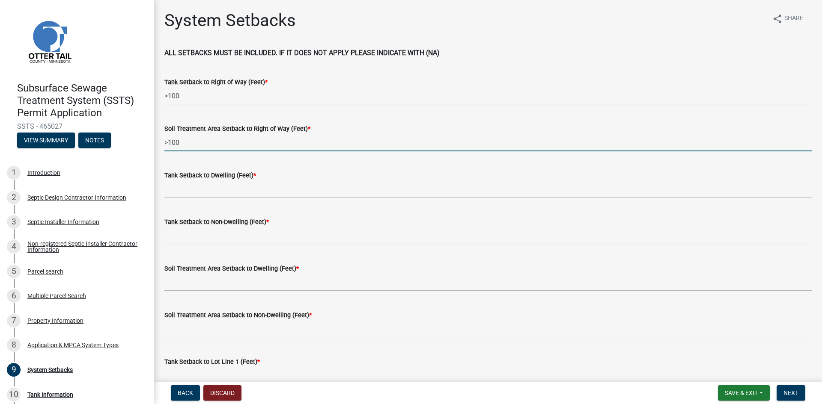
type input ">100"
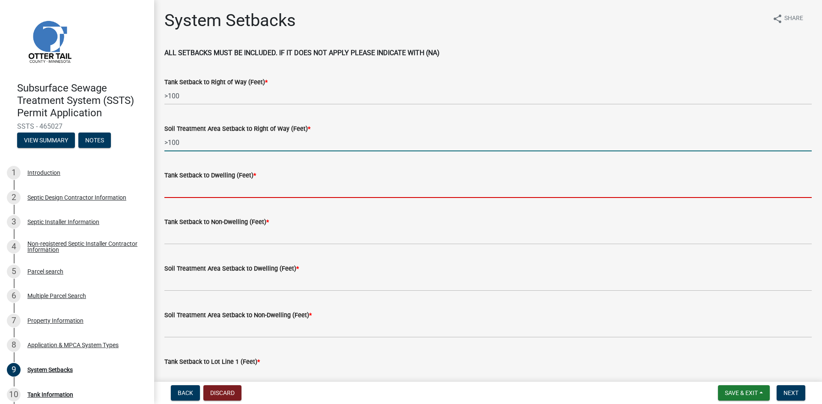
click at [211, 192] on input "Tank Setback to Dwelling (Feet) *" at bounding box center [487, 190] width 647 height 18
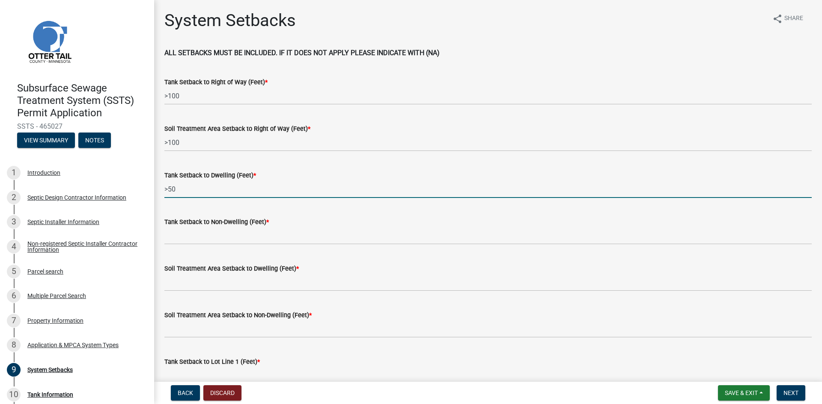
type input ">50"
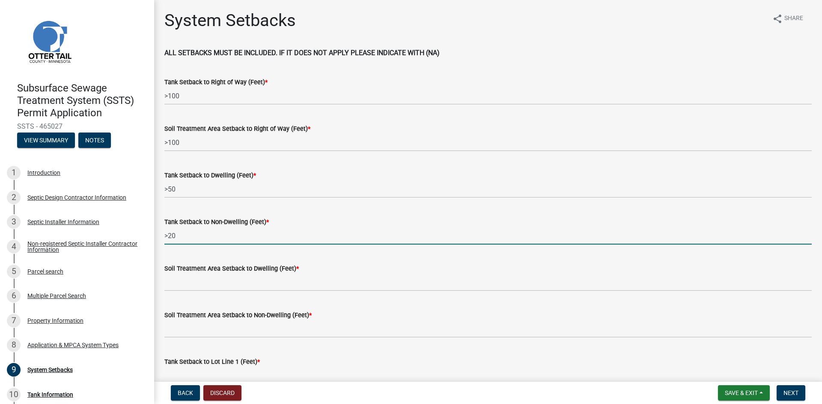
type input ">20"
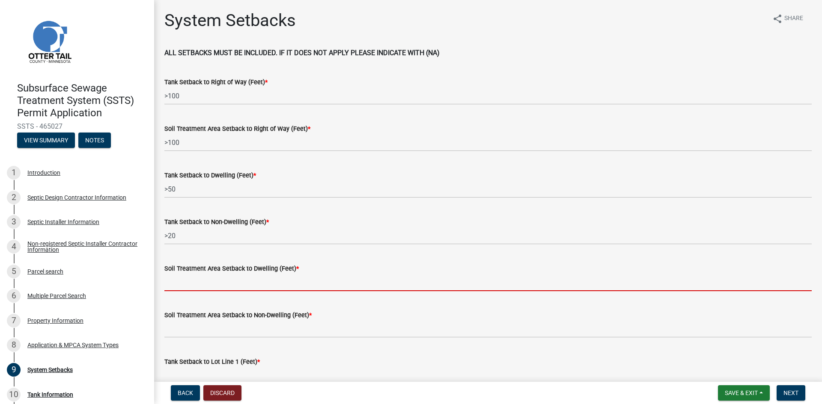
click at [200, 282] on input "Soil Treatment Area Setback to Dwelling (Feet) *" at bounding box center [487, 283] width 647 height 18
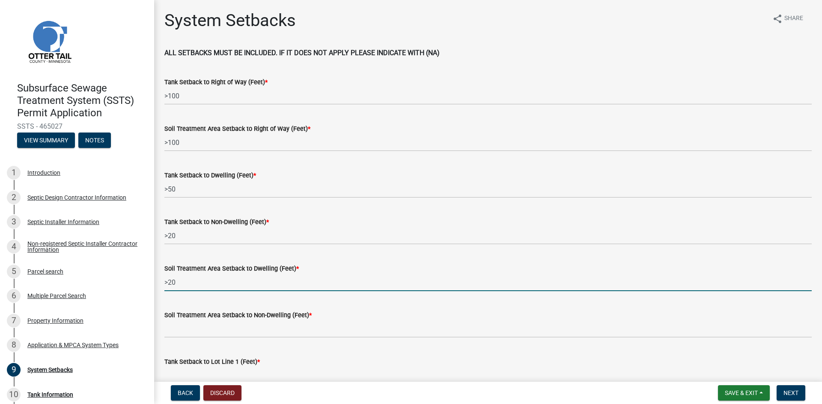
type input ">20"
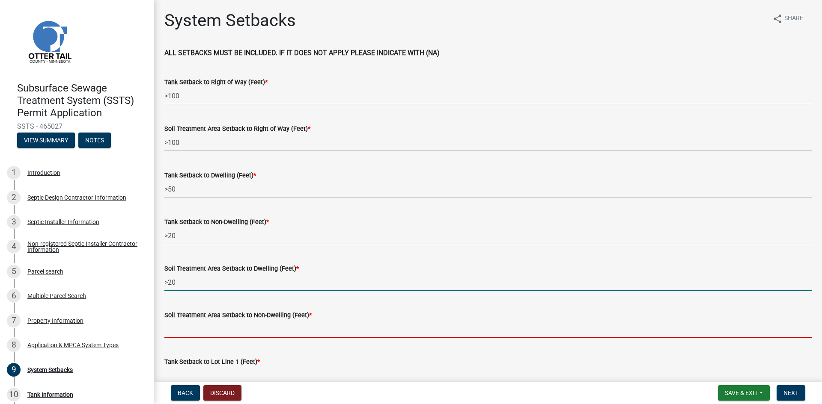
click at [214, 329] on input "Soil Treatment Area Setback to Non-Dwelling (Feet) *" at bounding box center [487, 330] width 647 height 18
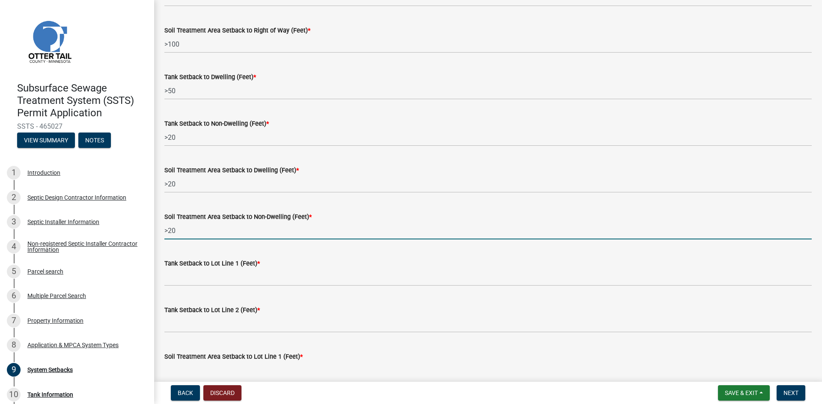
scroll to position [118, 0]
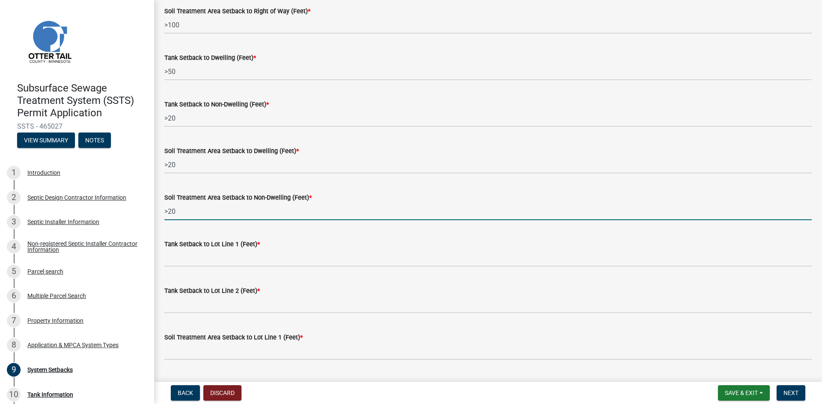
type input ">20"
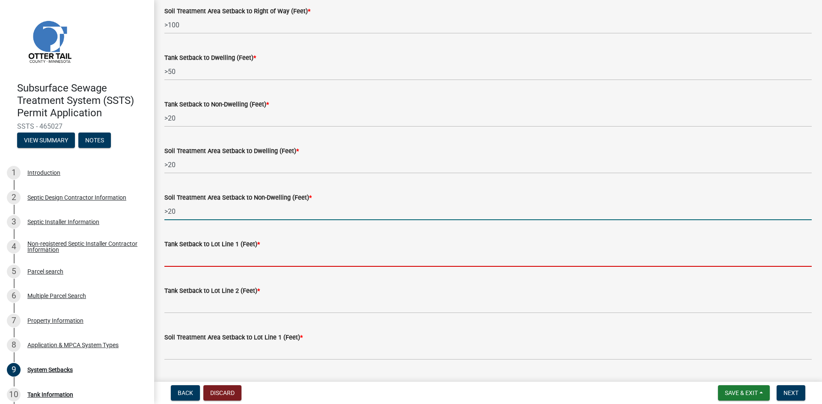
click at [220, 261] on input "Tank Setback to Lot Line 1 (Feet) *" at bounding box center [487, 259] width 647 height 18
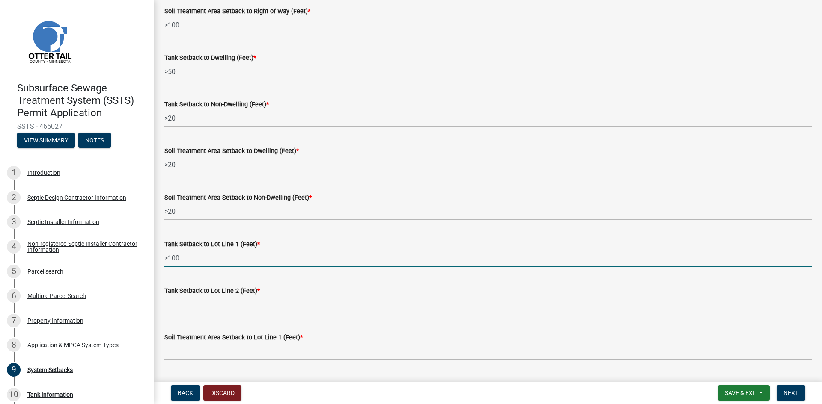
type input ">100"
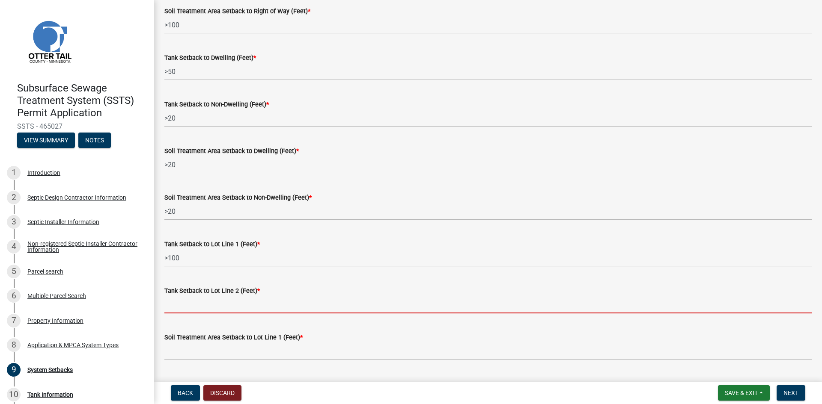
click at [198, 304] on input "Tank Setback to Lot Line 2 (Feet) *" at bounding box center [487, 305] width 647 height 18
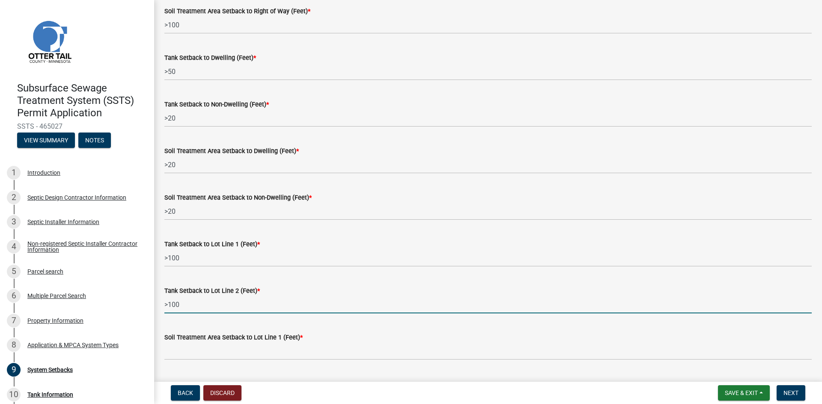
type input ">100"
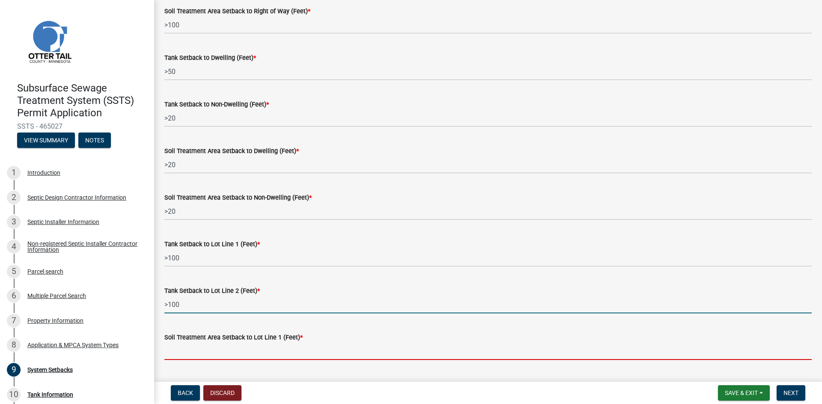
click at [198, 351] on input "Soil Treatment Area Setback to Lot Line 1 (Feet) *" at bounding box center [487, 352] width 647 height 18
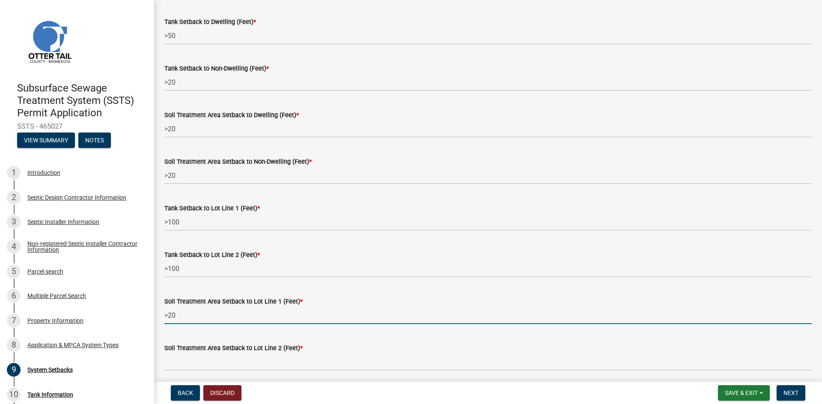
scroll to position [182, 0]
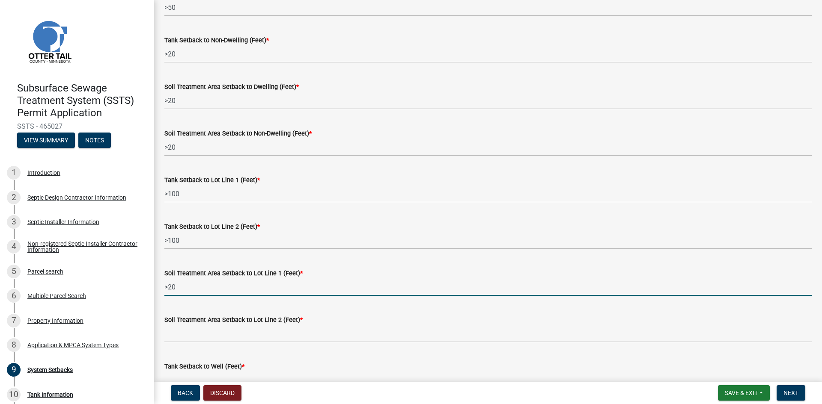
type input ">20"
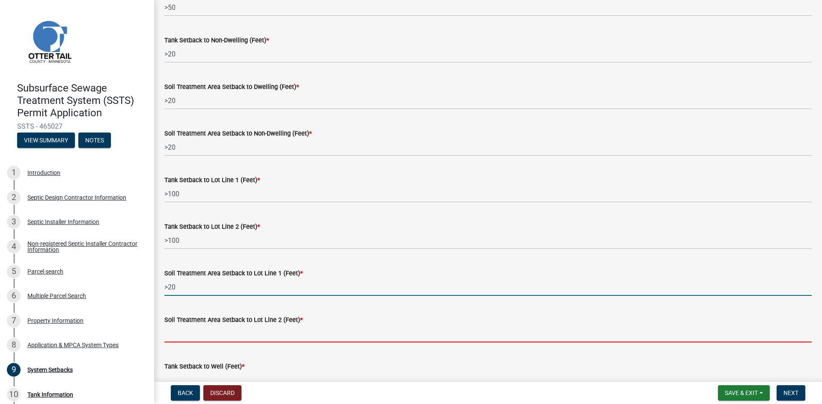
click at [203, 334] on input "Soil Treatment Area Setback to Lot Line 2 (Feet) *" at bounding box center [487, 334] width 647 height 18
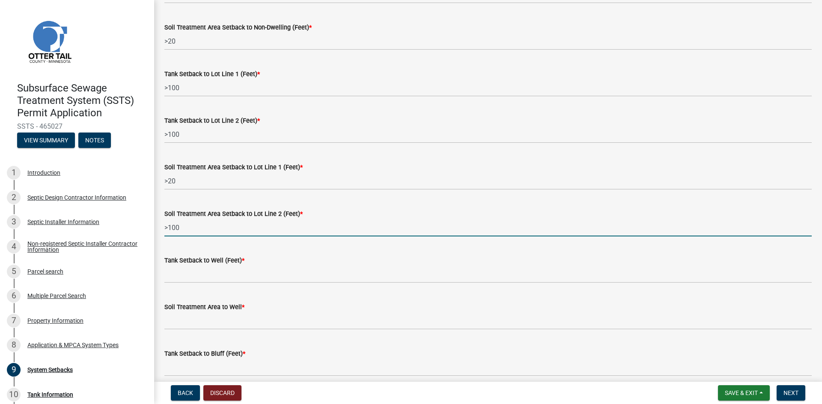
scroll to position [289, 0]
type input ">100"
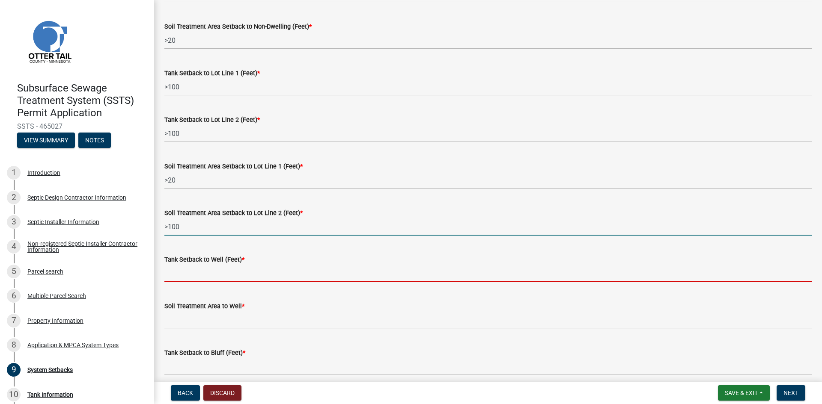
click at [196, 278] on input "Tank Setback to Well (Feet) *" at bounding box center [487, 274] width 647 height 18
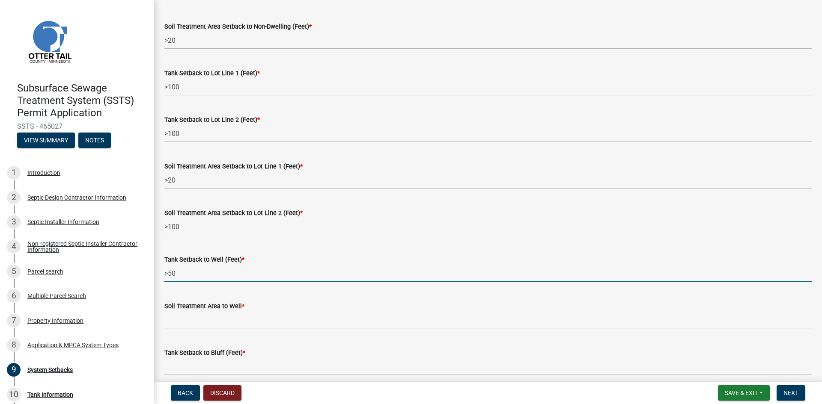
type input ">50"
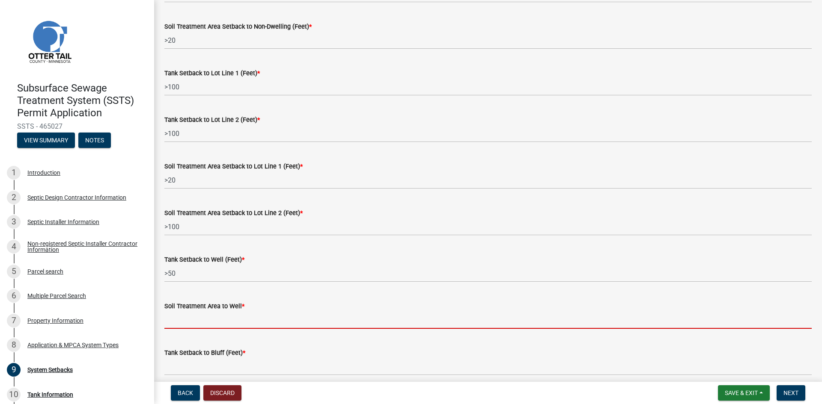
click at [194, 324] on input "Soil Treatment Area to Well *" at bounding box center [487, 321] width 647 height 18
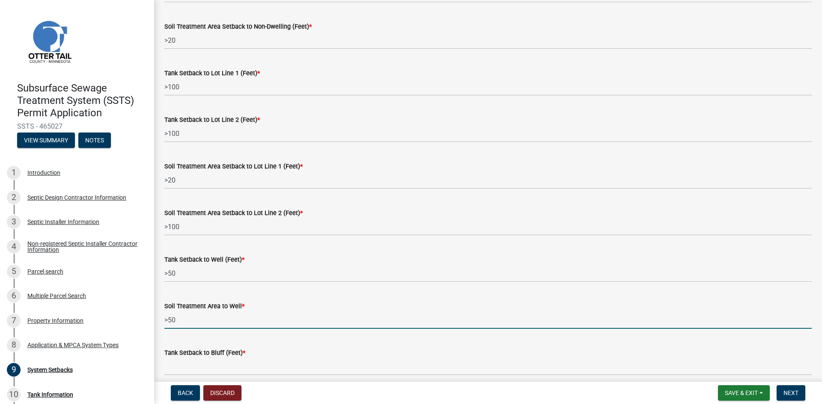
type input ">50"
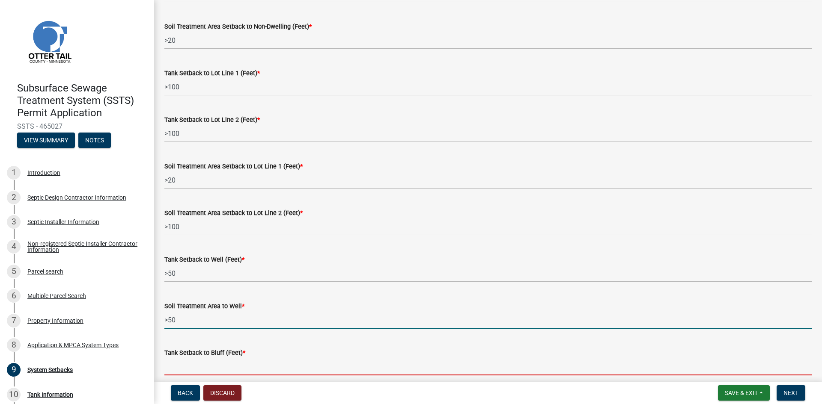
click at [193, 370] on input "Tank Setback to Bluff (Feet) *" at bounding box center [487, 367] width 647 height 18
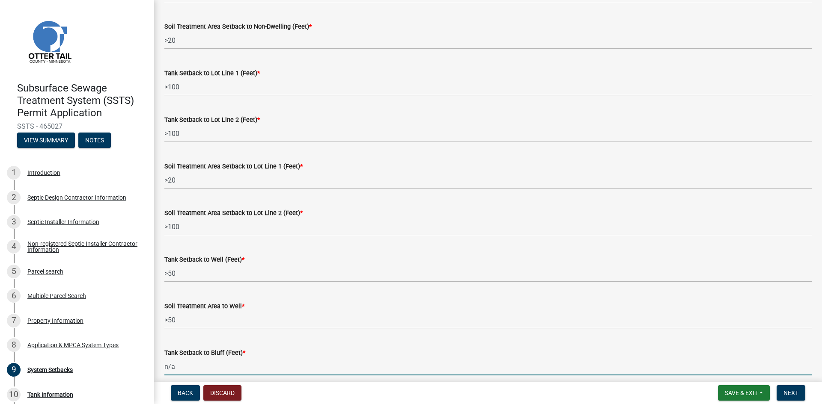
type input "n/a"
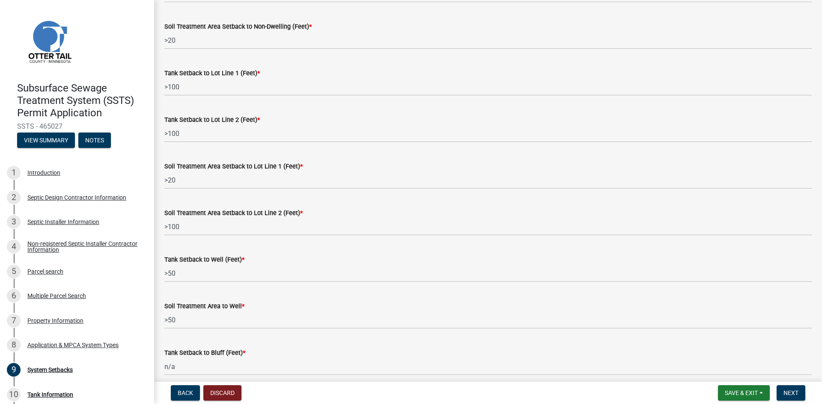
scroll to position [513, 0]
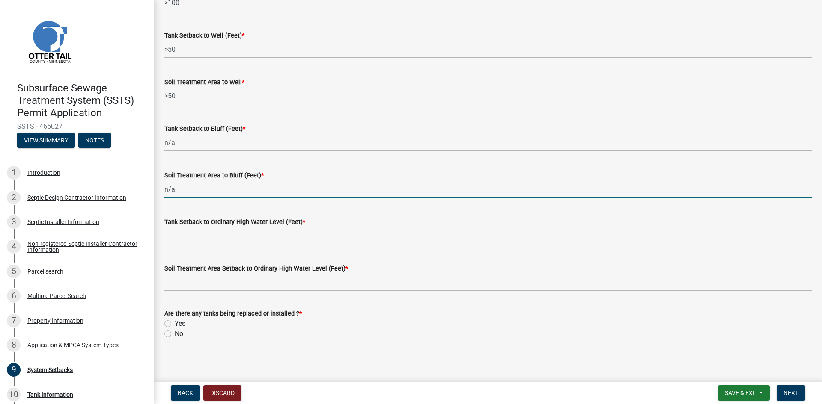
type input "n/a"
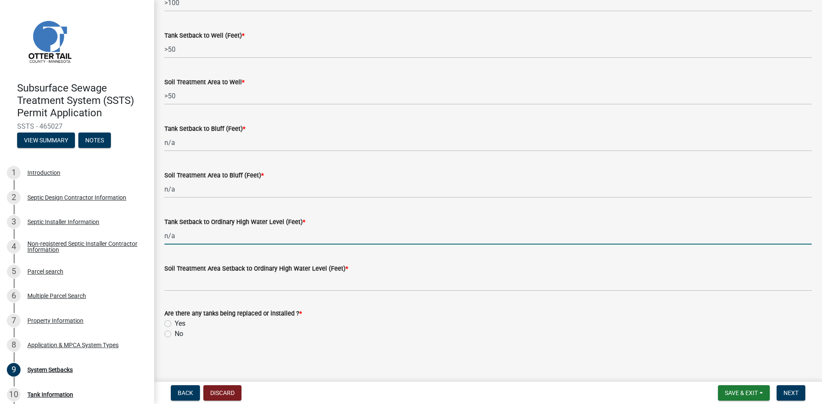
type input "n/a"
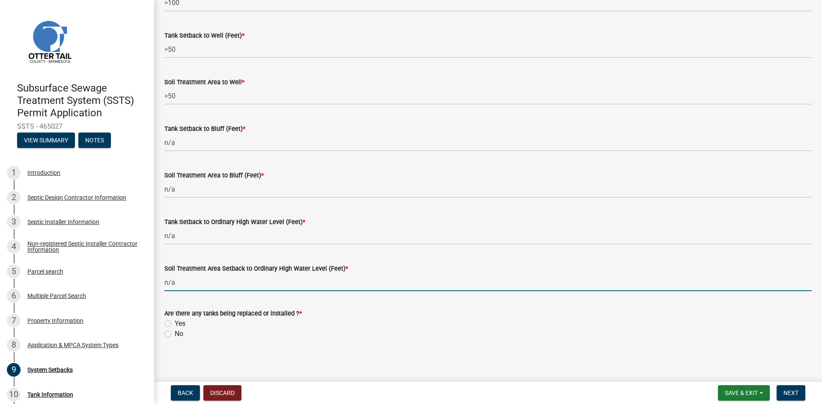
type input "n/a"
click at [164, 325] on div "Are there any tanks being replaced or installed ? * Yes No" at bounding box center [488, 318] width 660 height 41
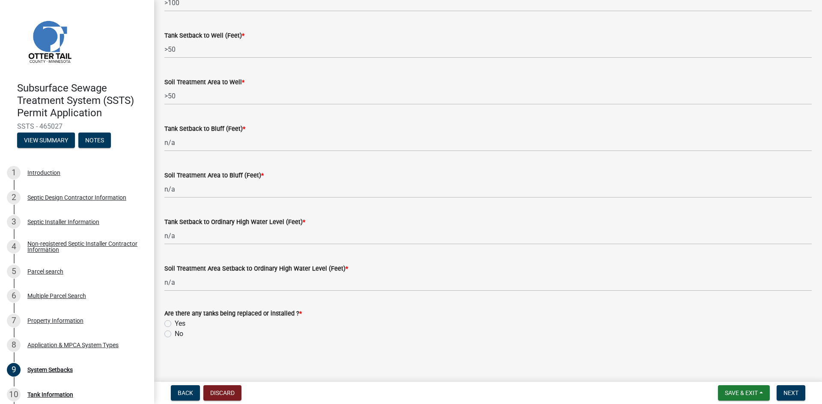
click at [175, 324] on label "Yes" at bounding box center [180, 324] width 11 height 10
click at [175, 324] on input "Yes" at bounding box center [178, 322] width 6 height 6
radio input "true"
click at [791, 394] on span "Next" at bounding box center [790, 393] width 15 height 7
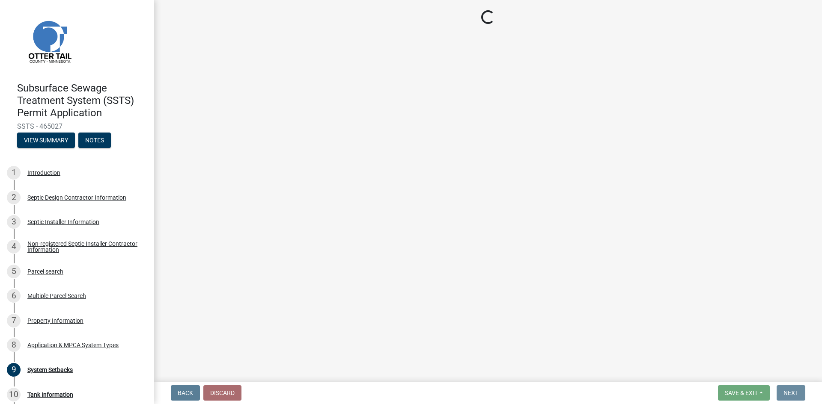
scroll to position [0, 0]
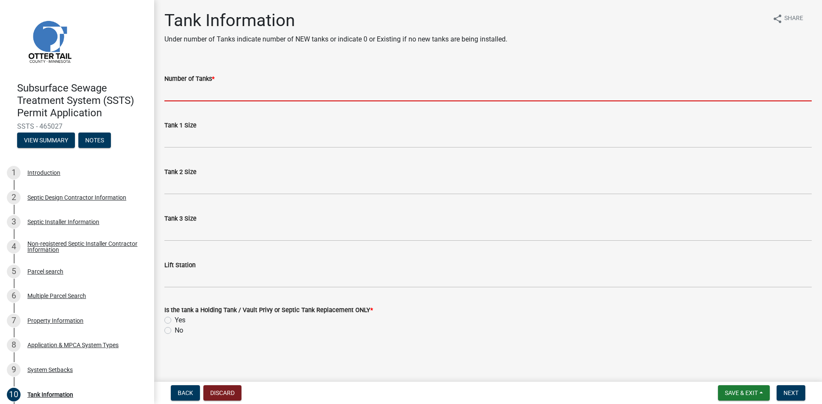
click at [233, 93] on input "Number of Tanks *" at bounding box center [487, 93] width 647 height 18
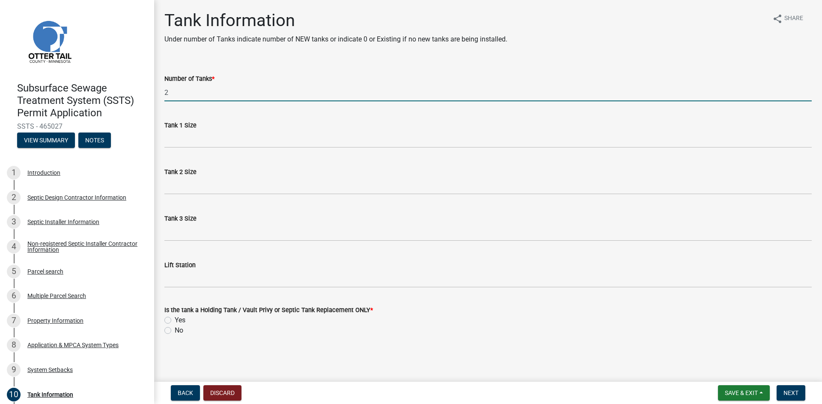
type input "2"
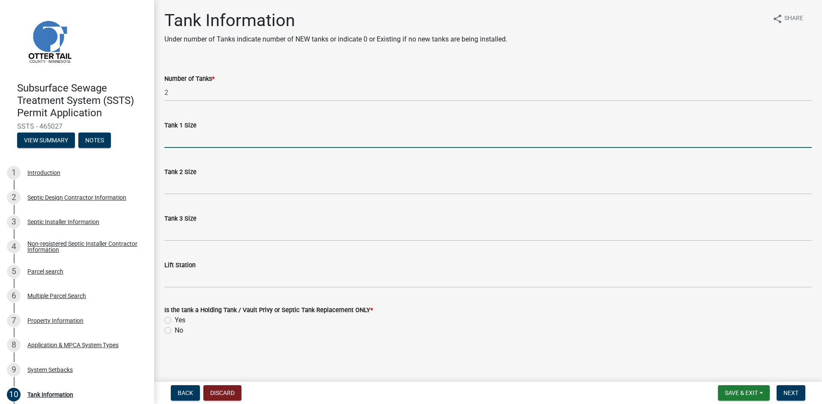
click at [214, 137] on input "Tank 1 Size" at bounding box center [487, 140] width 647 height 18
type input "1500 2-compartment septic"
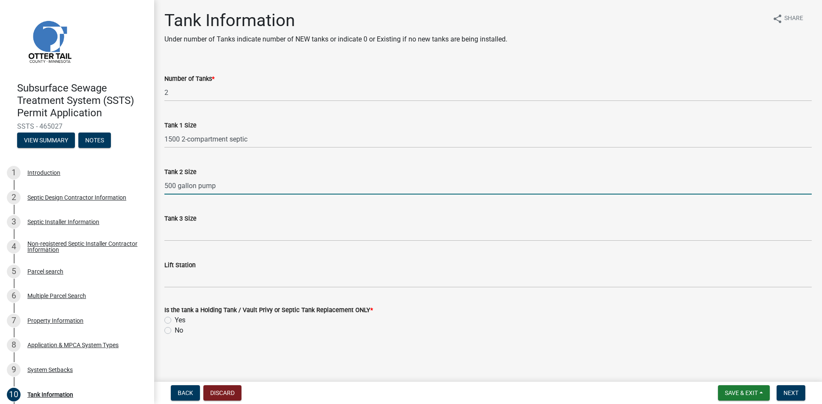
type input "500 gallon pump"
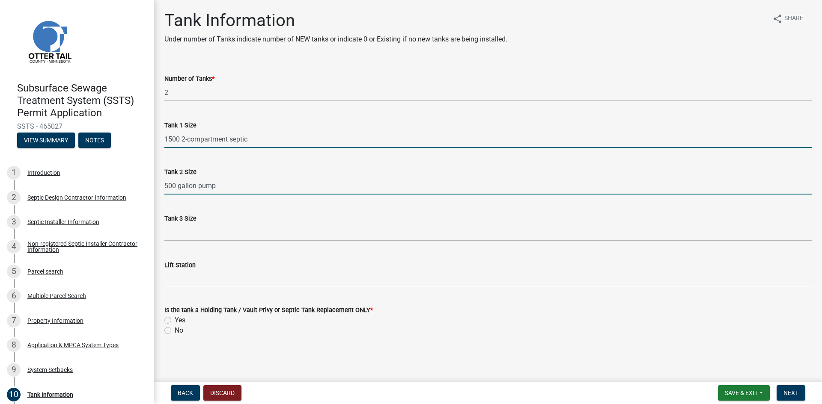
click at [181, 138] on input "1500 2-compartment septic" at bounding box center [487, 140] width 647 height 18
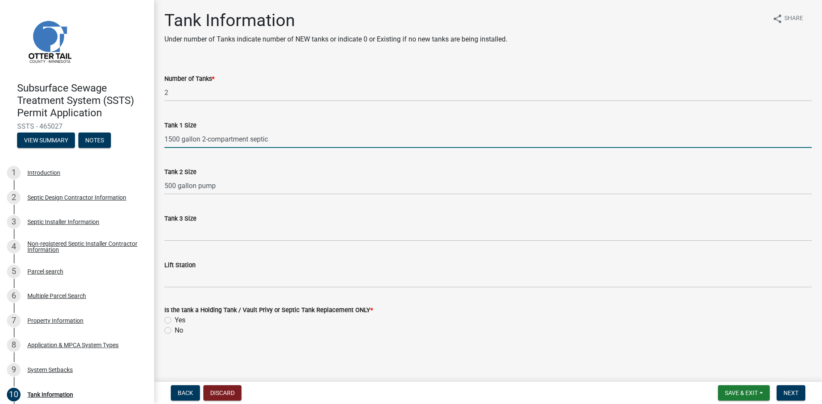
type input "1500 gallon 2-compartment septic"
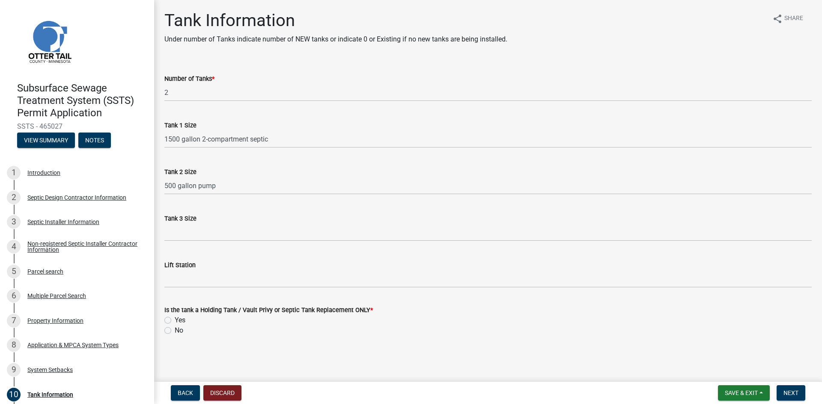
click at [175, 331] on label "No" at bounding box center [179, 331] width 9 height 10
click at [175, 331] on input "No" at bounding box center [178, 329] width 6 height 6
radio input "true"
click at [795, 393] on span "Next" at bounding box center [790, 393] width 15 height 7
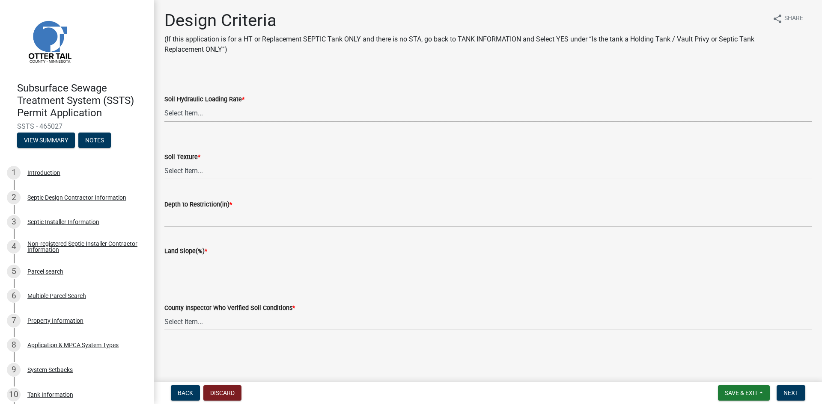
click at [188, 114] on select "Select Item... 1.6 gpd/ft2 1.2 gpd/ft2 1.0 gpd/ft2 0.87 gpd/ft2 0.78 gpd/ft2 0.…" at bounding box center [487, 113] width 647 height 18
click at [164, 104] on select "Select Item... 1.6 gpd/ft2 1.2 gpd/ft2 1.0 gpd/ft2 0.87 gpd/ft2 0.78 gpd/ft2 0.…" at bounding box center [487, 113] width 647 height 18
select select "b8a1b220-aca7-4670-a1f5-0f0b15eabd52"
click at [199, 173] on select "Select Item... Coarse Sand (COS) Sand (S) Fine Sand (FS) Very Fine Sand (VFS) L…" at bounding box center [487, 171] width 647 height 18
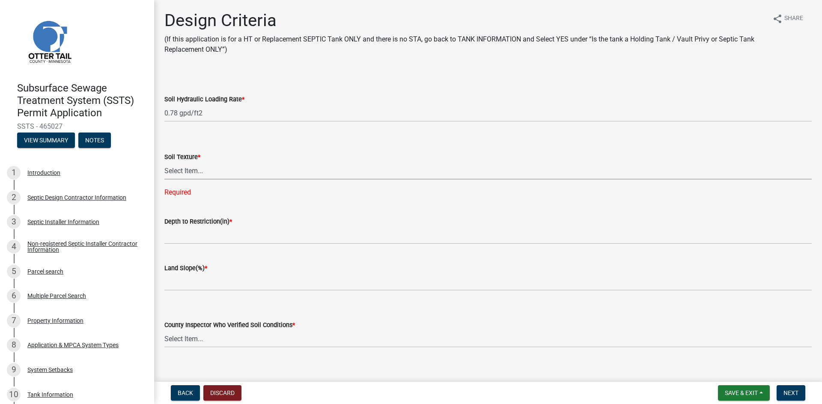
click at [184, 176] on select "Select Item... Coarse Sand (COS) Sand (S) Fine Sand (FS) Very Fine Sand (VFS) L…" at bounding box center [487, 171] width 647 height 18
click at [164, 162] on select "Select Item... Coarse Sand (COS) Sand (S) Fine Sand (FS) Very Fine Sand (VFS) L…" at bounding box center [487, 171] width 647 height 18
select select "70eb23f8-102f-4072-81d7-b3b0dd1c94c8"
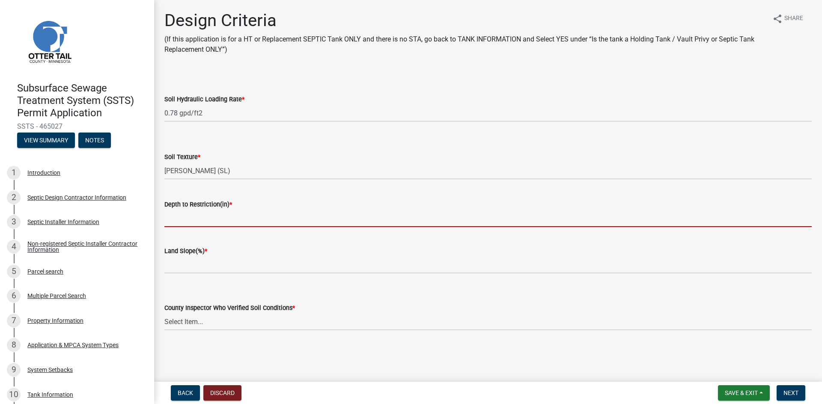
click at [254, 218] on input "Depth to Restriction(in) *" at bounding box center [487, 219] width 647 height 18
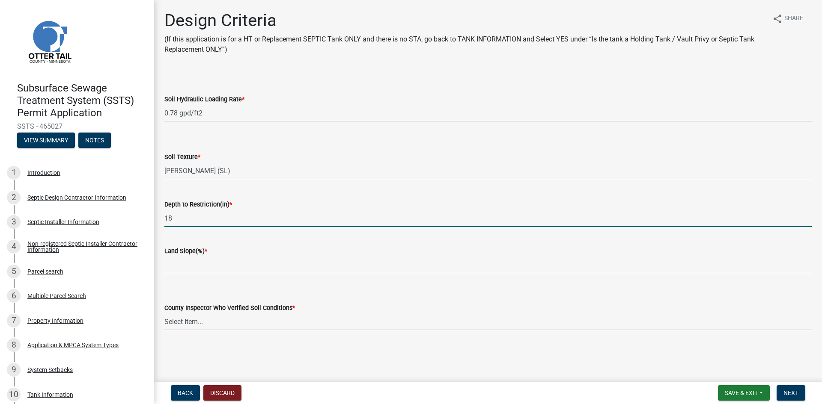
type input "18"
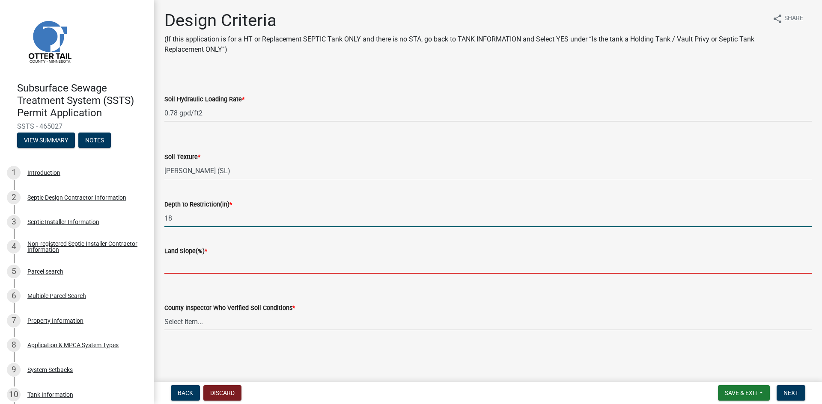
click at [239, 267] on input "Land Slope(%) *" at bounding box center [487, 265] width 647 height 18
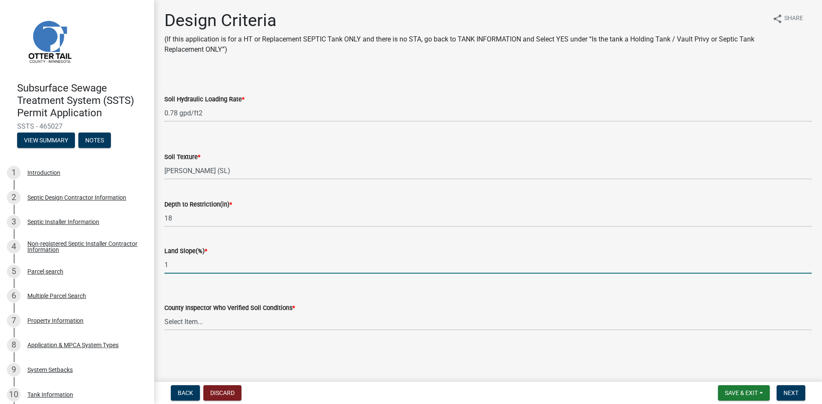
type input "1"
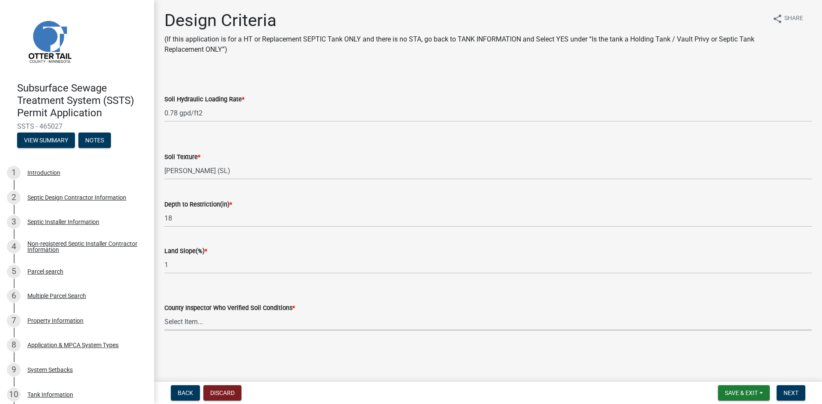
click at [232, 326] on select "Select Item... Alexis Newark Andrea Perales Brittany Tollefson Chris LeClair Co…" at bounding box center [487, 322] width 647 height 18
click at [164, 313] on select "Select Item... Alexis Newark Andrea Perales Brittany Tollefson Chris LeClair Co…" at bounding box center [487, 322] width 647 height 18
select select "643267e1-855b-462d-a385-c521968adb40"
click at [789, 392] on span "Next" at bounding box center [790, 393] width 15 height 7
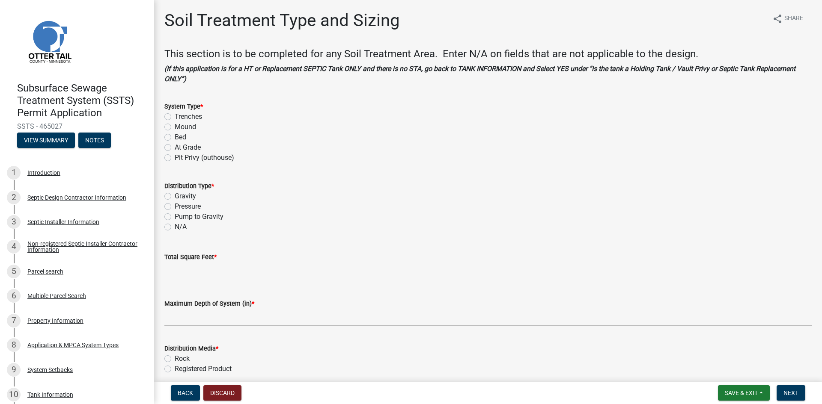
click at [175, 129] on label "Mound" at bounding box center [185, 127] width 21 height 10
click at [175, 128] on input "Mound" at bounding box center [178, 125] width 6 height 6
radio input "true"
click at [175, 207] on label "Pressure" at bounding box center [188, 207] width 26 height 10
click at [175, 207] on input "Pressure" at bounding box center [178, 205] width 6 height 6
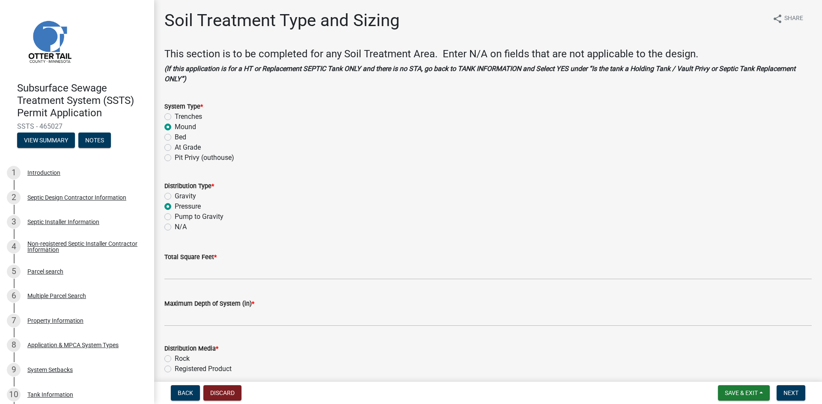
radio input "true"
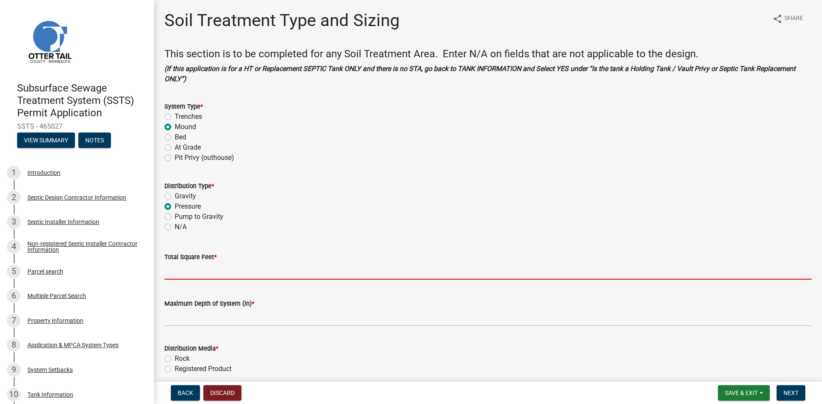
click at [188, 272] on input "Total Square Feet *" at bounding box center [487, 271] width 647 height 18
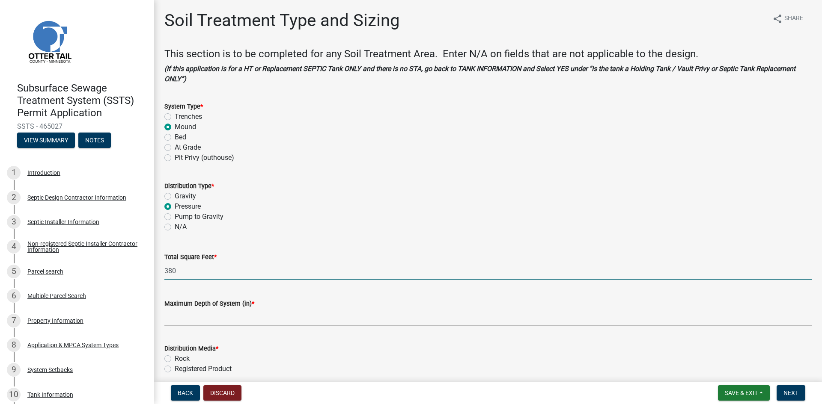
type input "380"
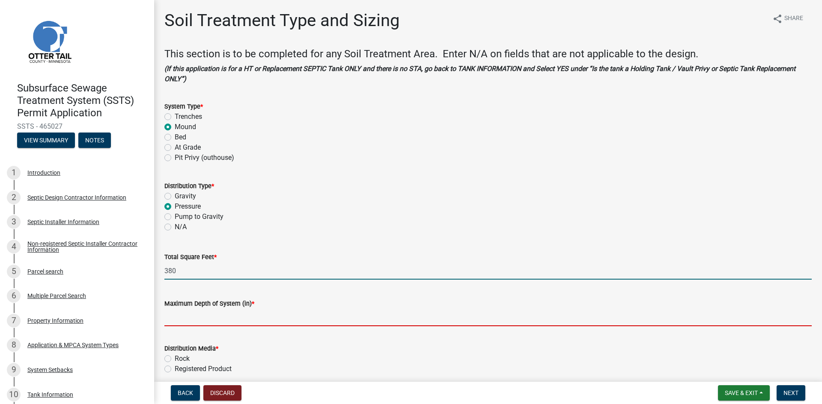
click at [185, 319] on input "Maximum Depth of System (in) *" at bounding box center [487, 318] width 647 height 18
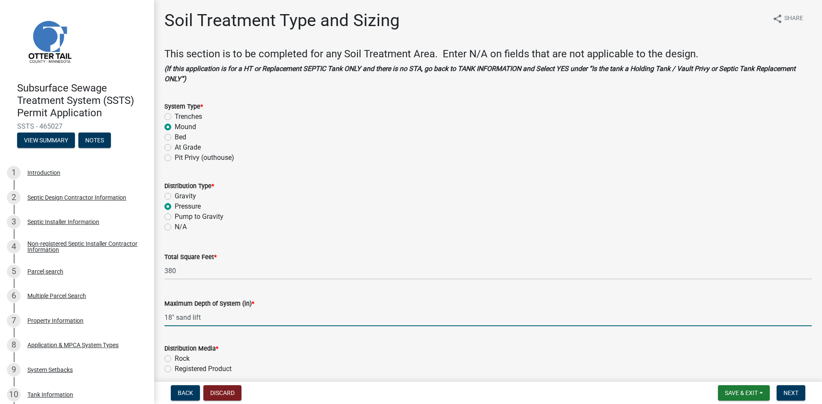
type input "18" sand lift"
click at [175, 360] on label "Rock" at bounding box center [182, 359] width 15 height 10
click at [175, 360] on input "Rock" at bounding box center [178, 357] width 6 height 6
radio input "true"
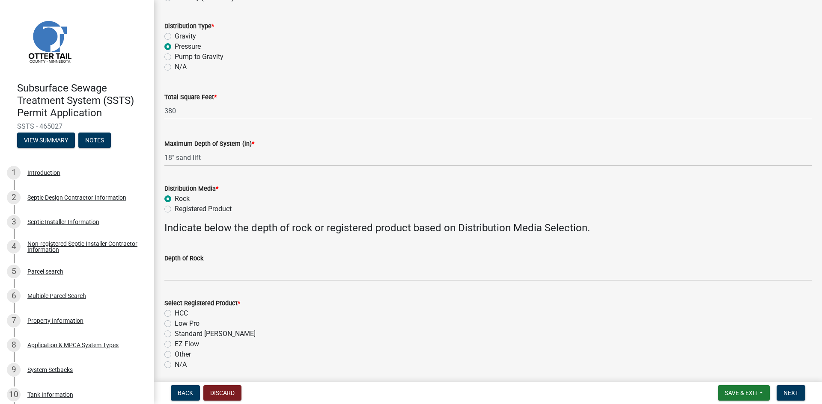
scroll to position [161, 0]
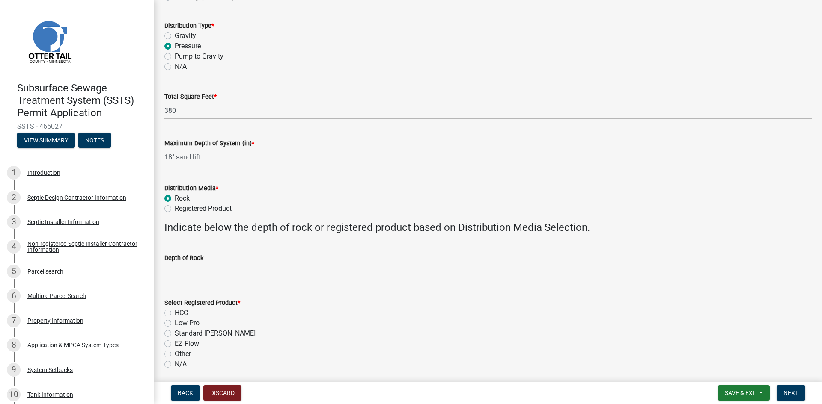
click at [213, 275] on input "Depth of Rock" at bounding box center [487, 272] width 647 height 18
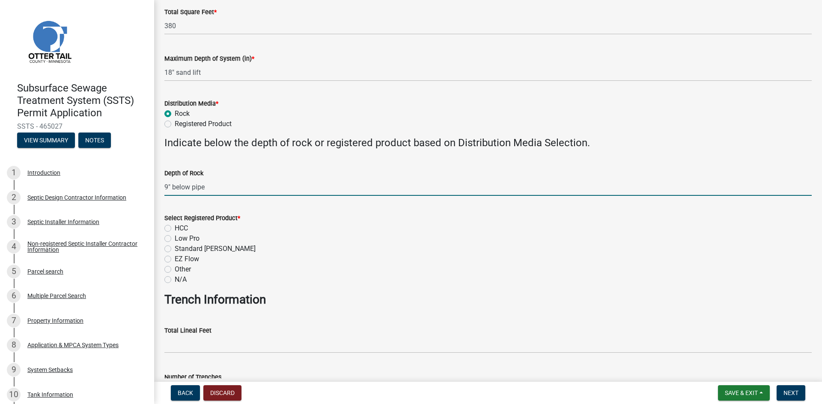
scroll to position [257, 0]
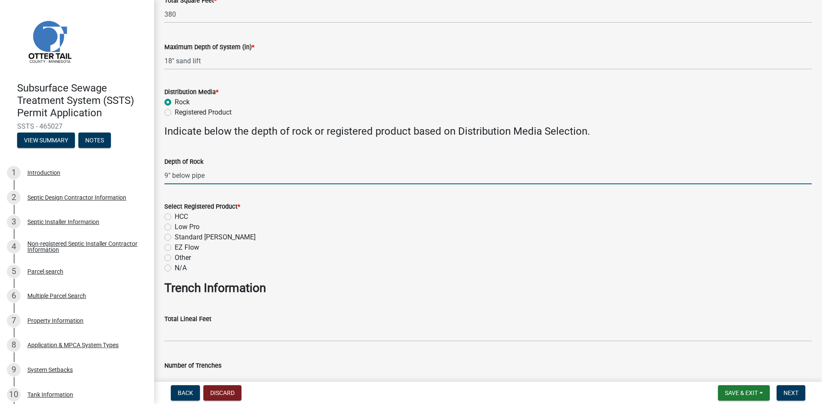
type input "9" below pipe"
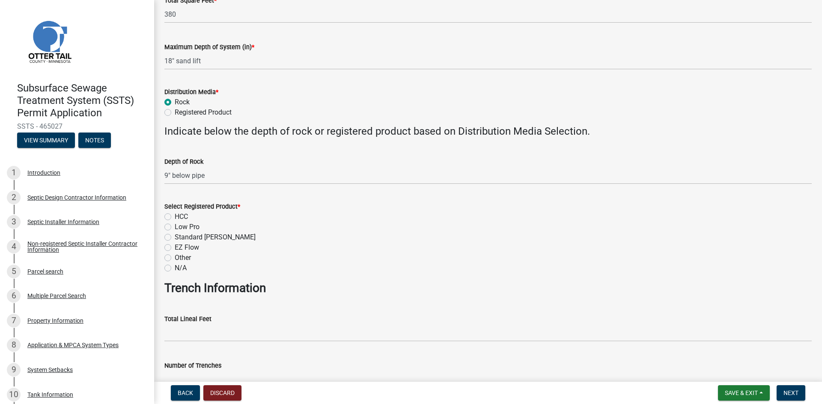
click at [175, 269] on label "N/A" at bounding box center [181, 268] width 12 height 10
click at [175, 269] on input "N/A" at bounding box center [178, 266] width 6 height 6
radio input "true"
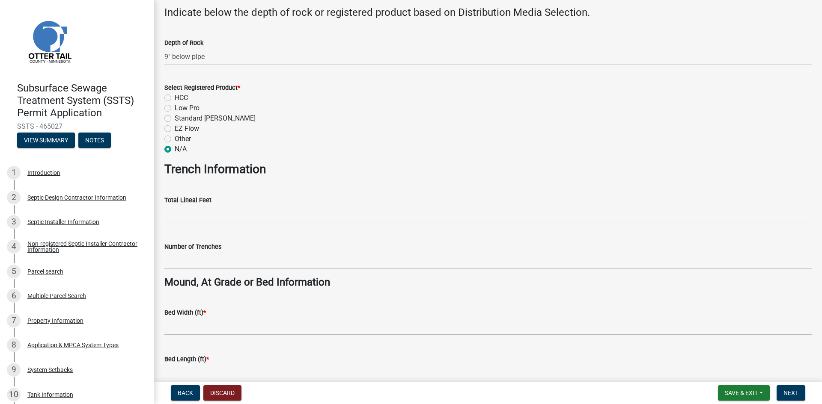
scroll to position [385, 0]
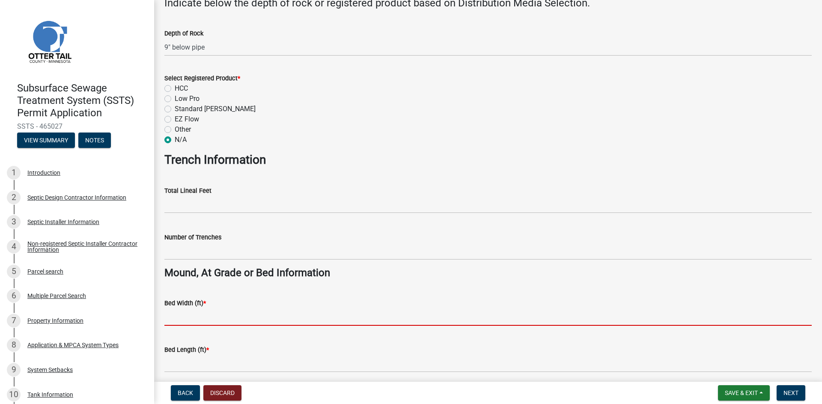
click at [202, 319] on input "Bed Width (ft) *" at bounding box center [487, 318] width 647 height 18
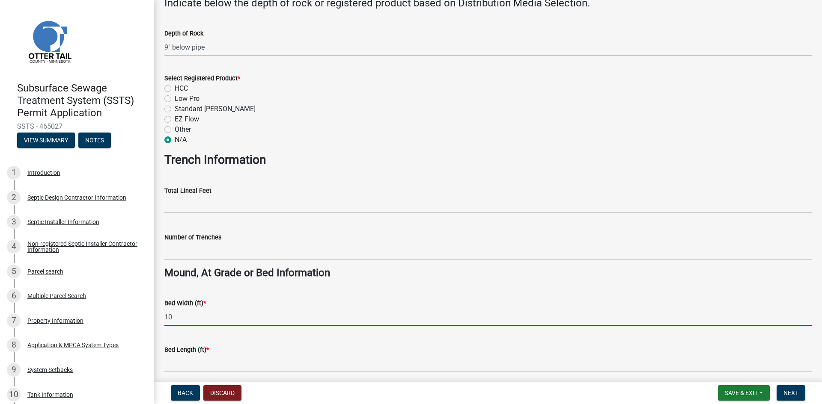
type input "10"
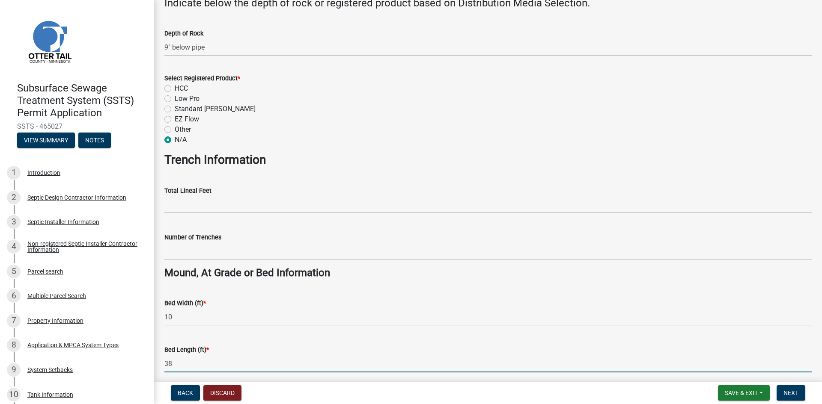
type input "38"
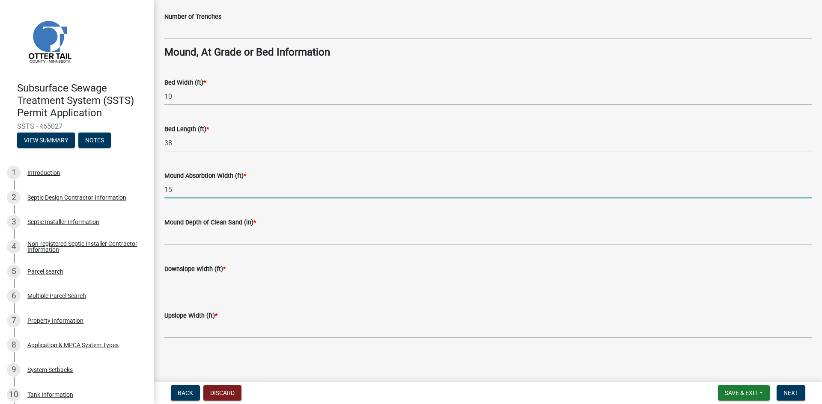
type input "15"
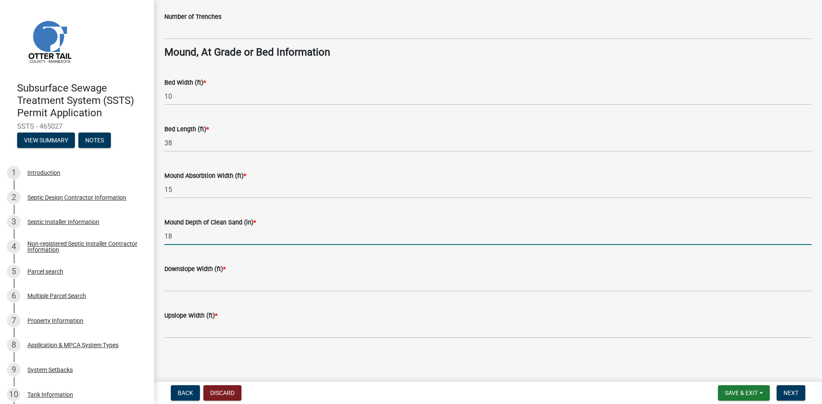
type input "18"
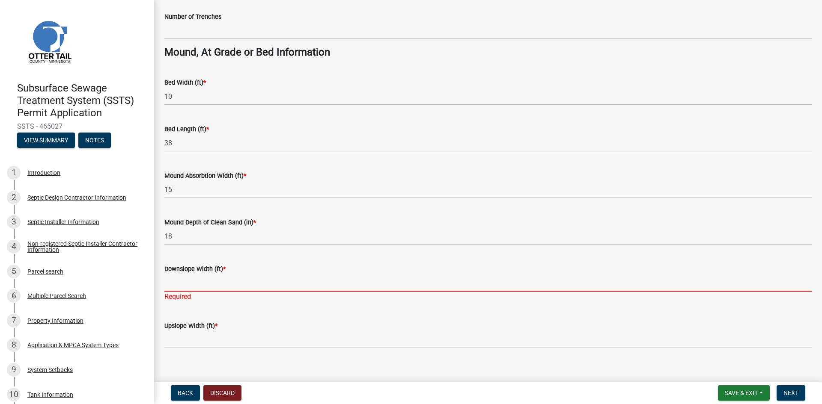
click at [190, 283] on input "Downslope Width (ft) *" at bounding box center [487, 283] width 647 height 18
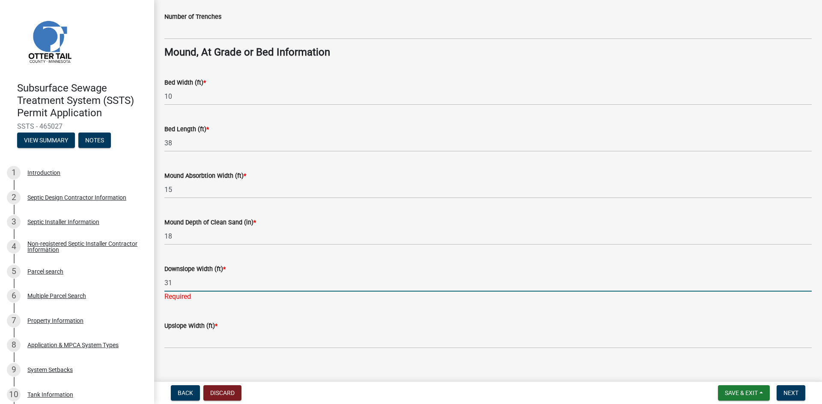
type input "3"
type input "10.5"
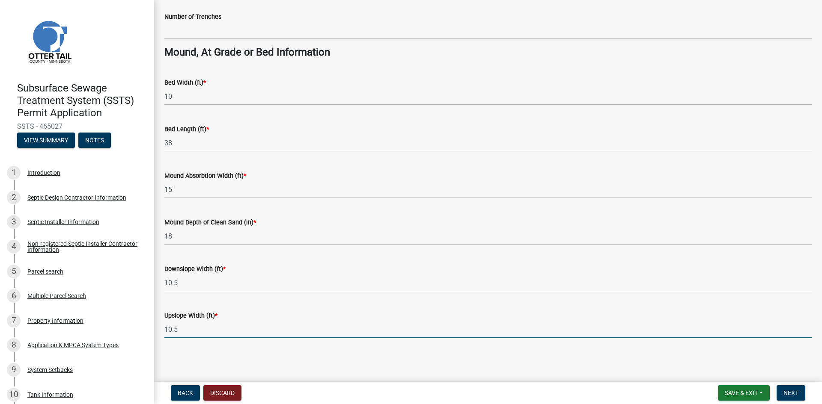
type input "10.5"
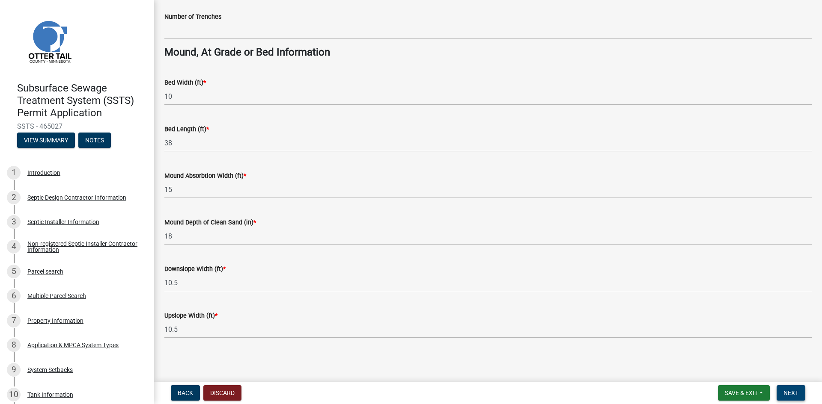
click at [790, 392] on span "Next" at bounding box center [790, 393] width 15 height 7
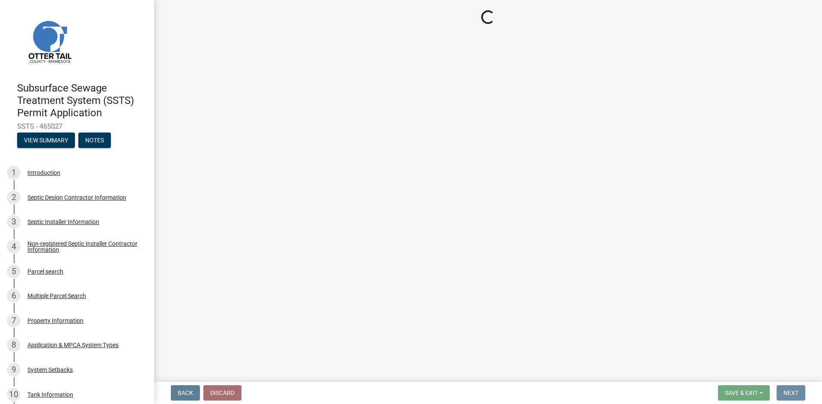
scroll to position [0, 0]
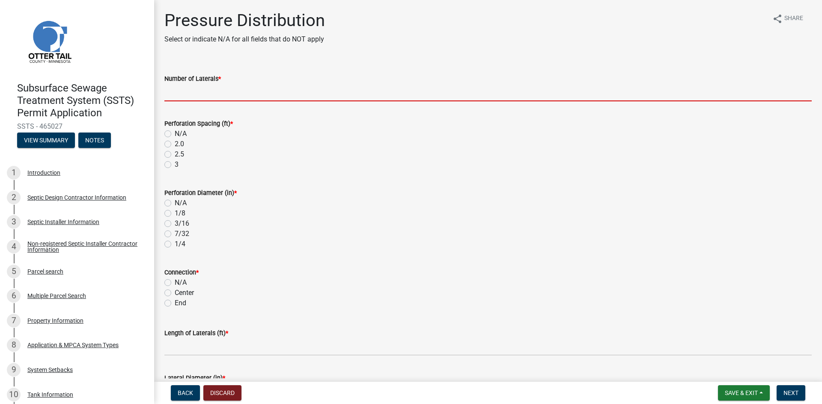
click at [196, 97] on input "Number of Laterals *" at bounding box center [487, 93] width 647 height 18
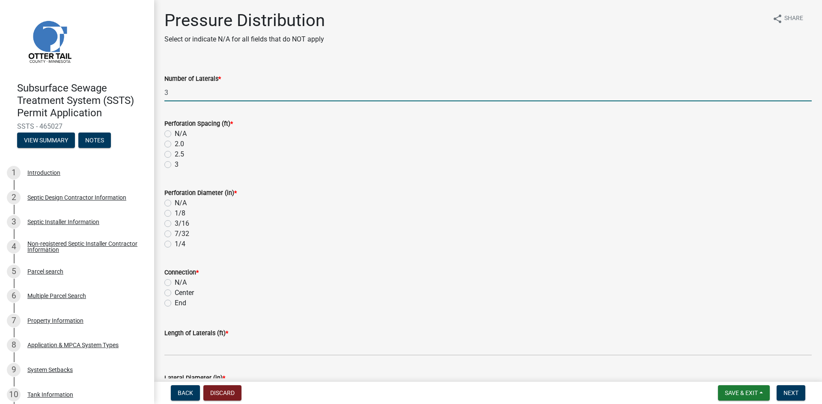
type input "3"
click at [175, 164] on label "3" at bounding box center [177, 165] width 4 height 10
click at [175, 164] on input "3" at bounding box center [178, 163] width 6 height 6
radio input "true"
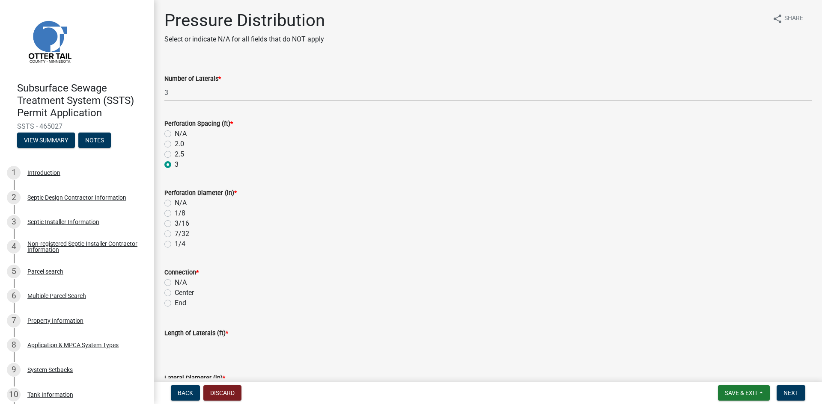
click at [175, 246] on label "1/4" at bounding box center [180, 244] width 11 height 10
click at [175, 245] on input "1/4" at bounding box center [178, 242] width 6 height 6
radio input "true"
click at [175, 304] on label "End" at bounding box center [181, 303] width 12 height 10
click at [175, 304] on input "End" at bounding box center [178, 301] width 6 height 6
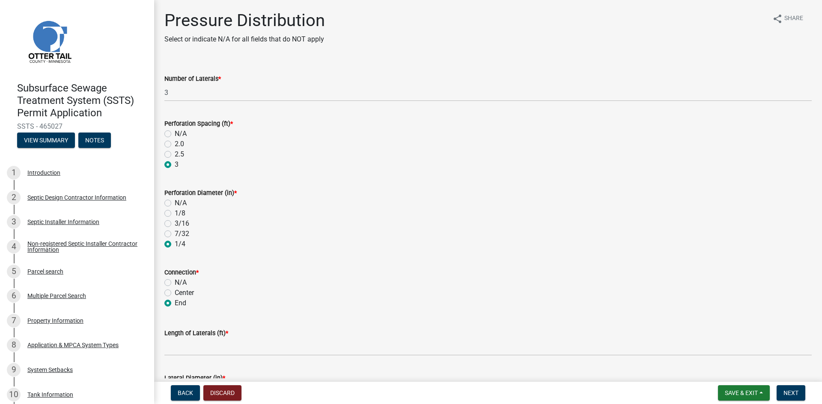
radio input "true"
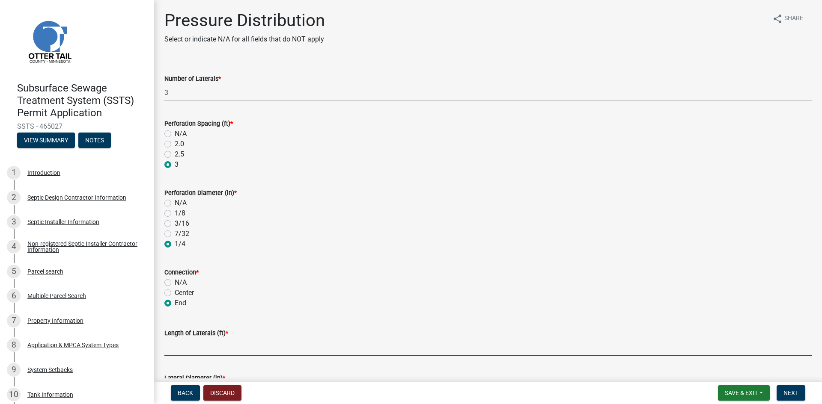
click at [190, 349] on input "Length of Laterals (ft) *" at bounding box center [487, 348] width 647 height 18
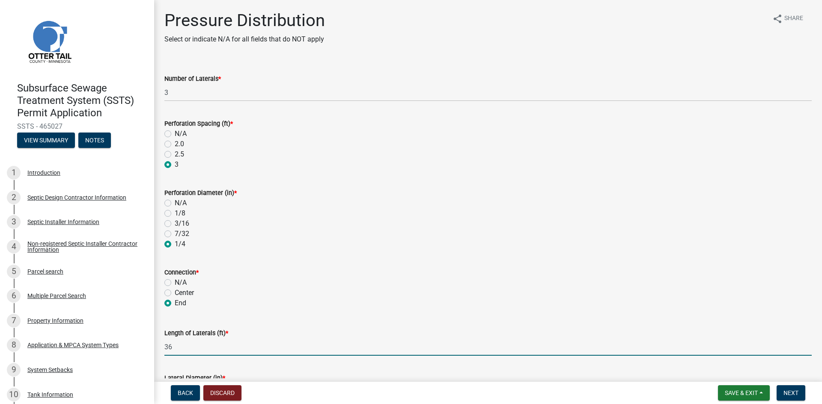
type input "36"
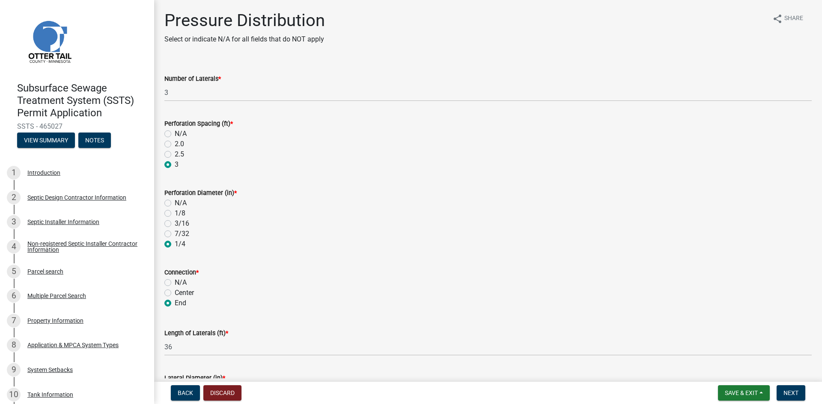
scroll to position [197, 0]
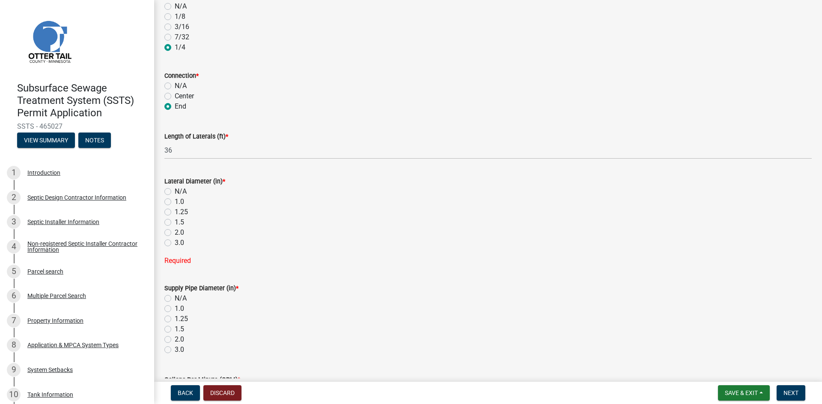
click at [175, 235] on label "2.0" at bounding box center [179, 233] width 9 height 10
click at [175, 233] on input "2.0" at bounding box center [178, 231] width 6 height 6
radio input "true"
click at [175, 323] on label "2.0" at bounding box center [179, 323] width 9 height 10
click at [175, 323] on input "2.0" at bounding box center [178, 321] width 6 height 6
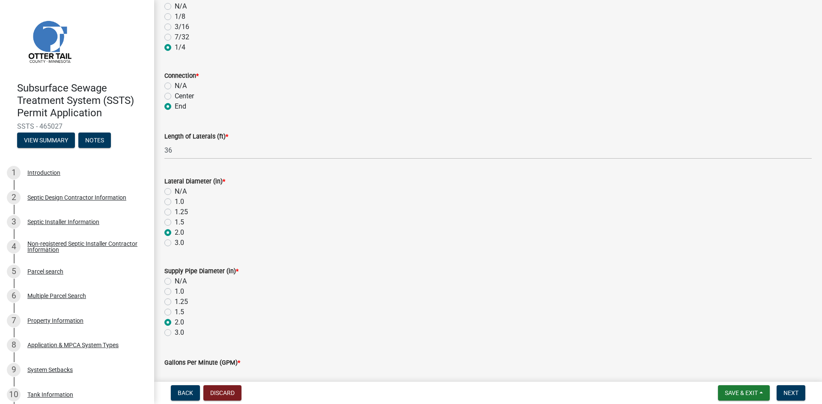
radio input "true"
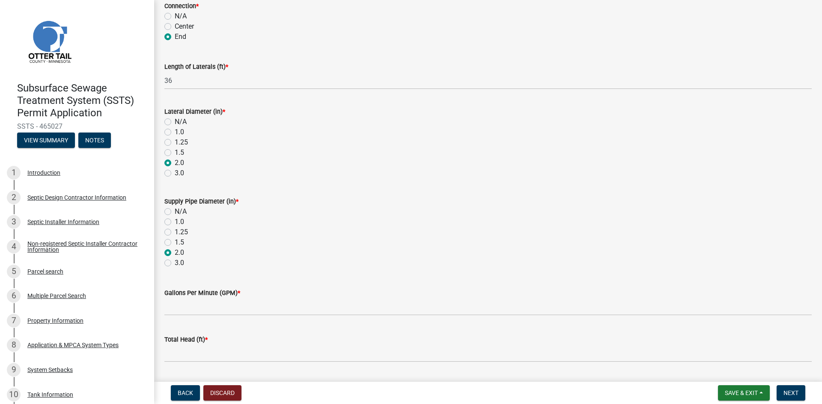
scroll to position [291, 0]
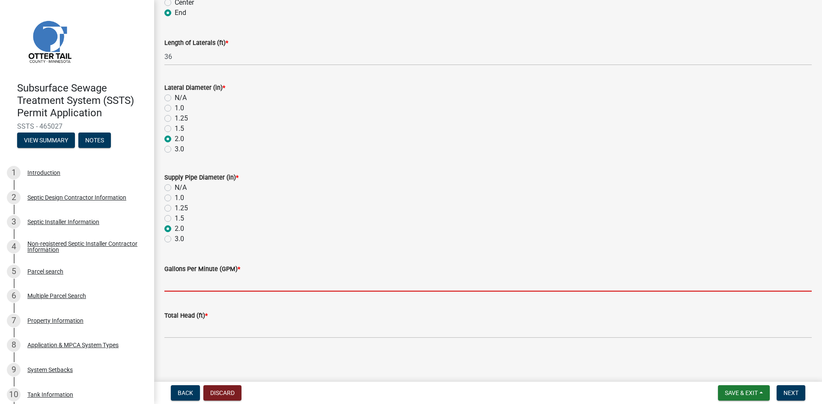
click at [202, 291] on input "Gallons Per Minute (GPM) *" at bounding box center [487, 283] width 647 height 18
click at [205, 288] on input "Gallons Per Minute (GPM) *" at bounding box center [487, 283] width 647 height 18
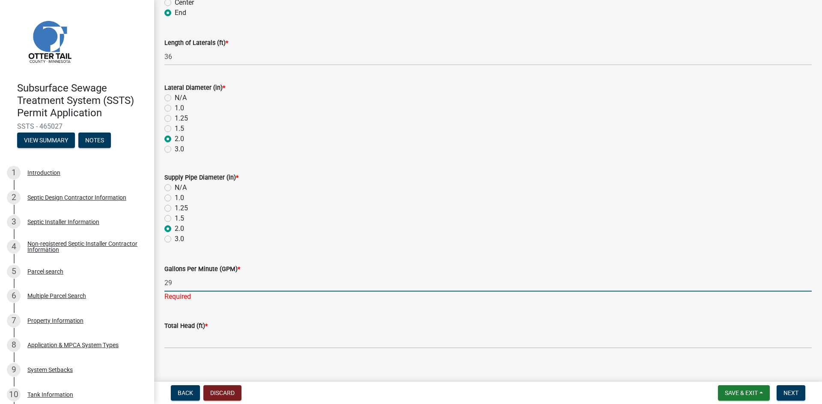
type input "29"
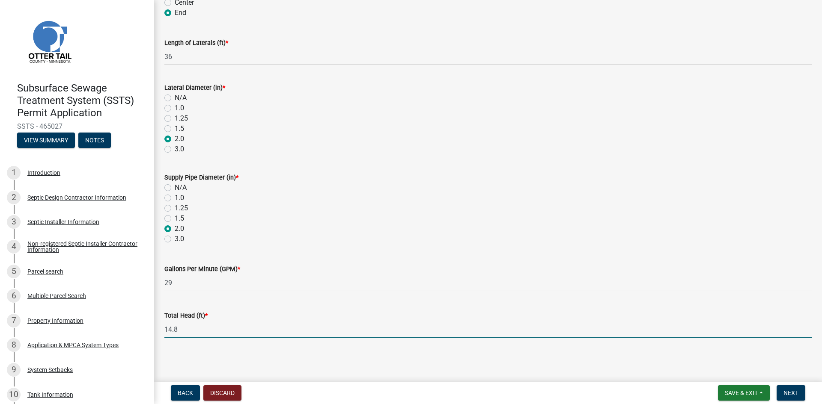
type input "14.8"
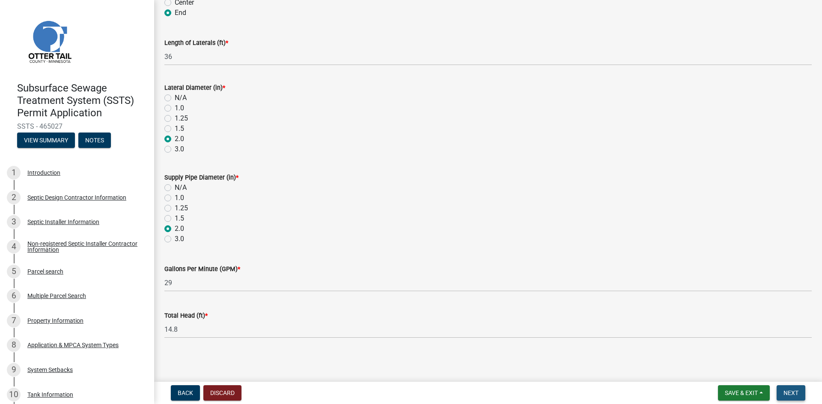
click at [782, 393] on button "Next" at bounding box center [790, 393] width 29 height 15
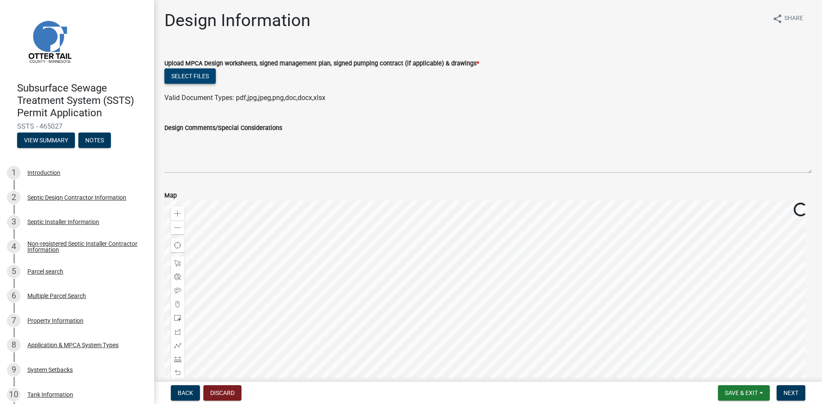
click at [197, 78] on button "Select files" at bounding box center [189, 75] width 51 height 15
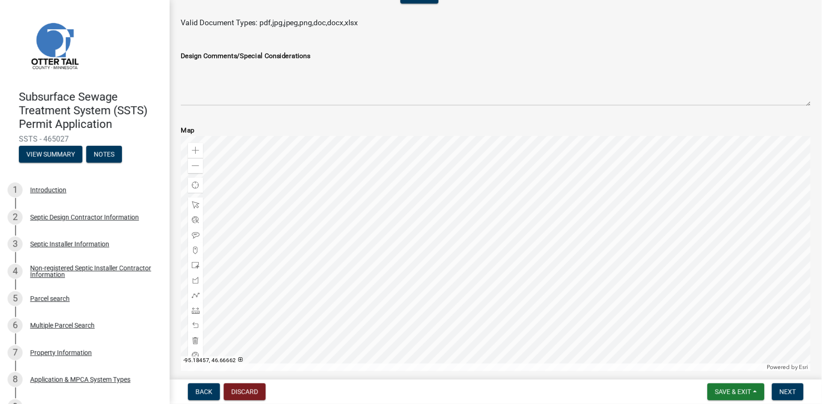
scroll to position [140, 0]
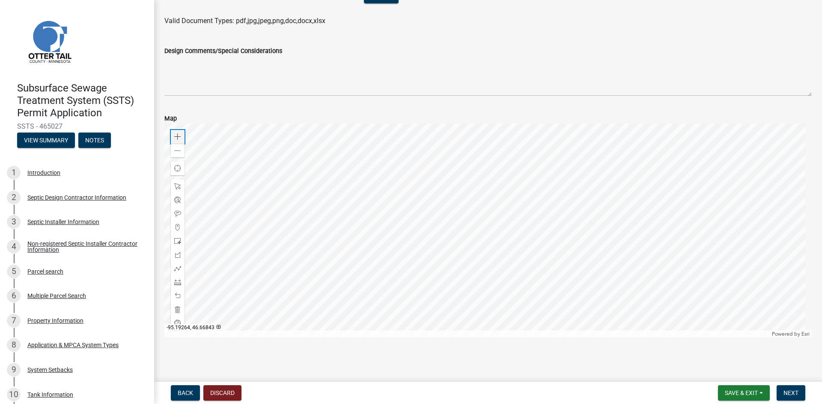
click at [178, 136] on span at bounding box center [177, 137] width 7 height 7
click at [467, 298] on div at bounding box center [487, 231] width 647 height 214
click at [449, 211] on div at bounding box center [487, 231] width 647 height 214
click at [451, 195] on div at bounding box center [487, 231] width 647 height 214
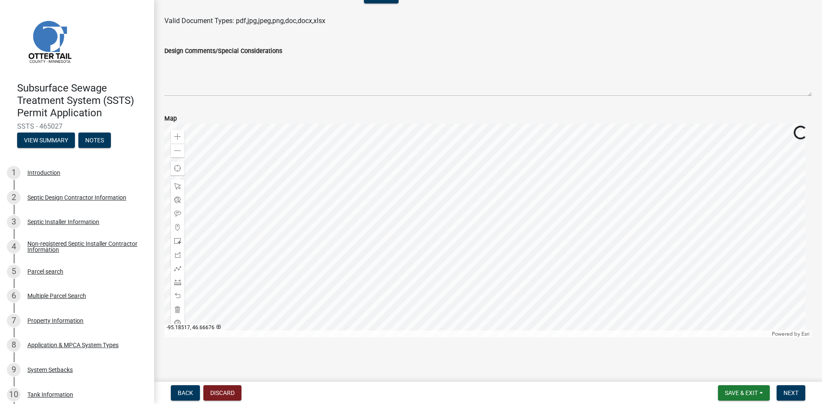
click at [460, 198] on div at bounding box center [487, 231] width 647 height 214
click at [461, 188] on div at bounding box center [487, 231] width 647 height 214
click at [475, 220] on div at bounding box center [487, 231] width 647 height 214
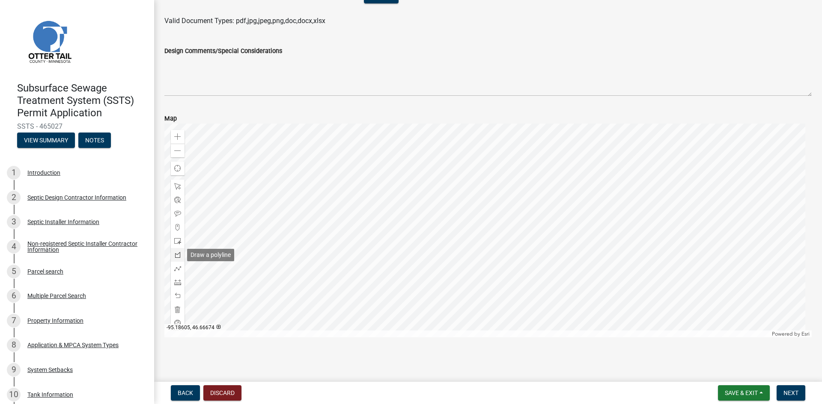
click at [177, 254] on span at bounding box center [177, 255] width 7 height 7
click at [336, 212] on div at bounding box center [487, 231] width 647 height 214
click at [176, 255] on span at bounding box center [177, 255] width 7 height 7
click at [336, 190] on div at bounding box center [487, 231] width 647 height 214
click at [327, 207] on div at bounding box center [487, 231] width 647 height 214
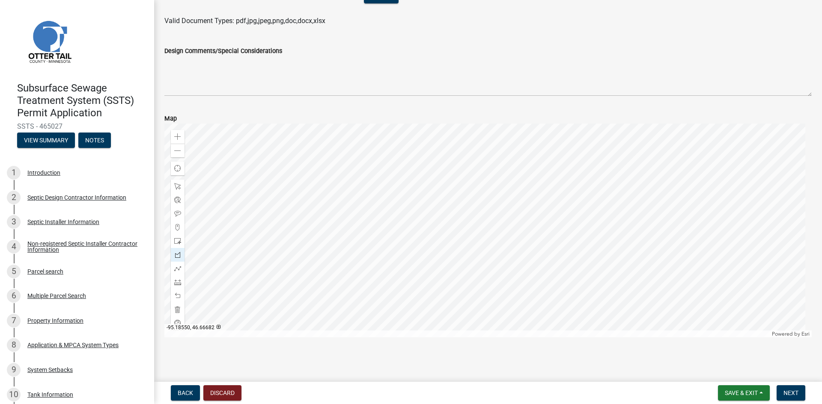
click at [360, 223] on div at bounding box center [487, 231] width 647 height 214
click at [369, 205] on div at bounding box center [487, 231] width 647 height 214
click at [335, 190] on div at bounding box center [487, 231] width 647 height 214
click at [793, 395] on span "Next" at bounding box center [790, 393] width 15 height 7
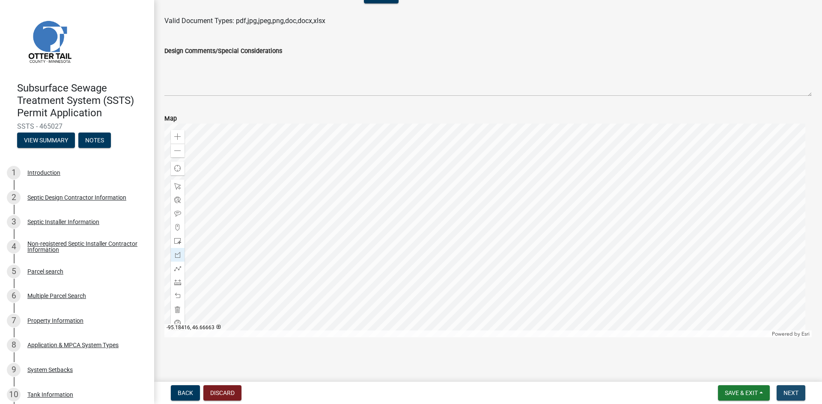
scroll to position [0, 0]
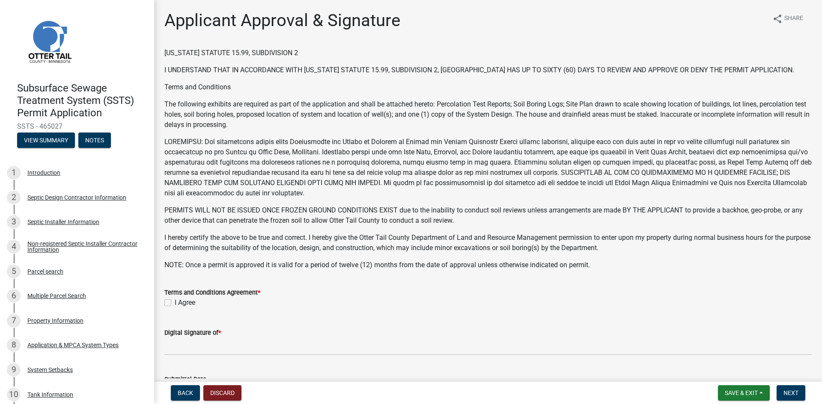
click at [175, 300] on label "I Agree" at bounding box center [185, 303] width 21 height 10
click at [175, 300] on input "I Agree" at bounding box center [178, 301] width 6 height 6
checkbox input "true"
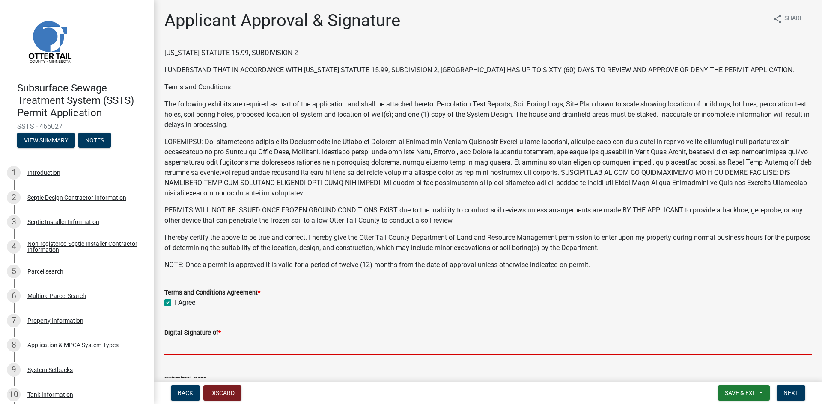
click at [189, 343] on input "Digital Signature of *" at bounding box center [487, 347] width 647 height 18
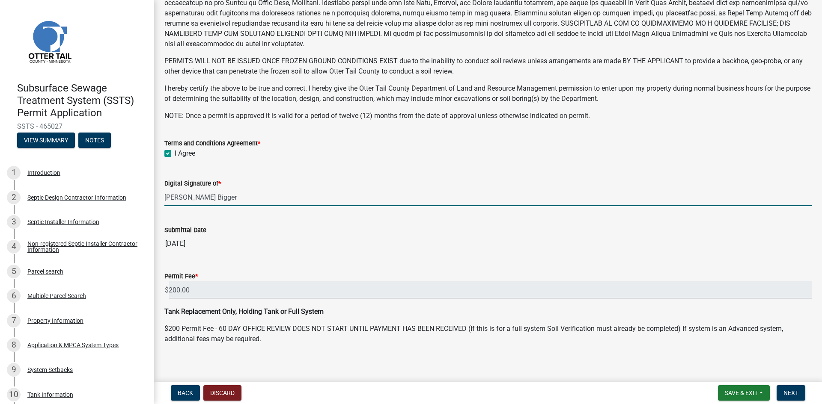
scroll to position [155, 0]
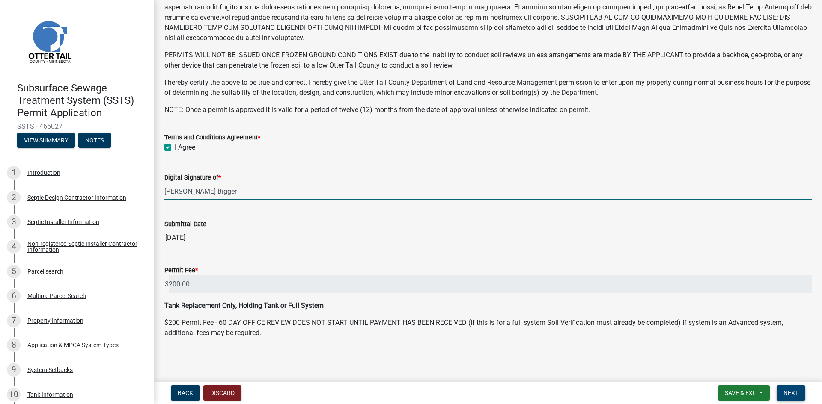
type input "[PERSON_NAME] Bigger"
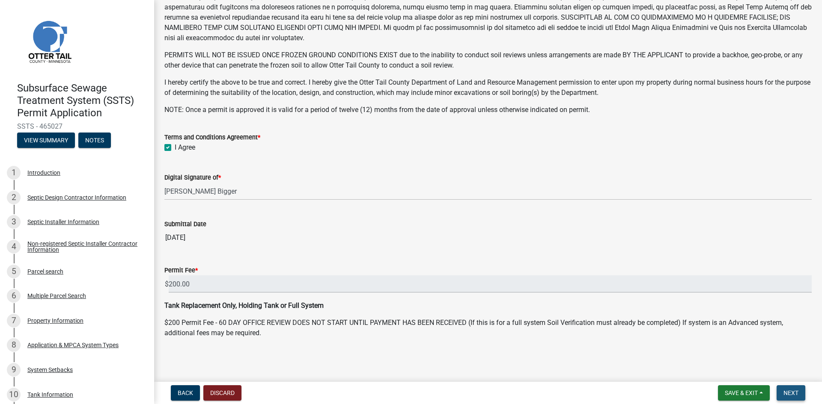
click at [788, 394] on span "Next" at bounding box center [790, 393] width 15 height 7
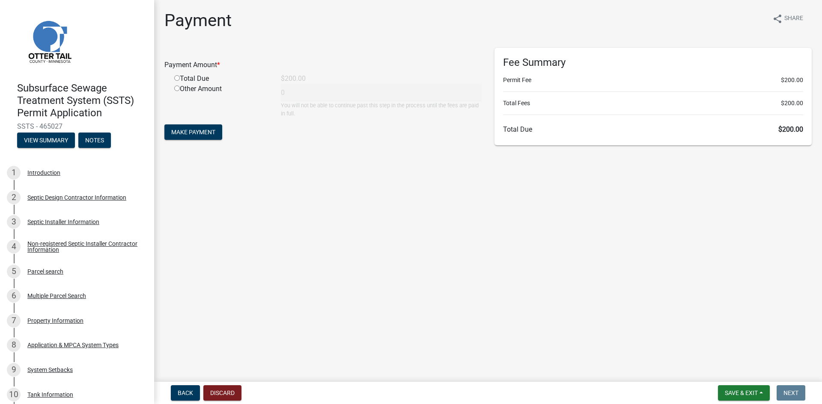
click at [175, 79] on input "radio" at bounding box center [177, 78] width 6 height 6
radio input "true"
type input "200"
click at [193, 131] on span "Make Payment" at bounding box center [193, 132] width 44 height 7
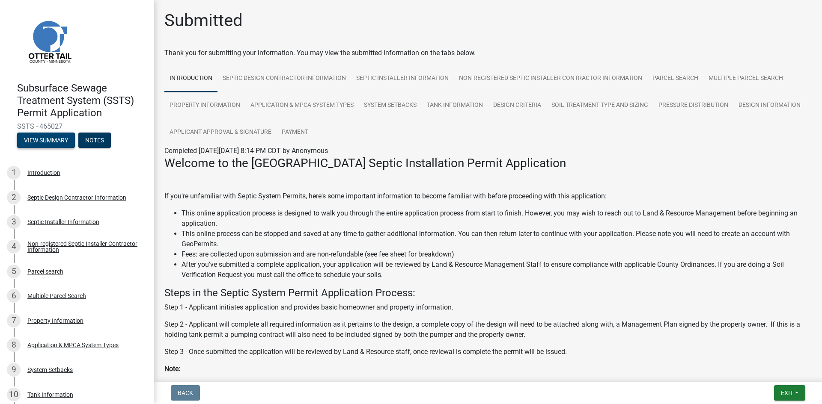
click at [63, 140] on button "View Summary" at bounding box center [46, 140] width 58 height 15
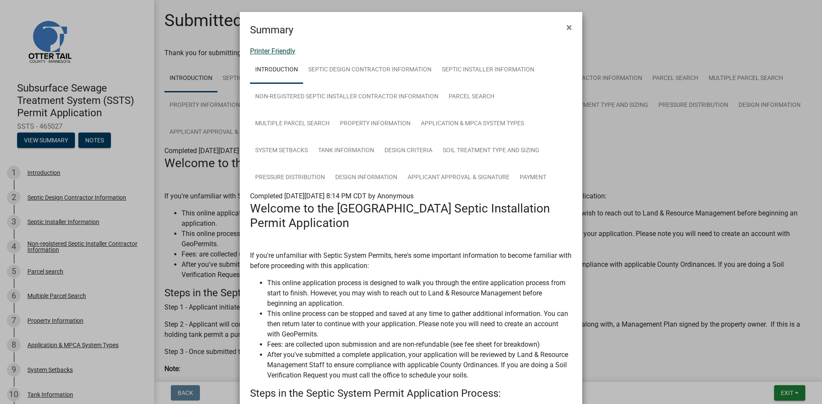
click at [268, 54] on link "Printer Friendly" at bounding box center [272, 51] width 45 height 8
click at [566, 28] on span "×" at bounding box center [569, 27] width 6 height 12
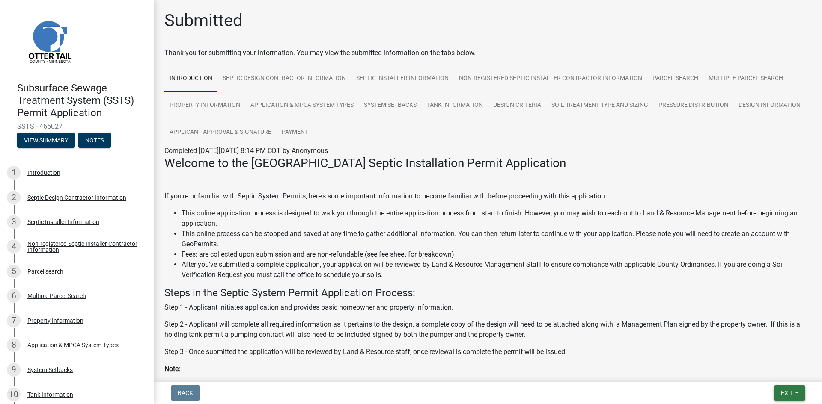
click at [787, 391] on span "Exit" at bounding box center [787, 393] width 12 height 7
click at [766, 370] on button "Save & Exit" at bounding box center [771, 371] width 68 height 21
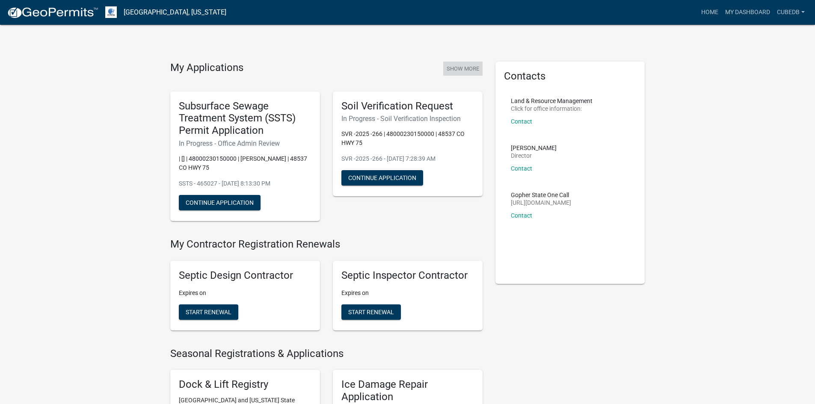
click at [452, 69] on button "Show More" at bounding box center [462, 69] width 39 height 14
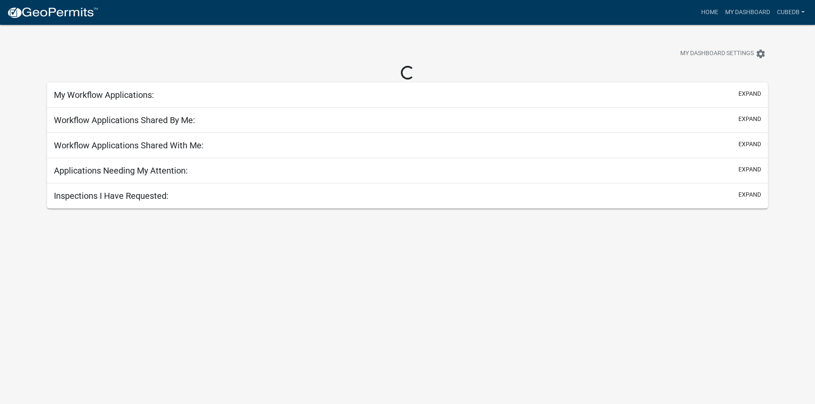
select select "3: 100"
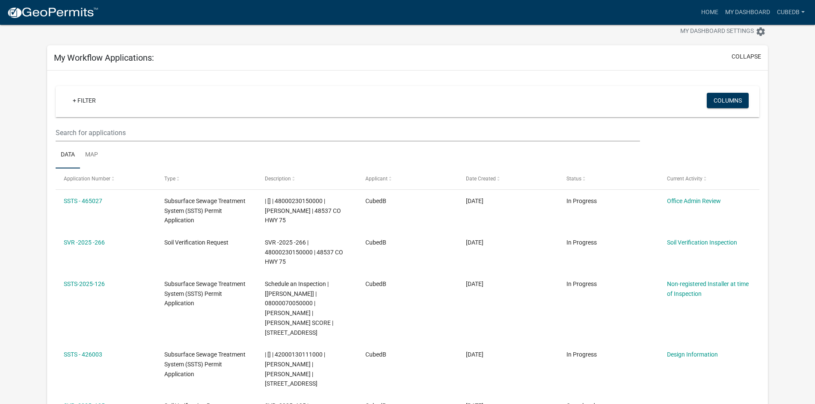
scroll to position [32, 0]
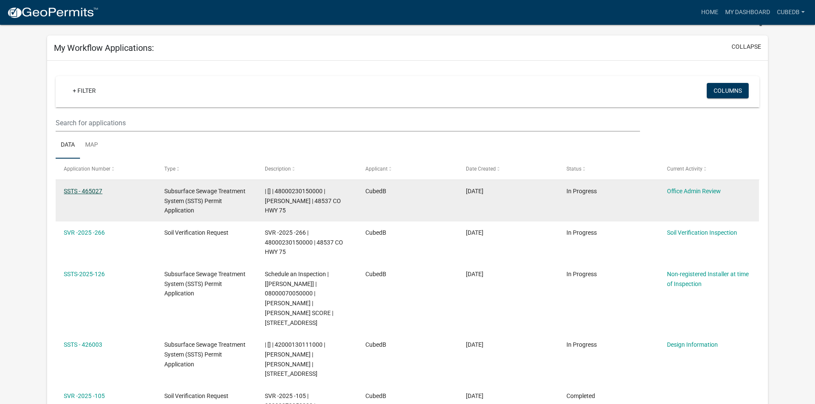
click at [90, 189] on link "SSTS - 465027" at bounding box center [83, 191] width 39 height 7
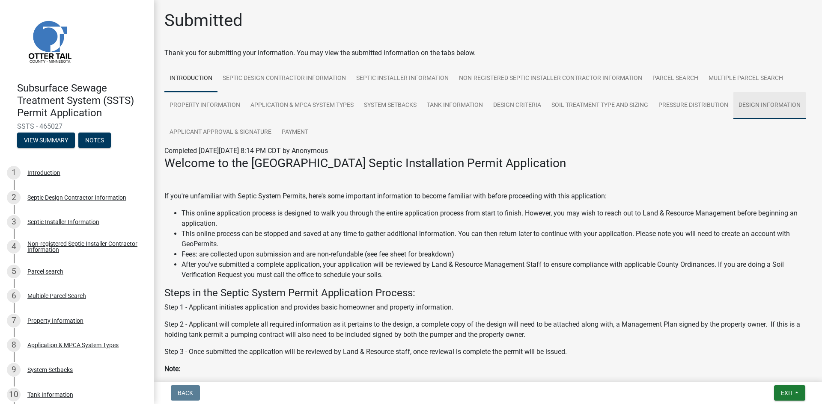
click at [733, 119] on link "Design Information" at bounding box center [769, 105] width 72 height 27
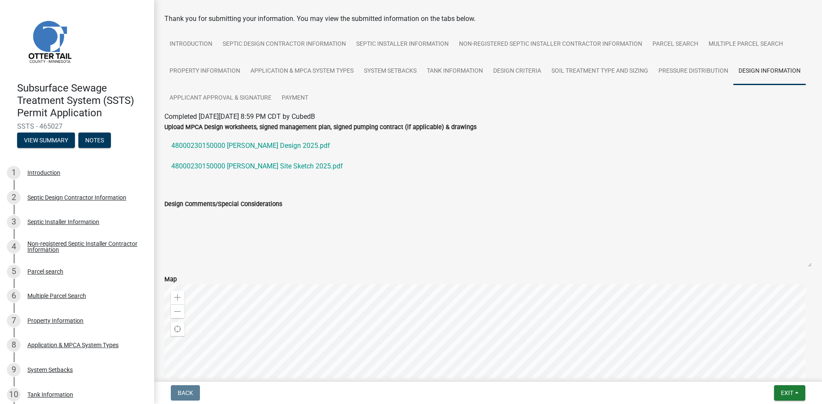
scroll to position [33, 0]
click at [791, 393] on span "Exit" at bounding box center [787, 393] width 12 height 7
click at [532, 165] on link "48000230150000 [PERSON_NAME] Site Sketch 2025.pdf" at bounding box center [487, 167] width 647 height 21
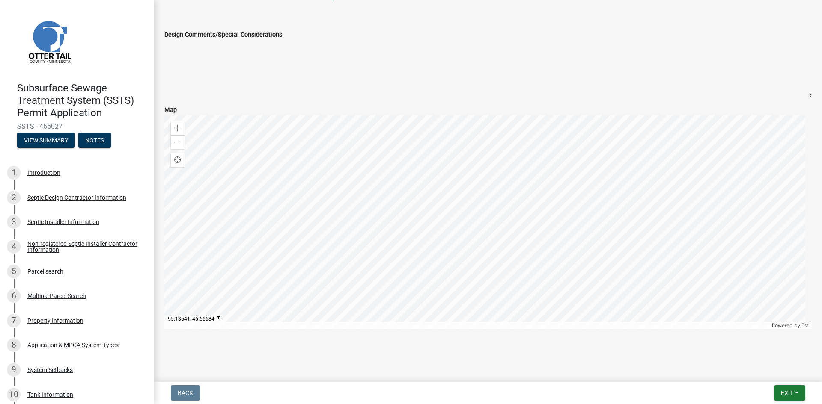
scroll to position [205, 0]
click at [794, 394] on button "Exit" at bounding box center [789, 393] width 31 height 15
click at [550, 59] on textarea "Design Comments/Special Considerations" at bounding box center [487, 68] width 647 height 58
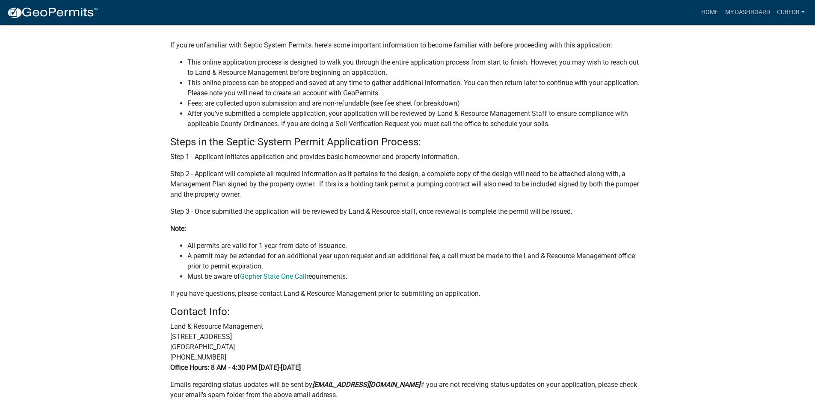
scroll to position [225, 0]
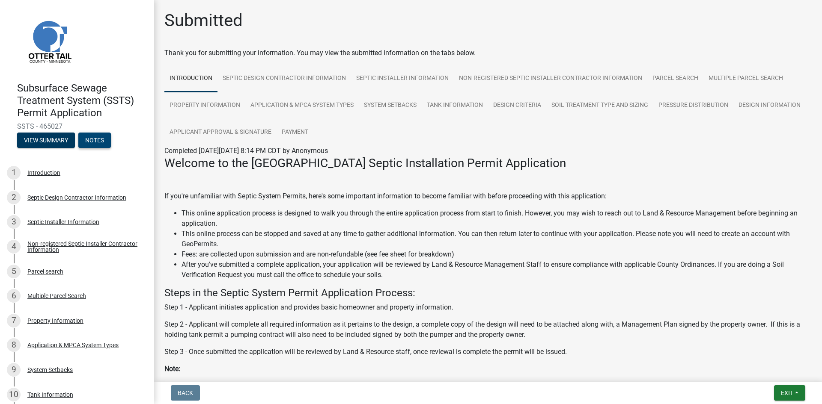
click at [93, 138] on button "Notes" at bounding box center [94, 140] width 33 height 15
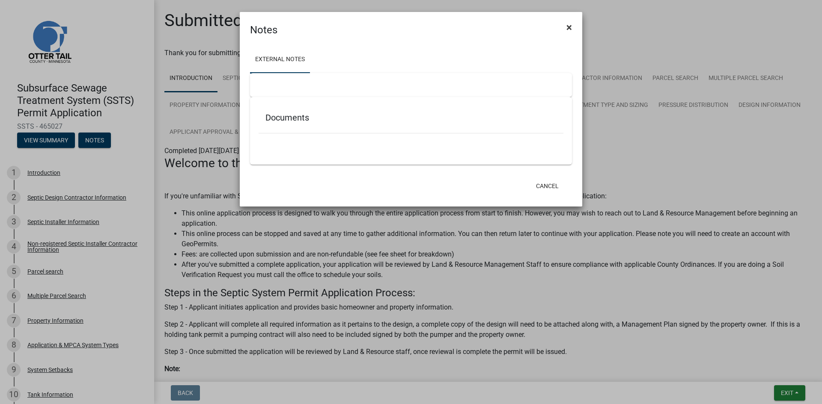
click at [571, 27] on span "×" at bounding box center [569, 27] width 6 height 12
